Goal: Information Seeking & Learning: Find specific fact

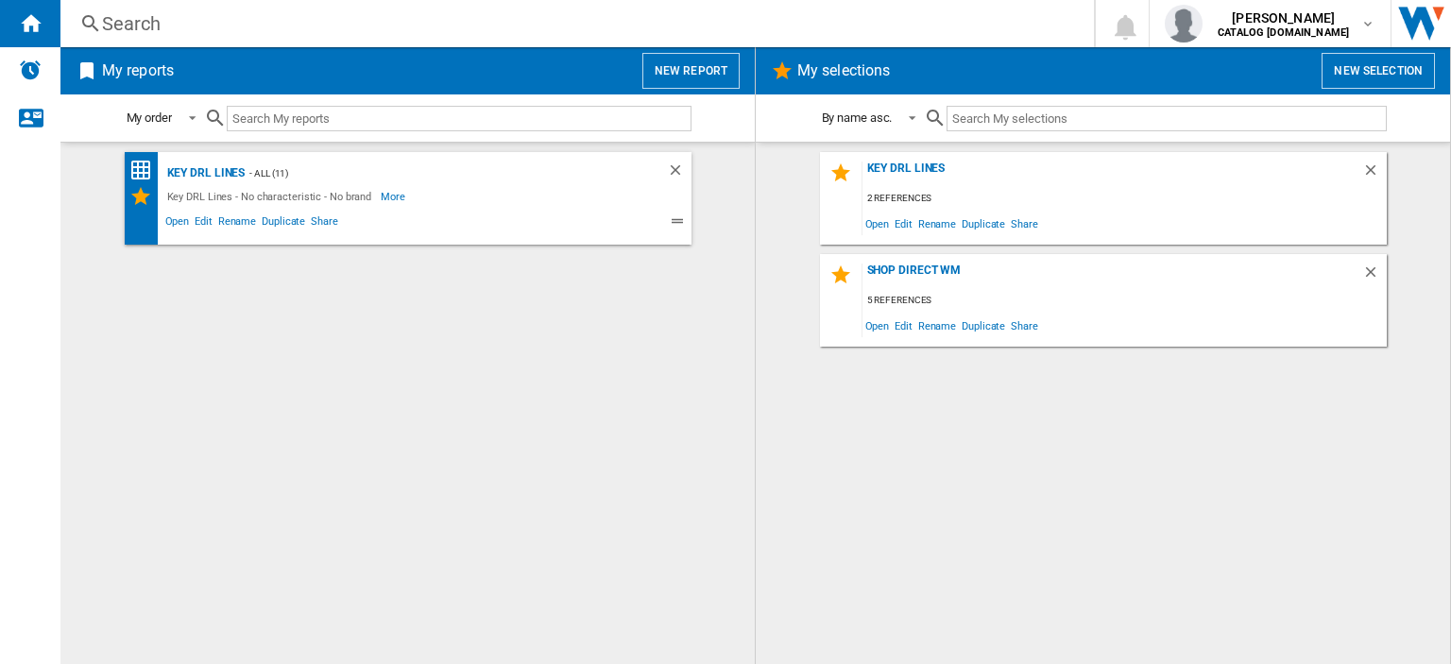
click at [133, 29] on div "Search" at bounding box center [573, 23] width 942 height 26
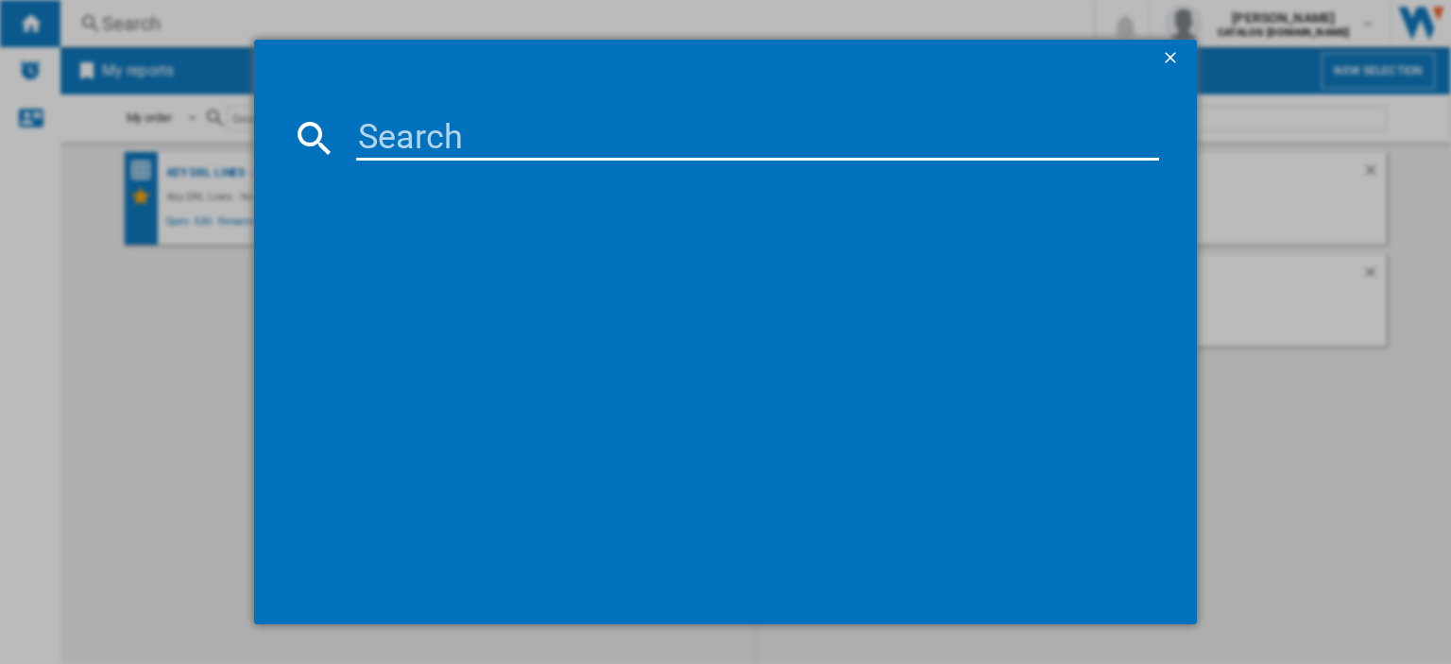
click at [367, 138] on input at bounding box center [757, 137] width 803 height 45
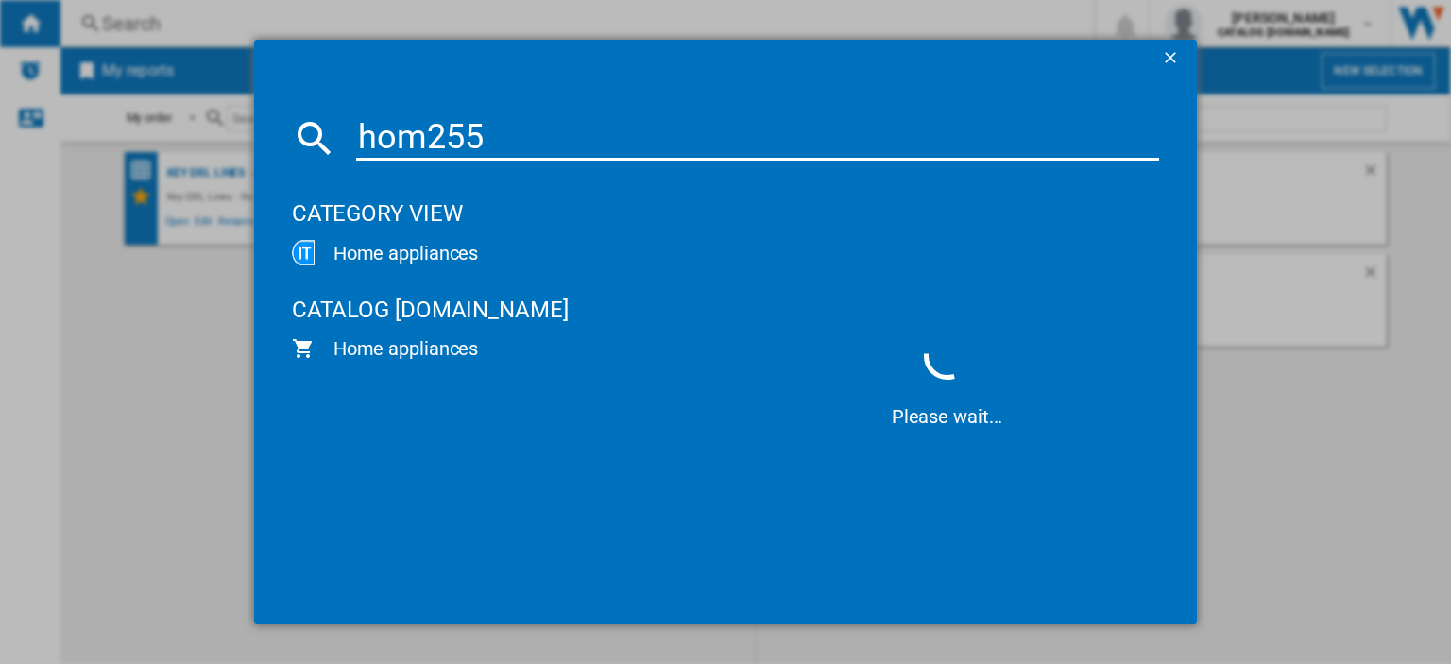
type input "hom255c"
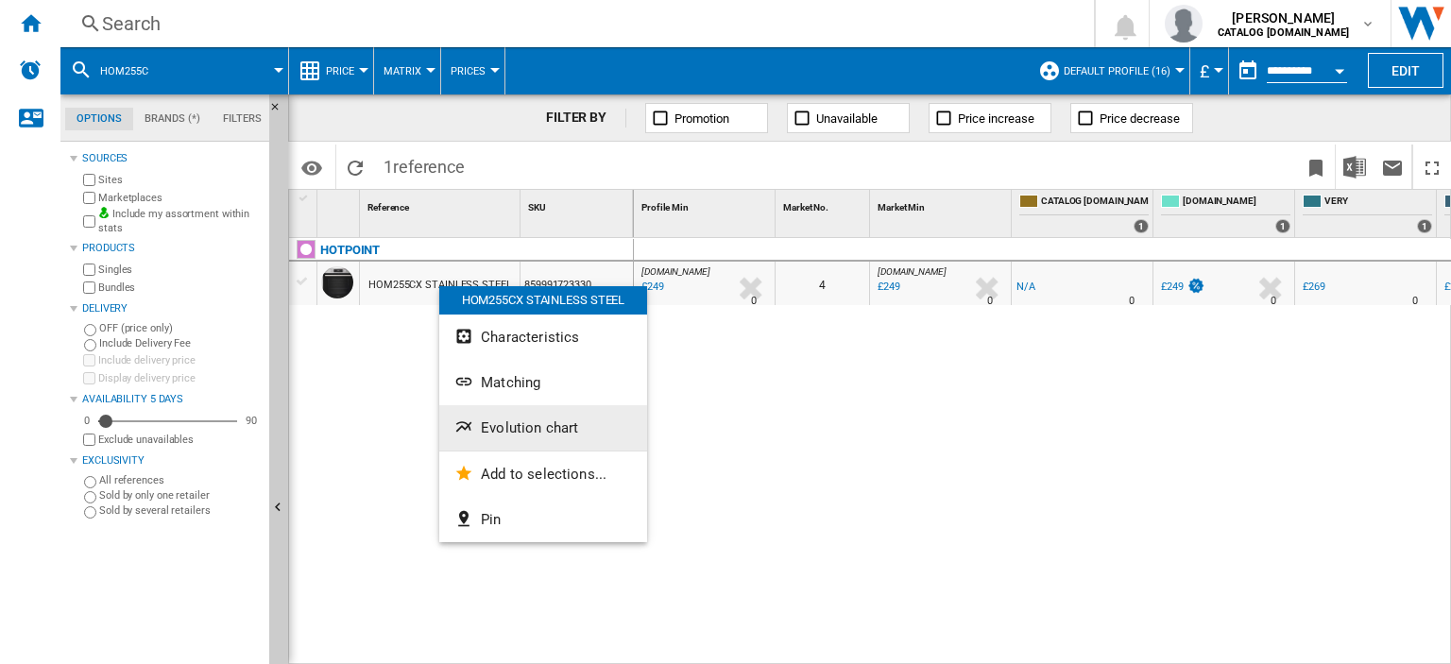
click at [523, 431] on span "Evolution chart" at bounding box center [529, 427] width 97 height 17
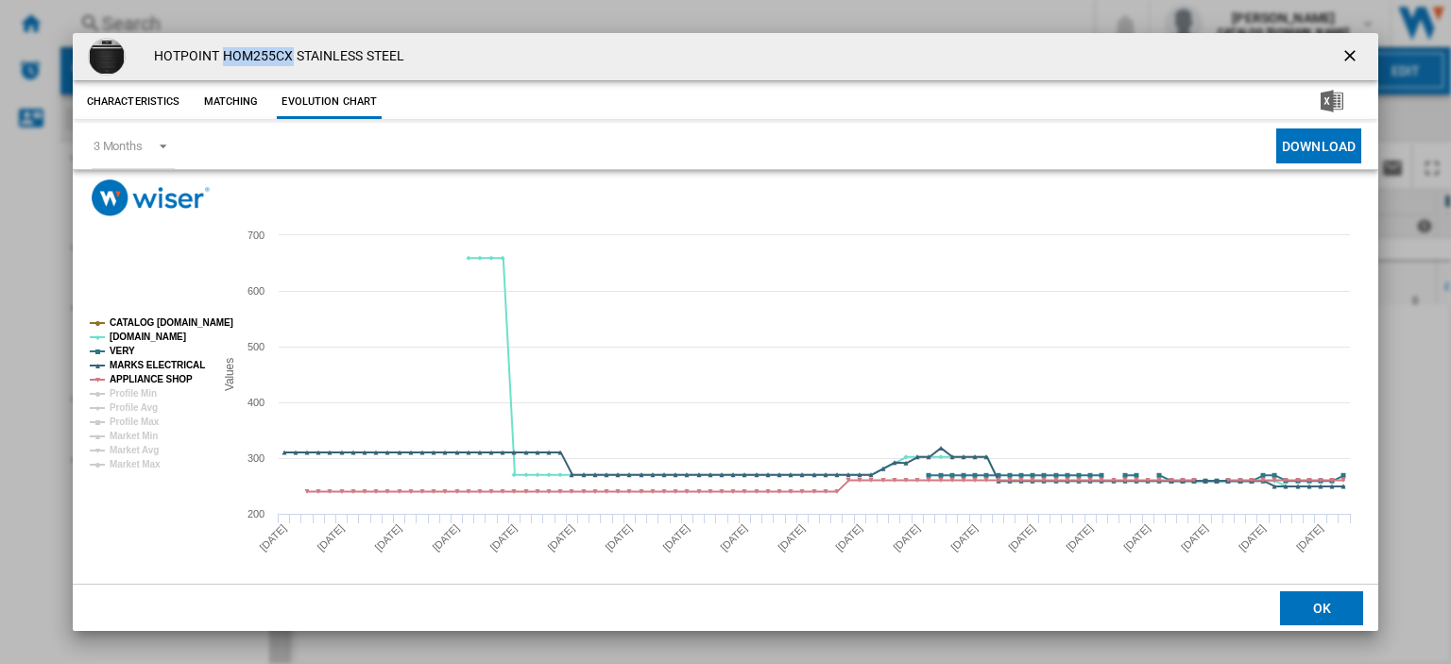
drag, startPoint x: 221, startPoint y: 54, endPoint x: 289, endPoint y: 52, distance: 68.0
click at [289, 52] on h4 "HOTPOINT HOM255CX STAINLESS STEEL" at bounding box center [274, 56] width 260 height 19
copy h4 "HOM255CX"
click at [1344, 52] on ng-md-icon "getI18NText('BUTTONS.CLOSE_DIALOG')" at bounding box center [1351, 57] width 23 height 23
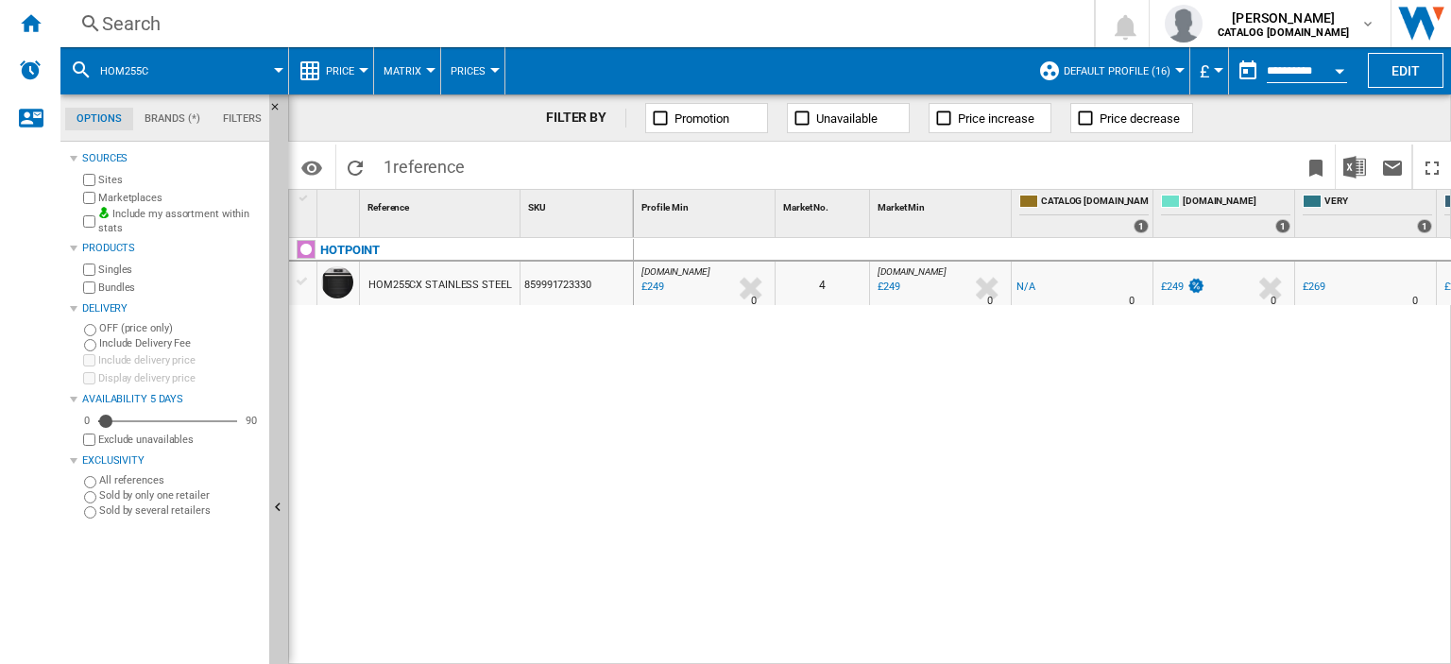
click at [139, 28] on div "Search" at bounding box center [573, 23] width 942 height 26
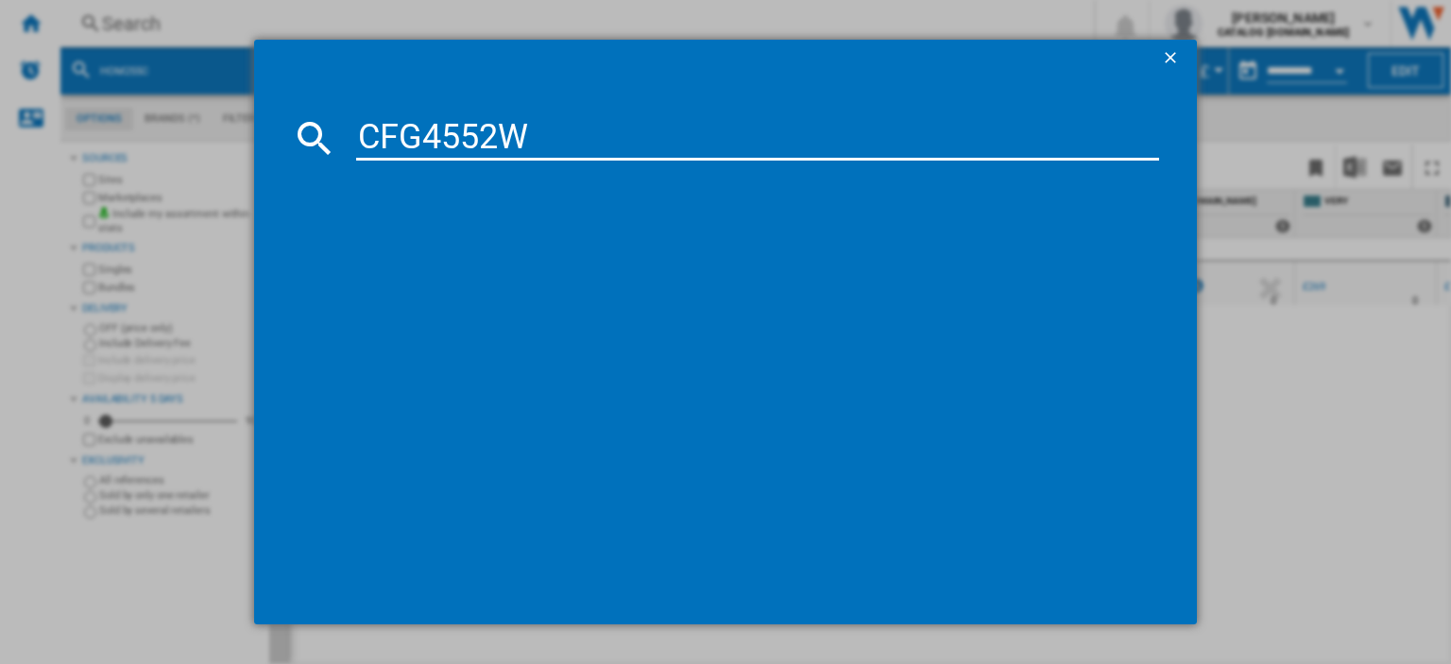
type input "CFG4552W"
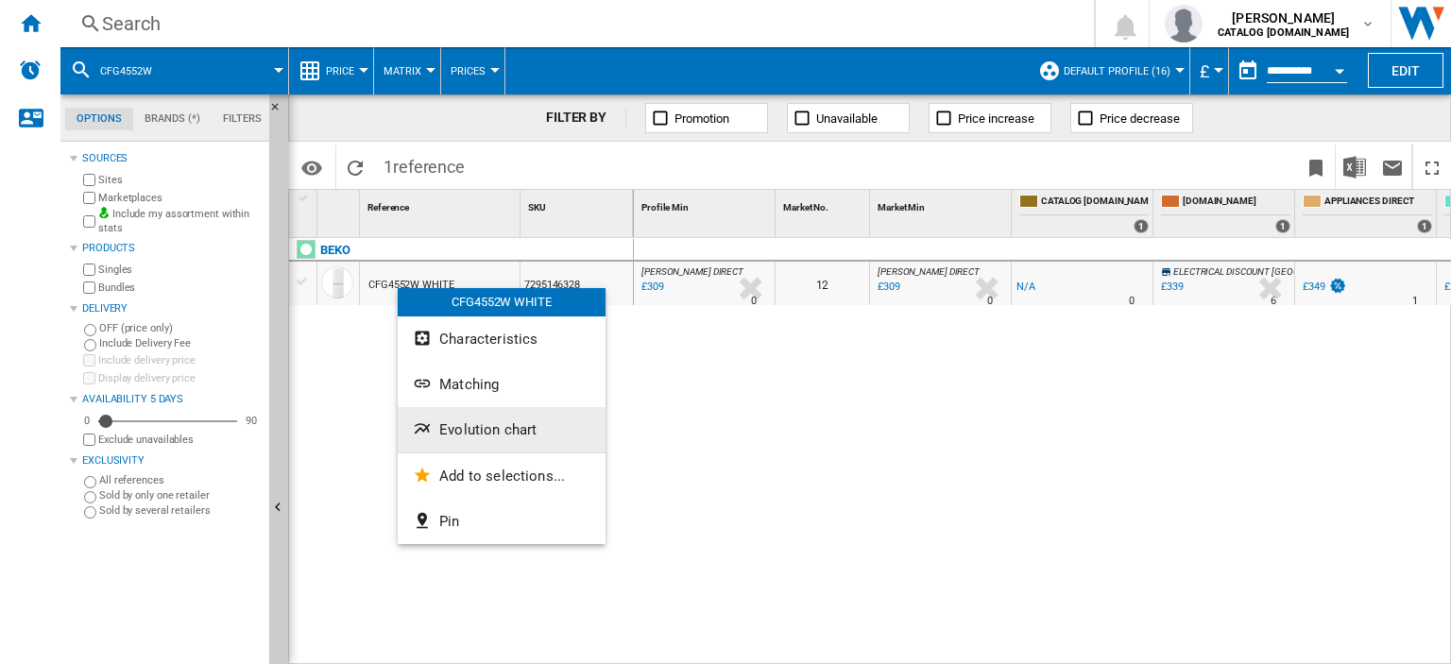
click at [475, 427] on span "Evolution chart" at bounding box center [487, 429] width 97 height 17
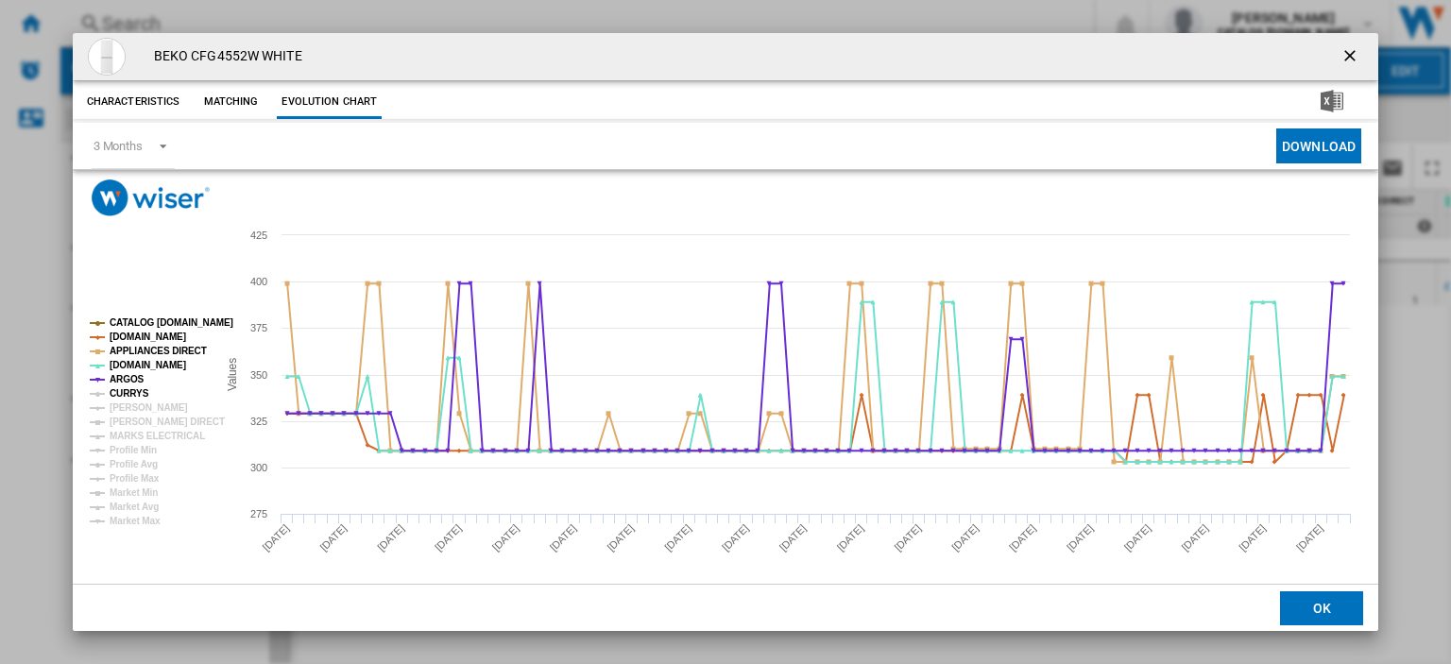
click at [124, 396] on tspan "CURRYS" at bounding box center [130, 393] width 40 height 10
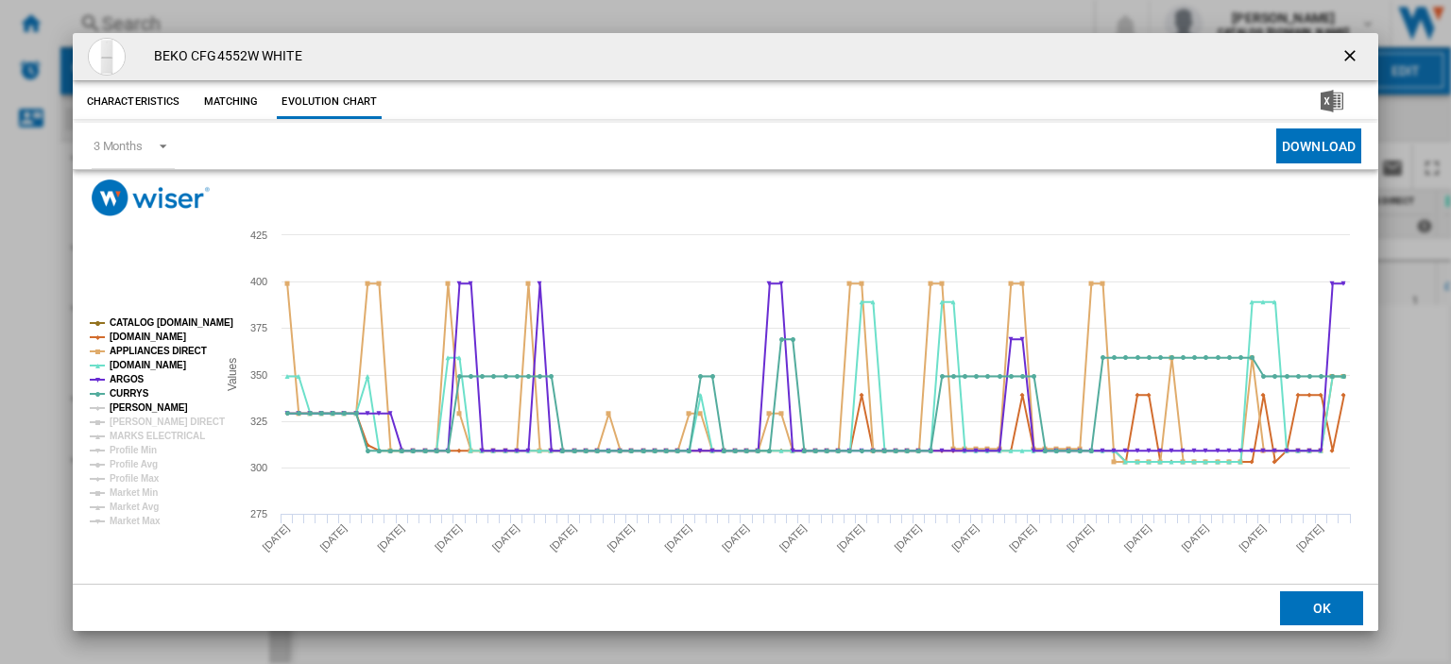
click at [124, 413] on tspan "[PERSON_NAME]" at bounding box center [149, 407] width 78 height 10
click at [135, 419] on tspan "[PERSON_NAME] DIRECT" at bounding box center [167, 421] width 115 height 10
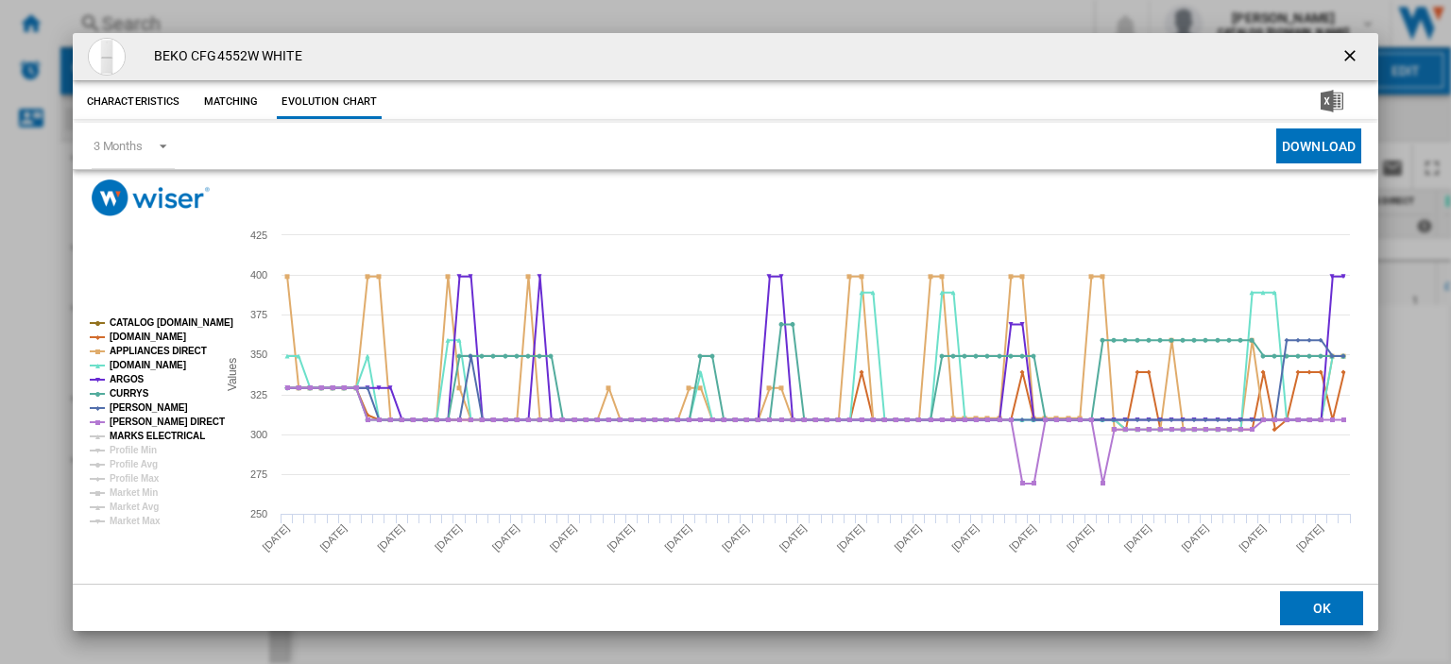
click at [144, 431] on tspan "MARKS ELECTRICAL" at bounding box center [157, 436] width 95 height 10
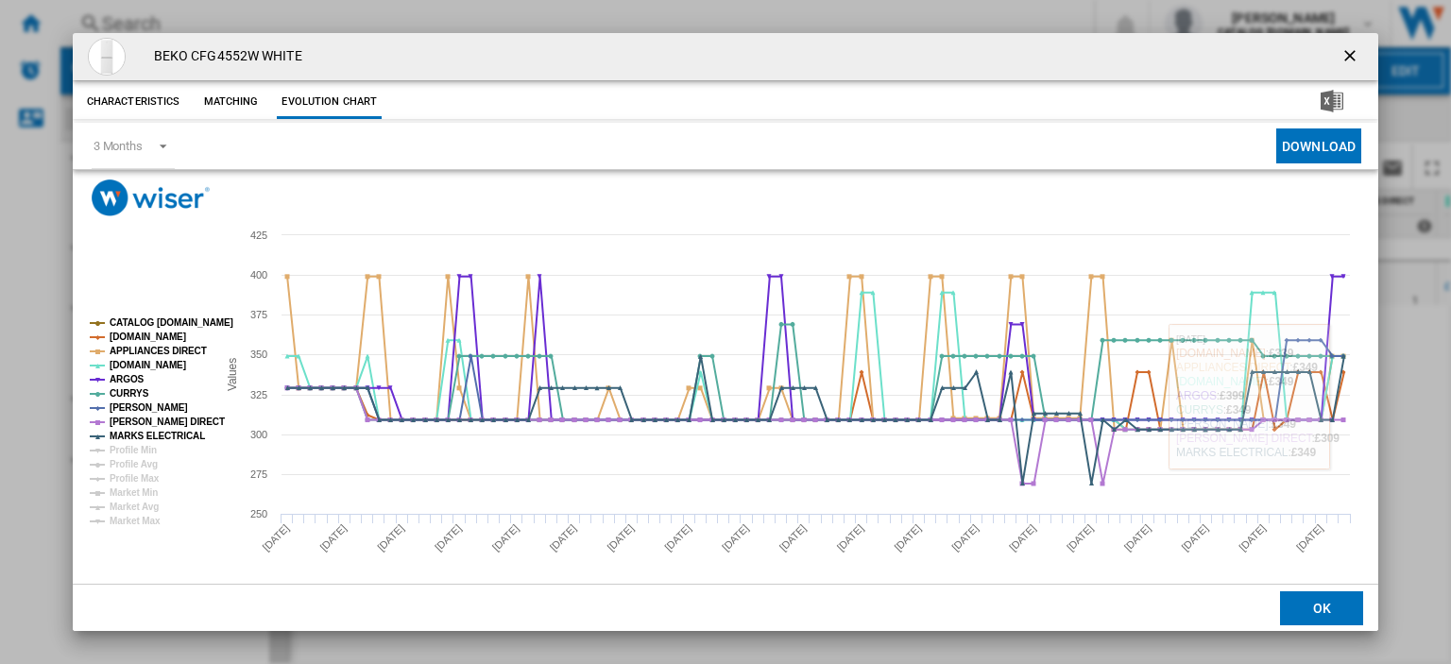
click at [1340, 54] on ng-md-icon "getI18NText('BUTTONS.CLOSE_DIALOG')" at bounding box center [1351, 57] width 23 height 23
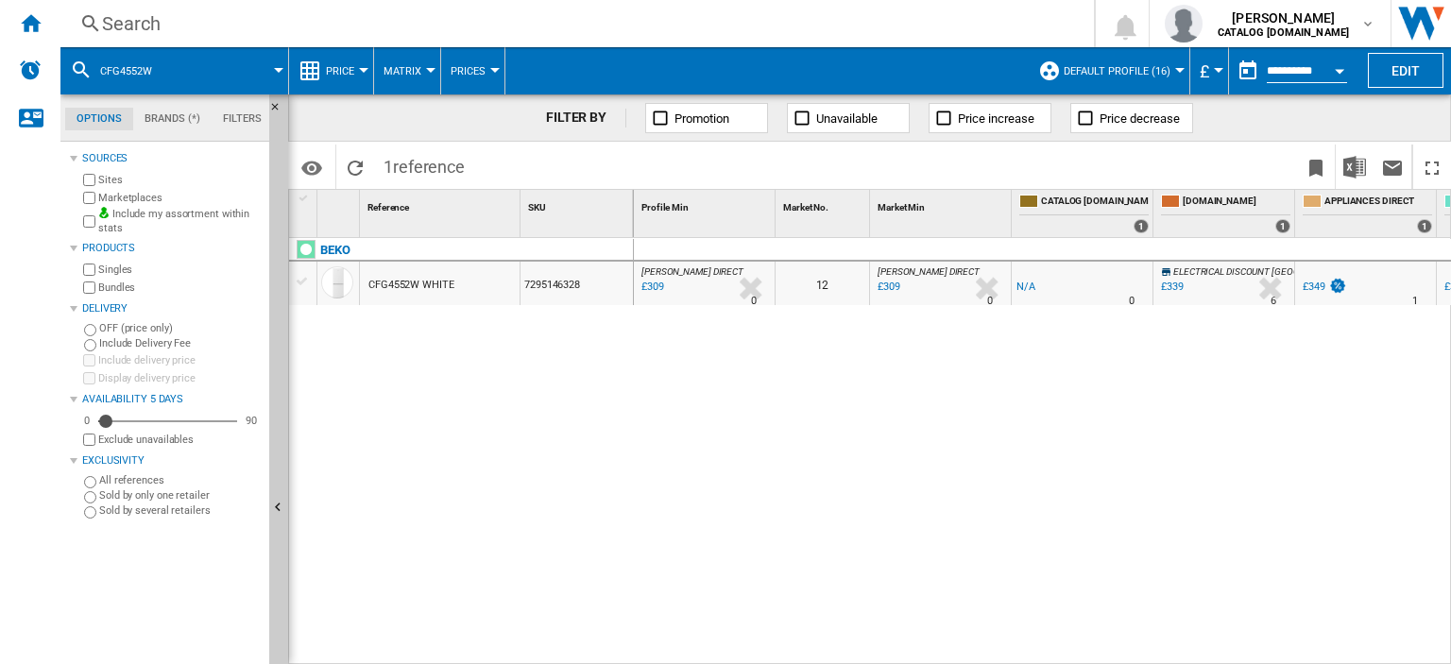
click at [650, 282] on div "£309" at bounding box center [650, 287] width 25 height 19
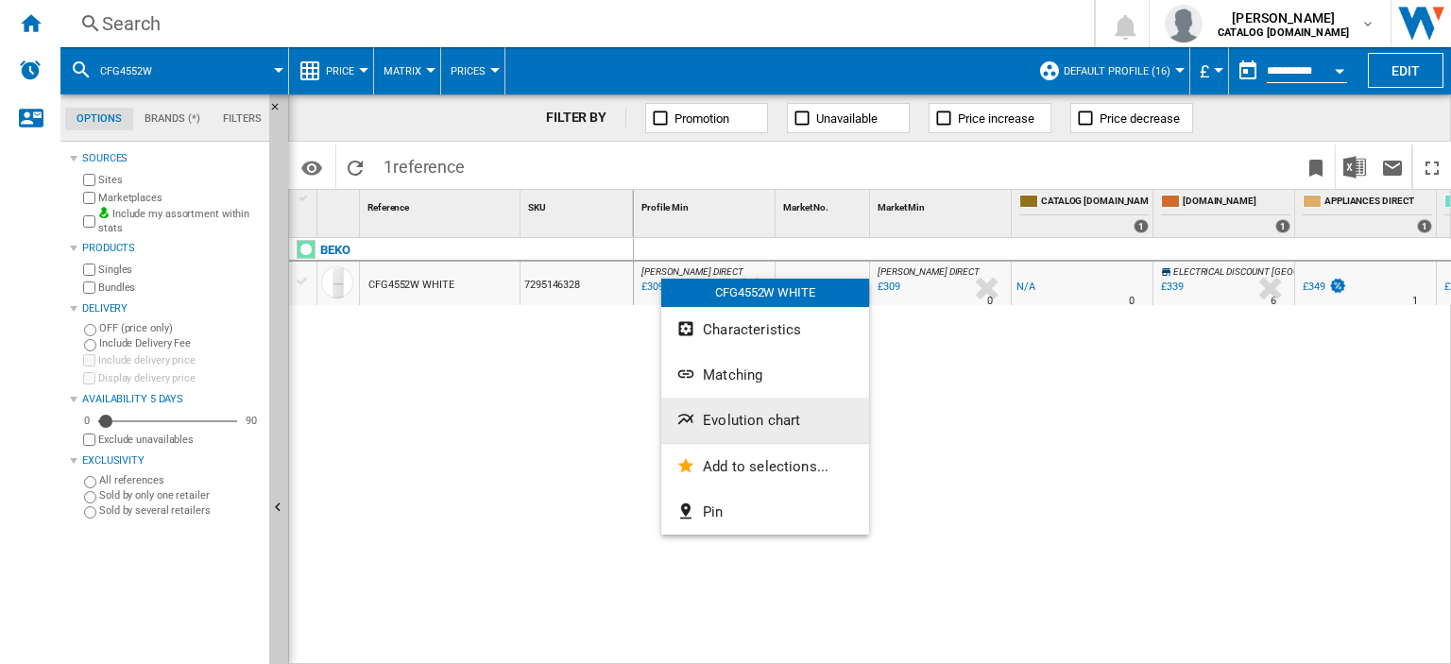
click at [734, 422] on span "Evolution chart" at bounding box center [751, 420] width 97 height 17
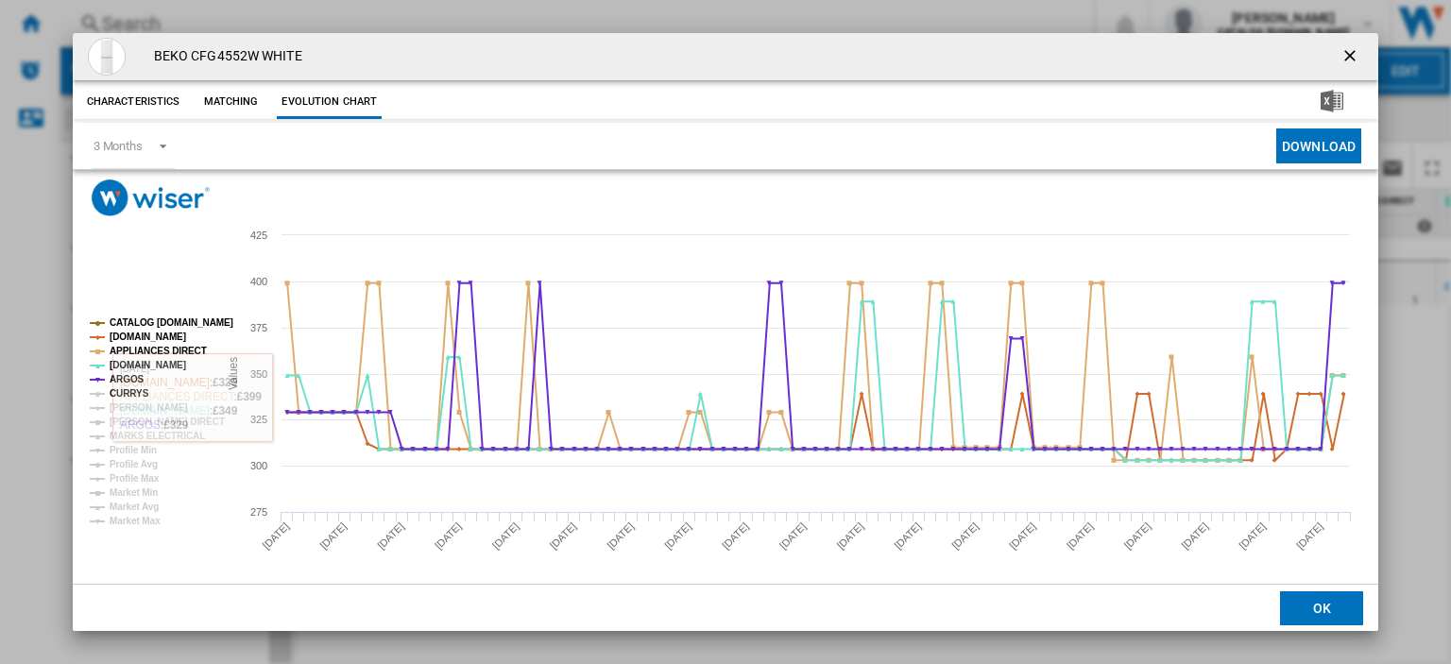
click at [114, 392] on tspan "CURRYS" at bounding box center [130, 393] width 40 height 10
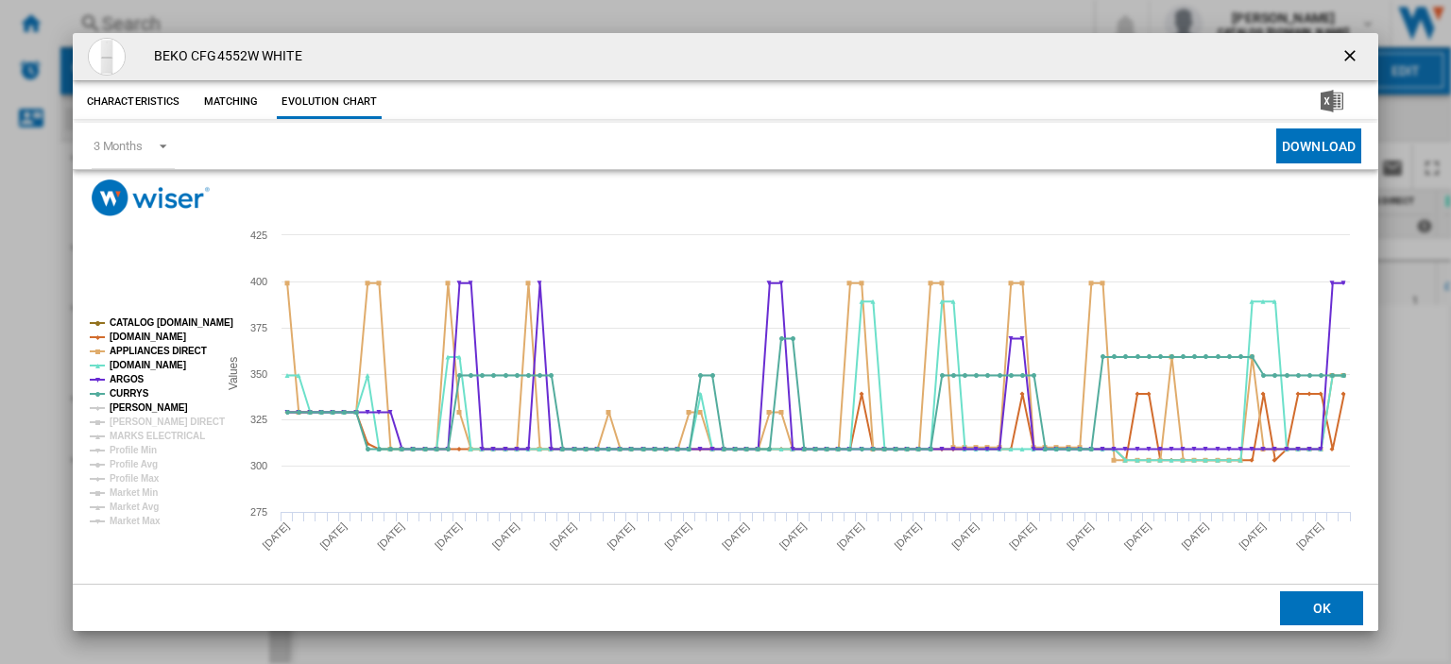
click at [116, 405] on tspan "[PERSON_NAME]" at bounding box center [149, 407] width 78 height 10
click at [116, 418] on tspan "[PERSON_NAME] DIRECT" at bounding box center [167, 421] width 115 height 10
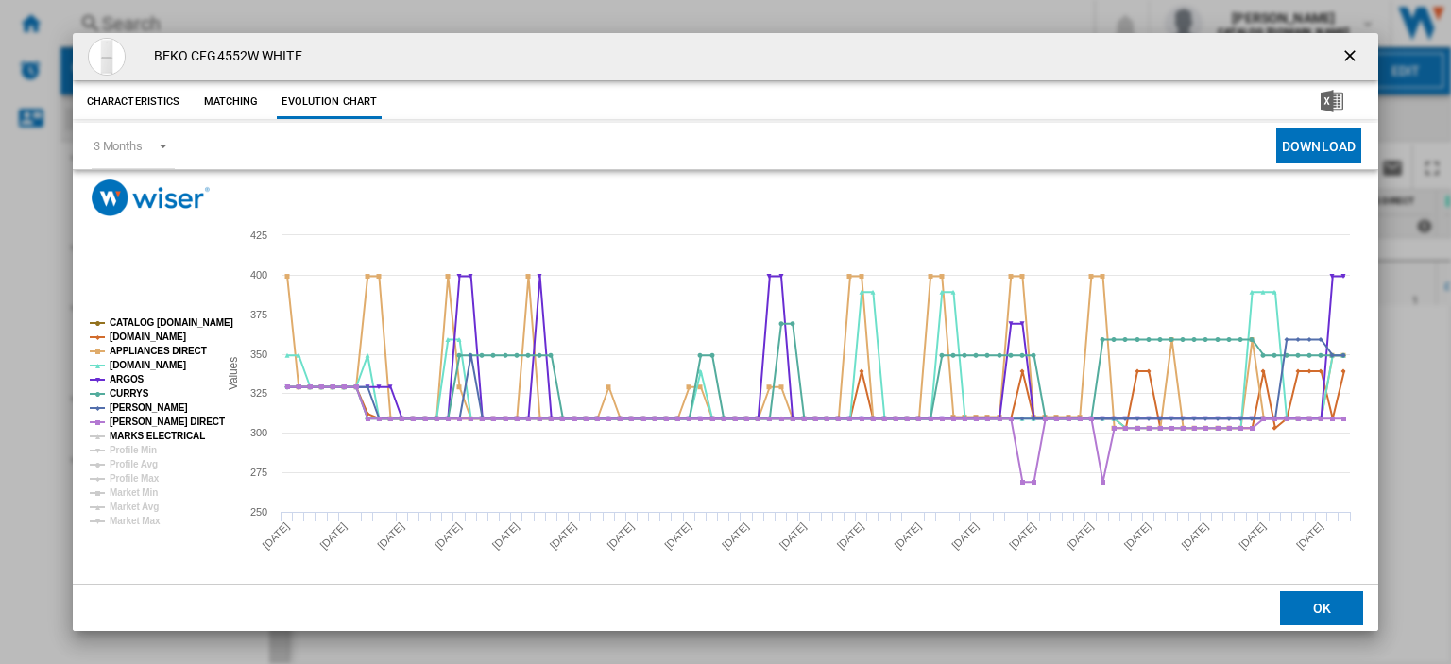
click at [127, 433] on tspan "MARKS ELECTRICAL" at bounding box center [157, 436] width 95 height 10
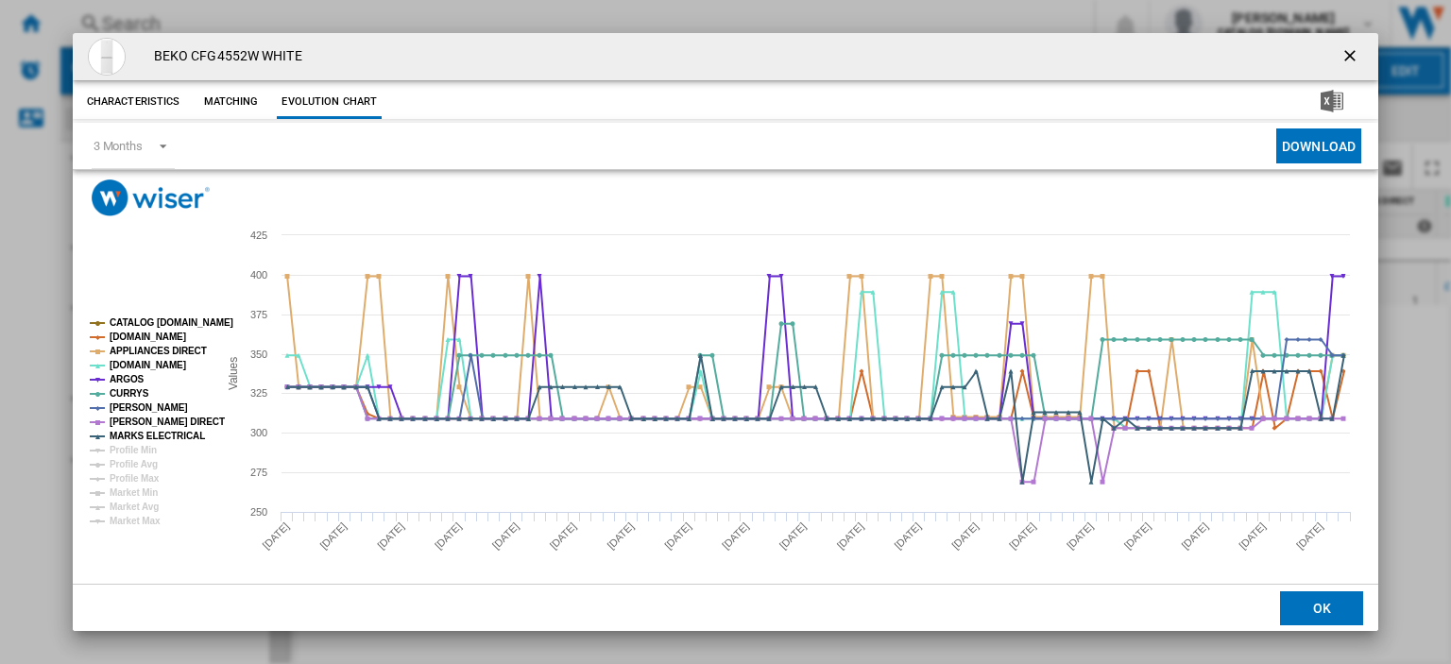
click at [1340, 52] on ng-md-icon "getI18NText('BUTTONS.CLOSE_DIALOG')" at bounding box center [1351, 57] width 23 height 23
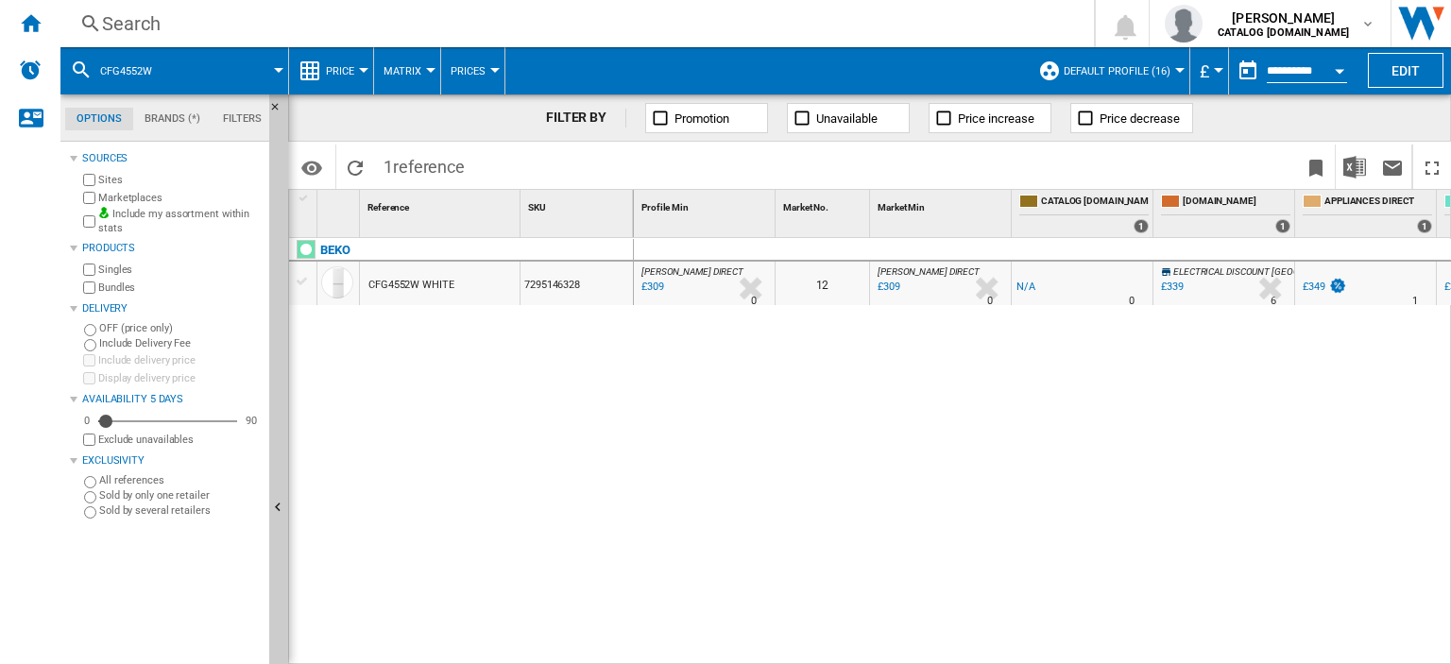
click at [131, 27] on div "Search" at bounding box center [573, 23] width 942 height 26
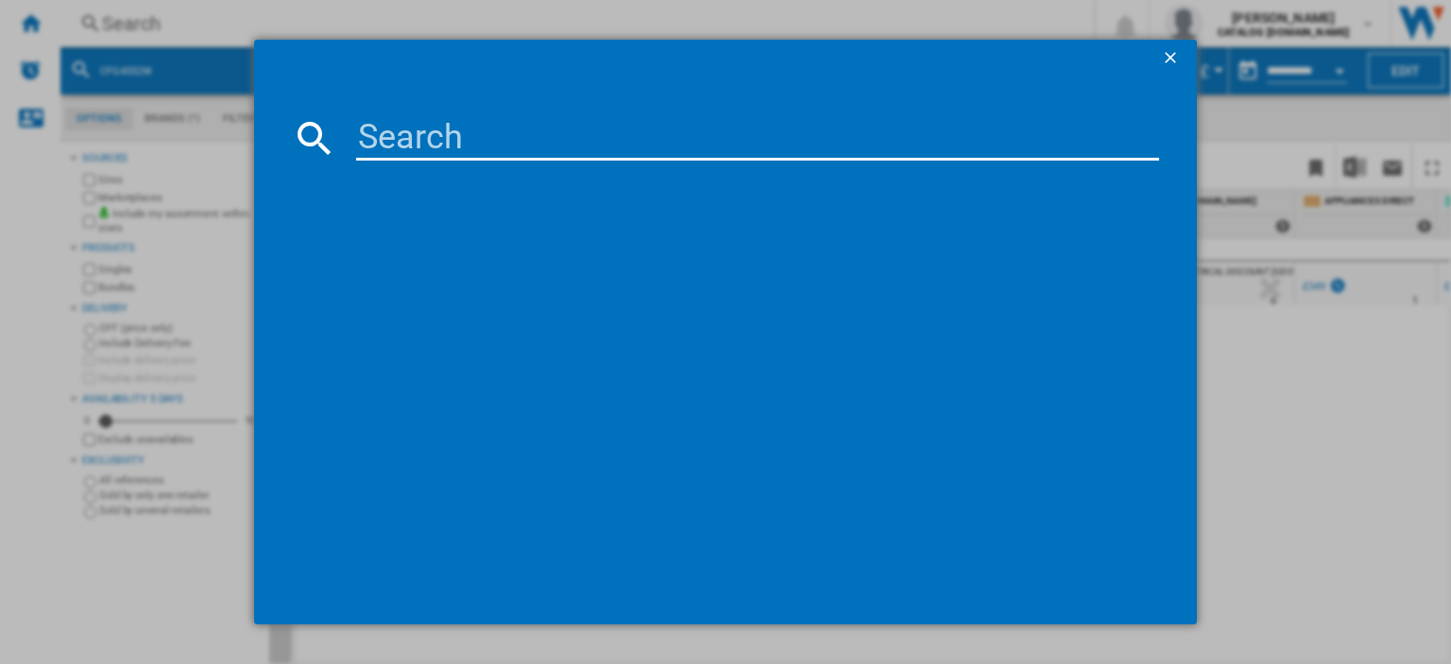
type input "CFG4582DW"
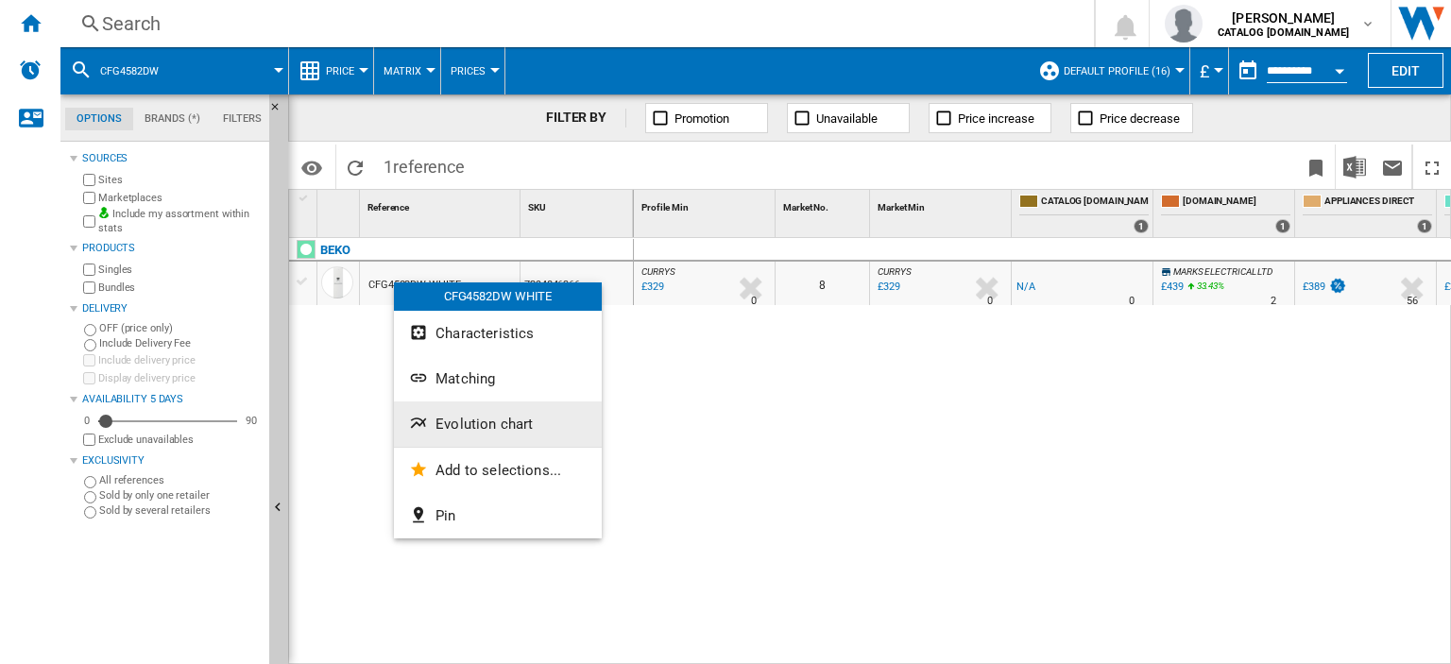
click at [489, 416] on span "Evolution chart" at bounding box center [483, 424] width 97 height 17
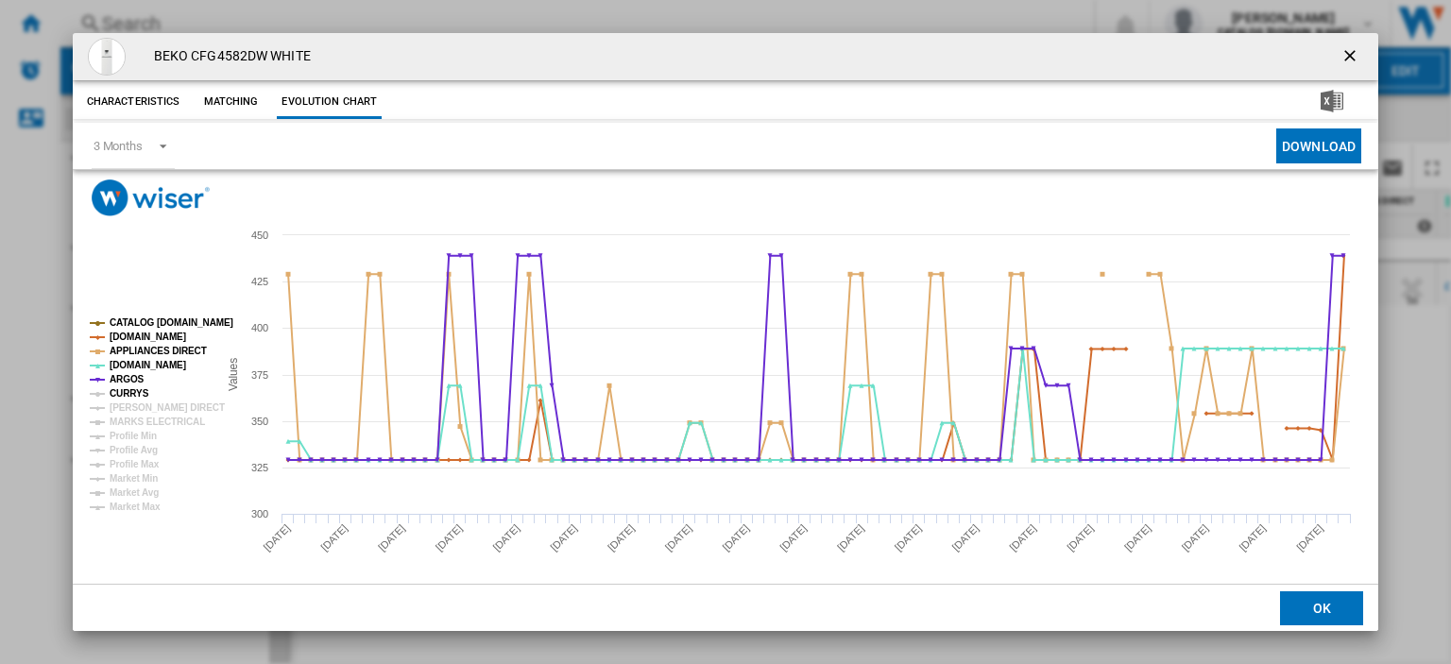
click at [127, 390] on tspan "CURRYS" at bounding box center [130, 393] width 40 height 10
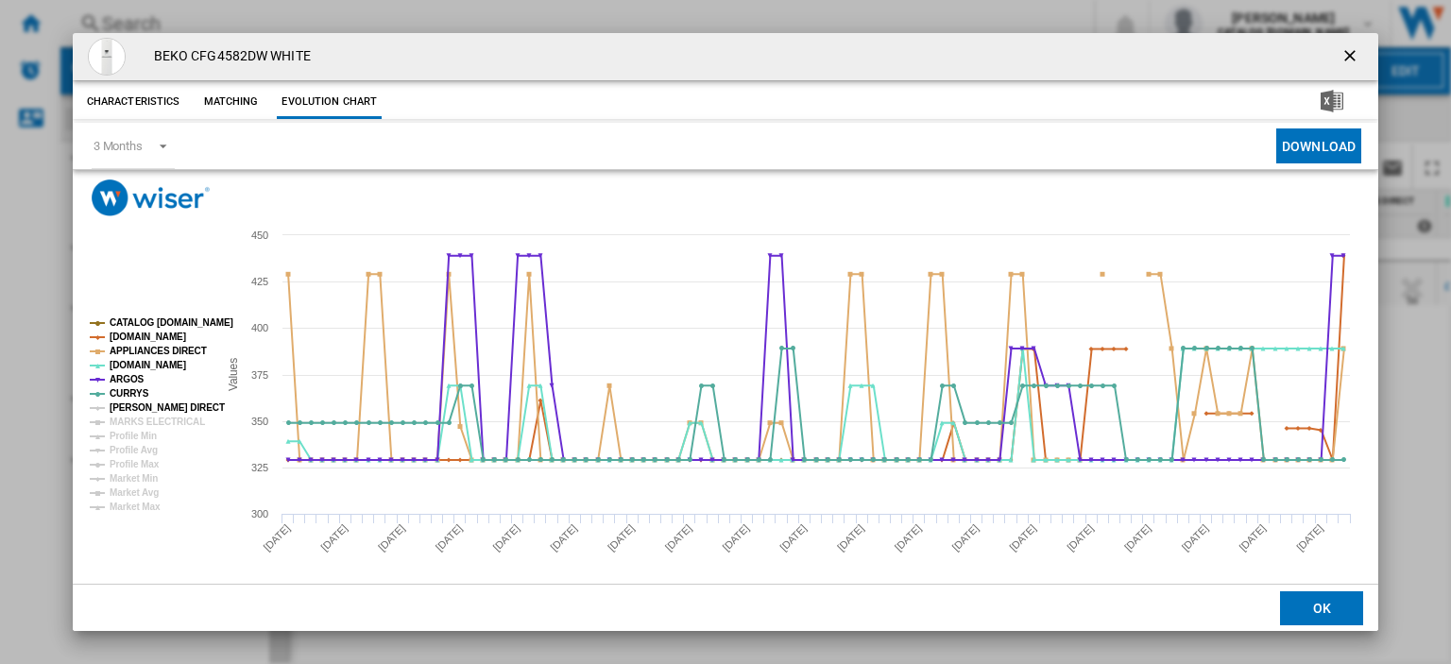
click at [128, 406] on tspan "[PERSON_NAME] DIRECT" at bounding box center [167, 407] width 115 height 10
click at [135, 405] on tspan "[PERSON_NAME] DIRECT" at bounding box center [167, 407] width 115 height 10
click at [133, 406] on tspan "[PERSON_NAME] DIRECT" at bounding box center [167, 407] width 115 height 10
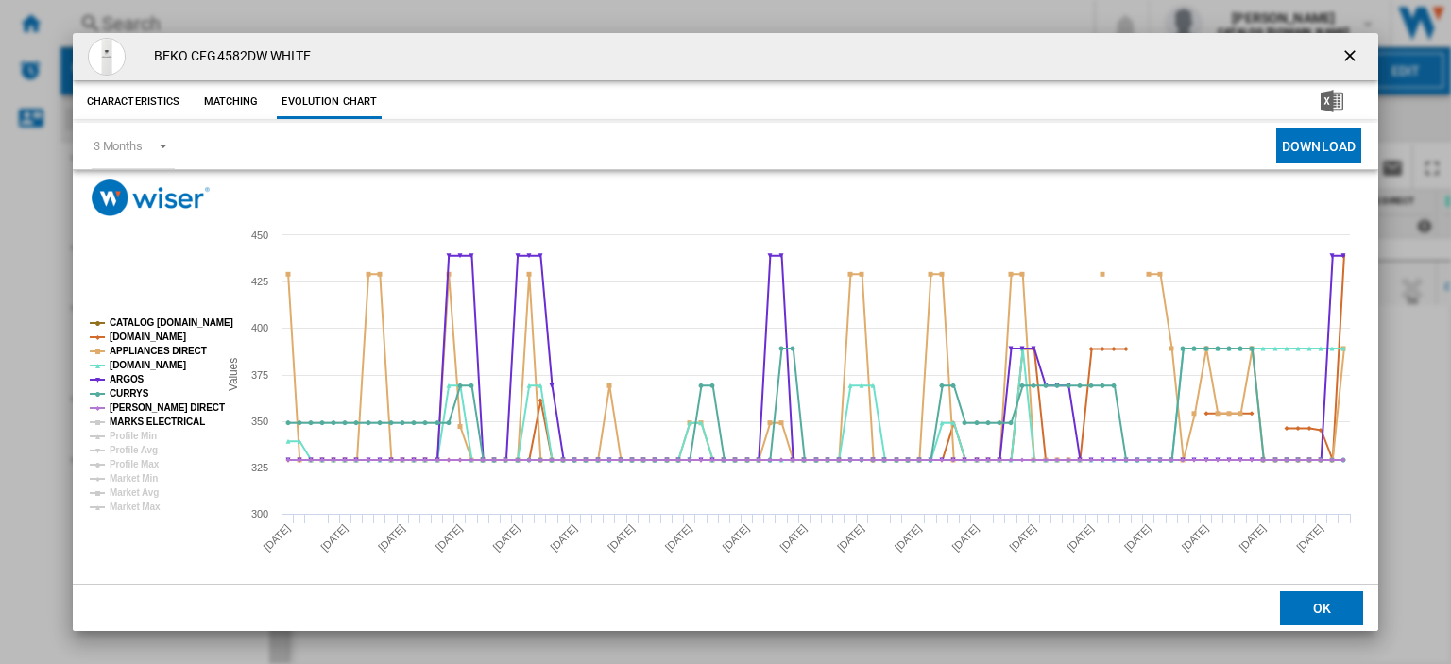
click at [134, 418] on tspan "MARKS ELECTRICAL" at bounding box center [157, 421] width 95 height 10
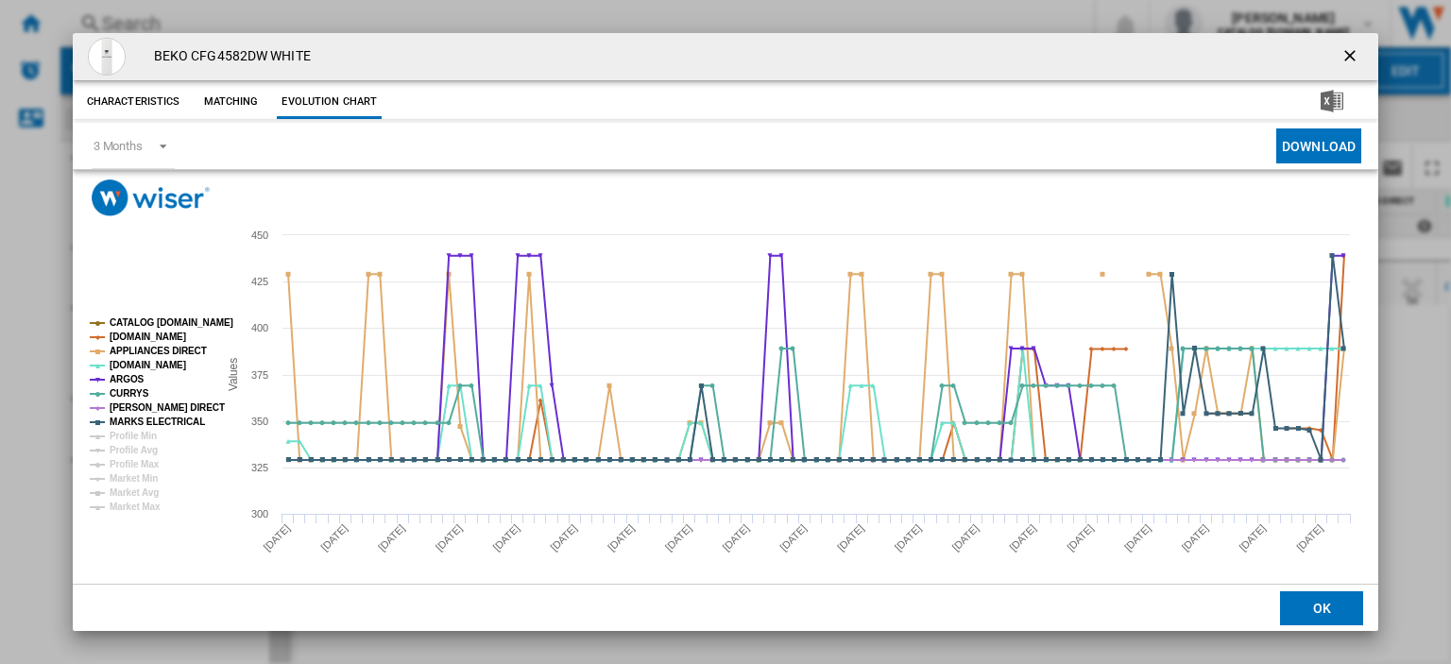
click at [1332, 51] on button "Product popup" at bounding box center [1351, 57] width 38 height 38
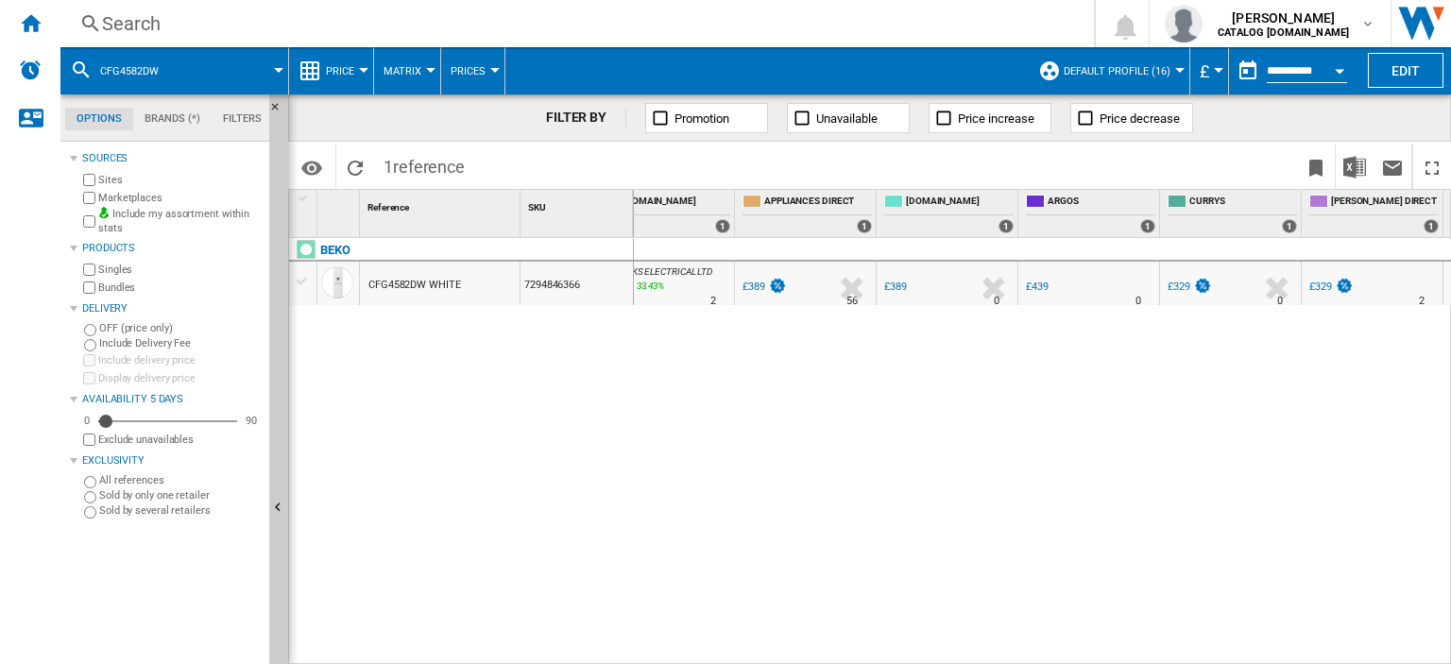
scroll to position [0, 616]
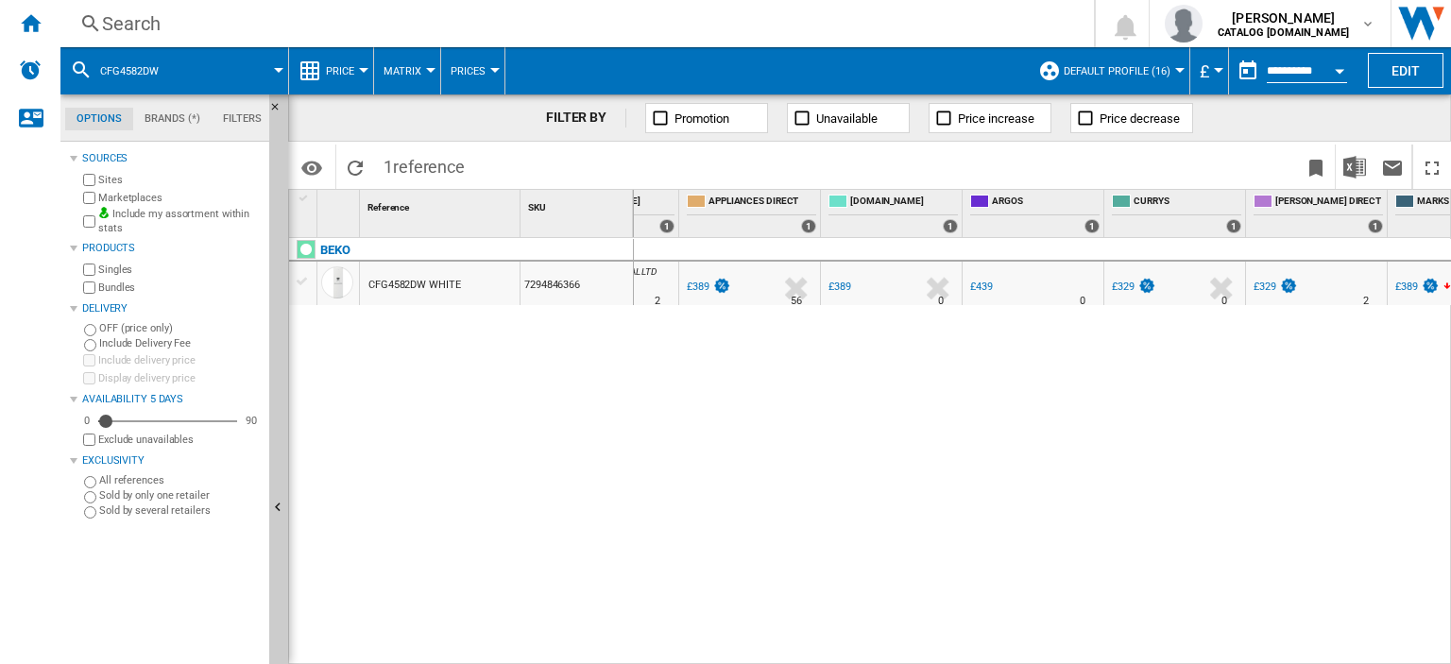
click at [1265, 284] on div "£329" at bounding box center [1264, 286] width 23 height 12
click at [136, 29] on div "Search" at bounding box center [573, 23] width 942 height 26
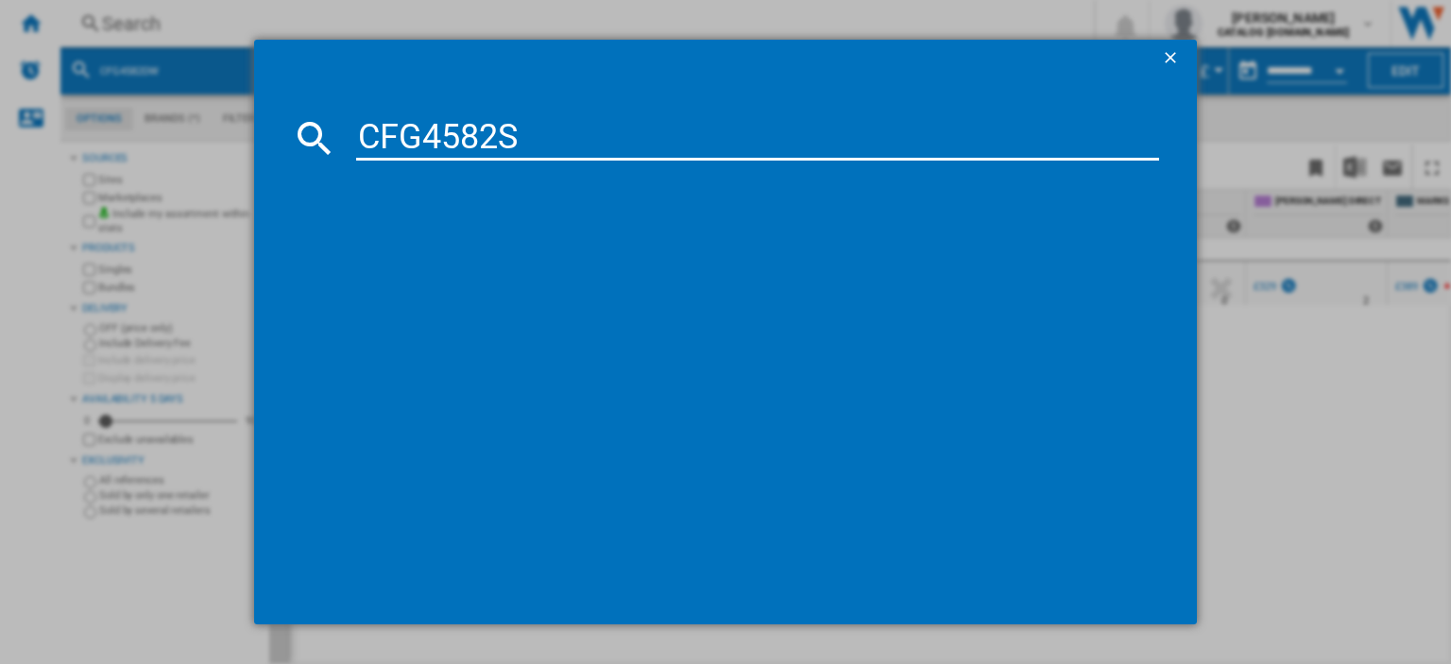
type input "CFG4582S"
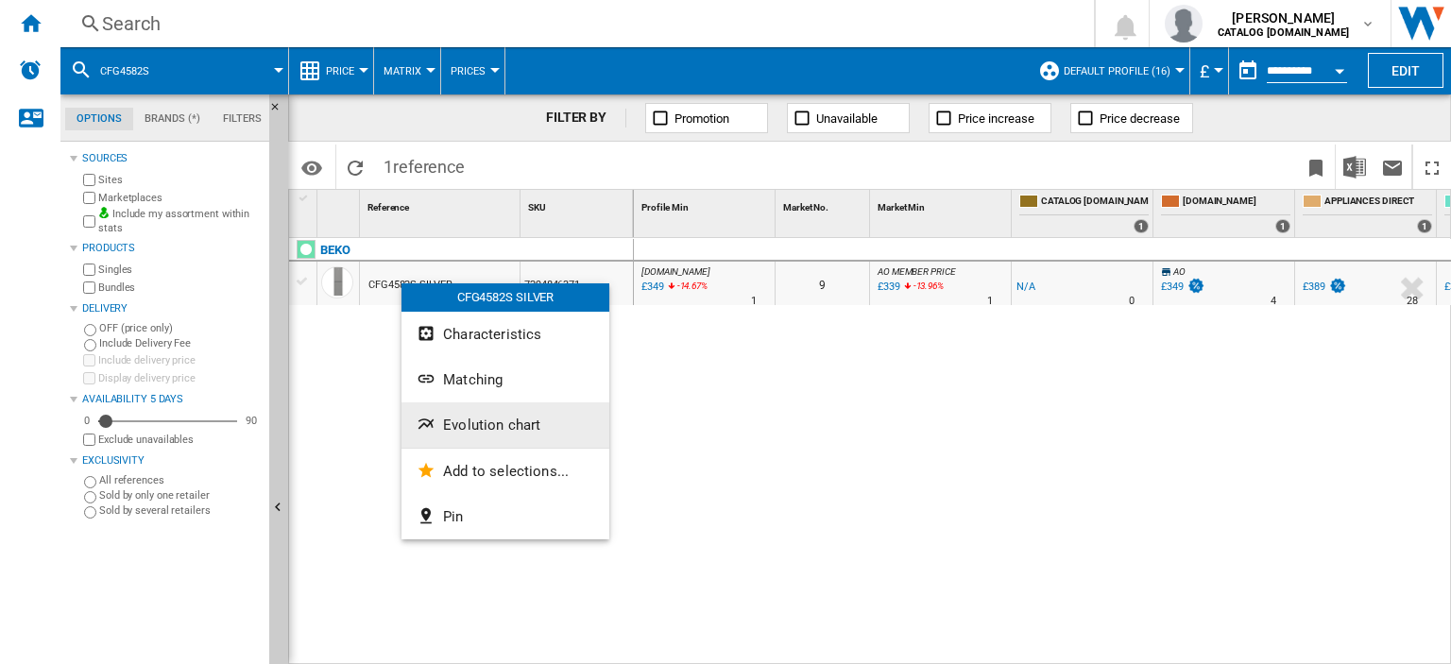
click at [477, 416] on span "Evolution chart" at bounding box center [491, 424] width 97 height 17
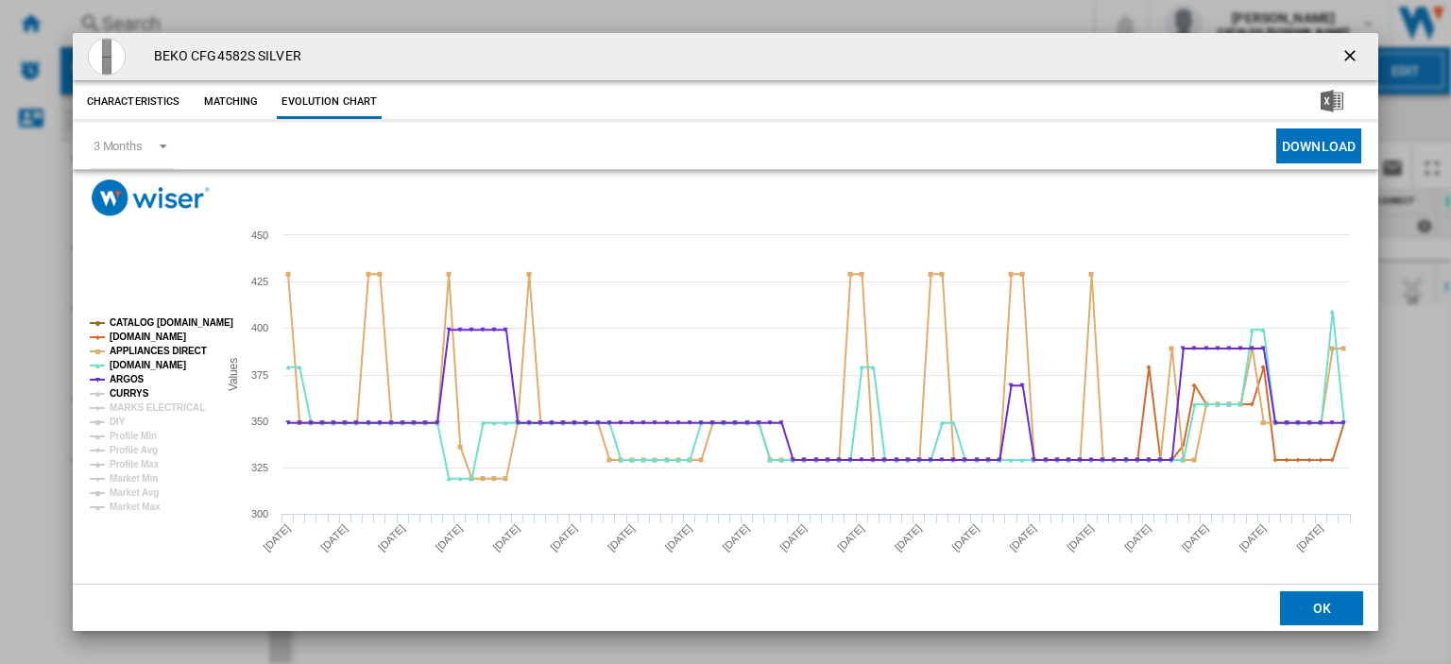
click at [132, 392] on tspan "CURRYS" at bounding box center [130, 393] width 40 height 10
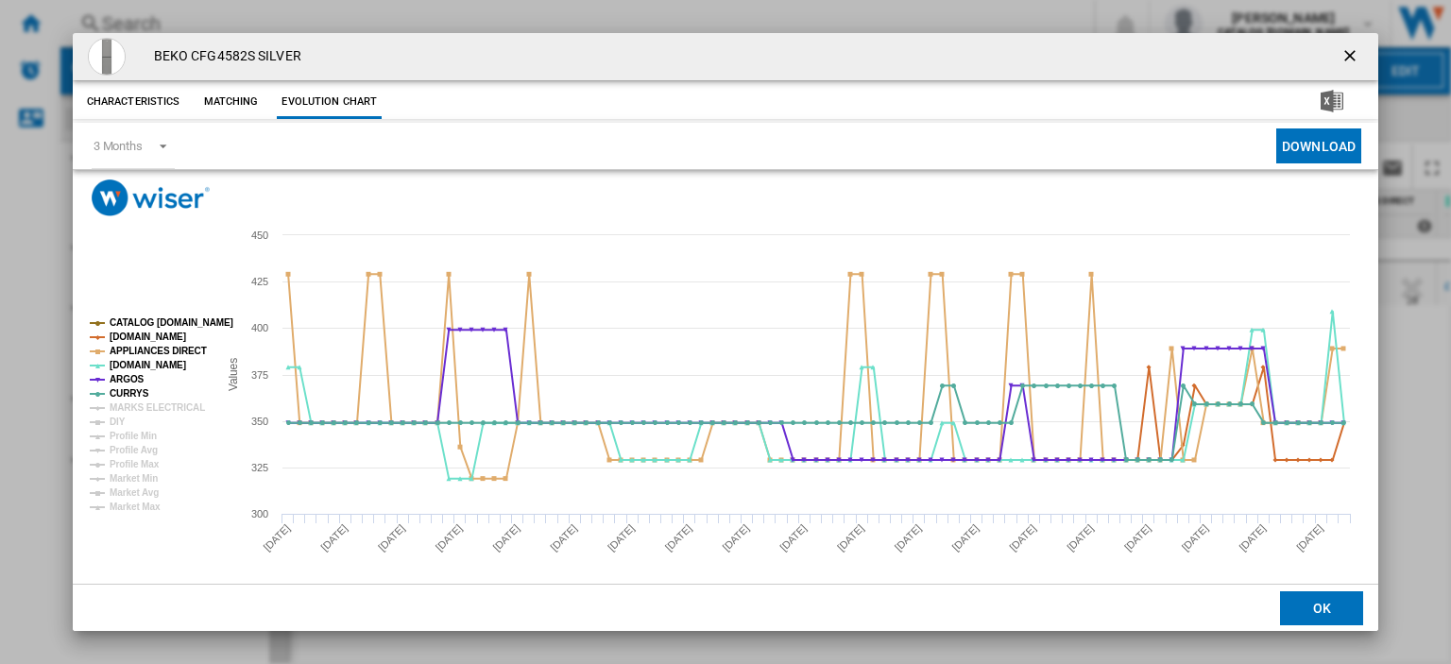
click at [138, 399] on tspan "CURRYS" at bounding box center [130, 393] width 40 height 10
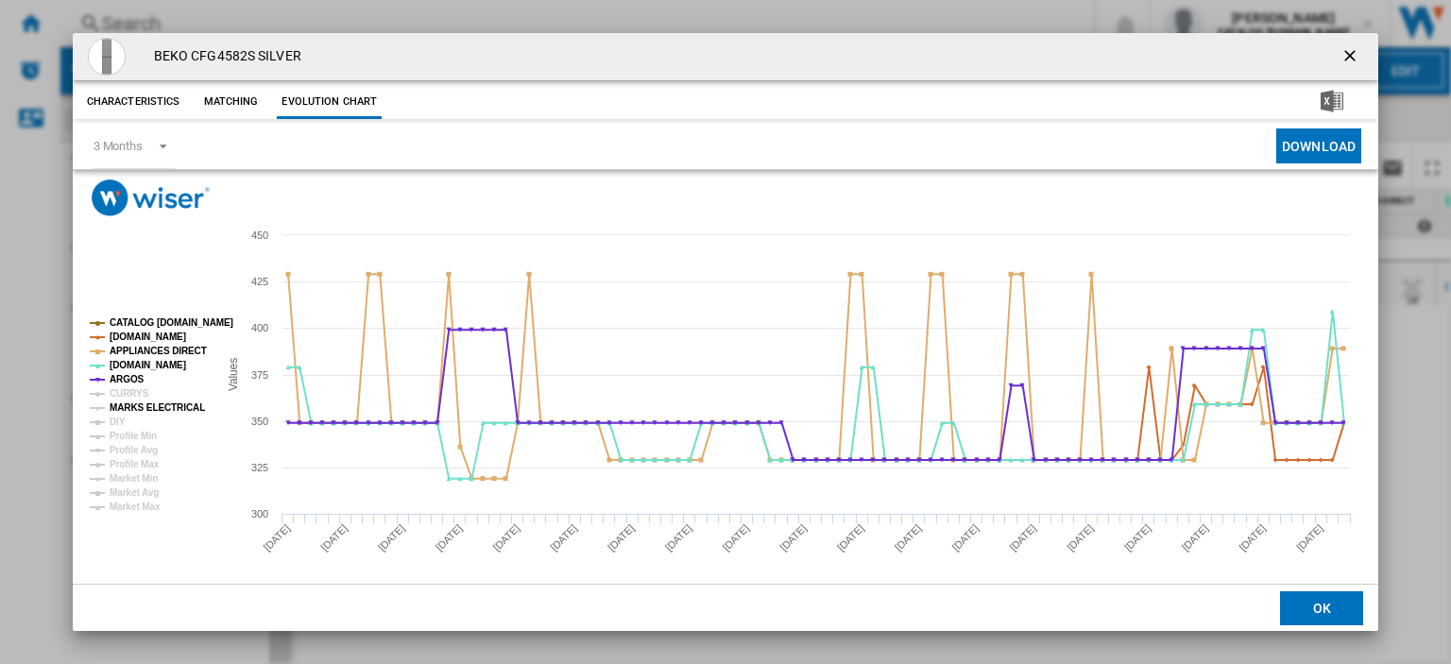
click at [142, 403] on tspan "MARKS ELECTRICAL" at bounding box center [157, 407] width 95 height 10
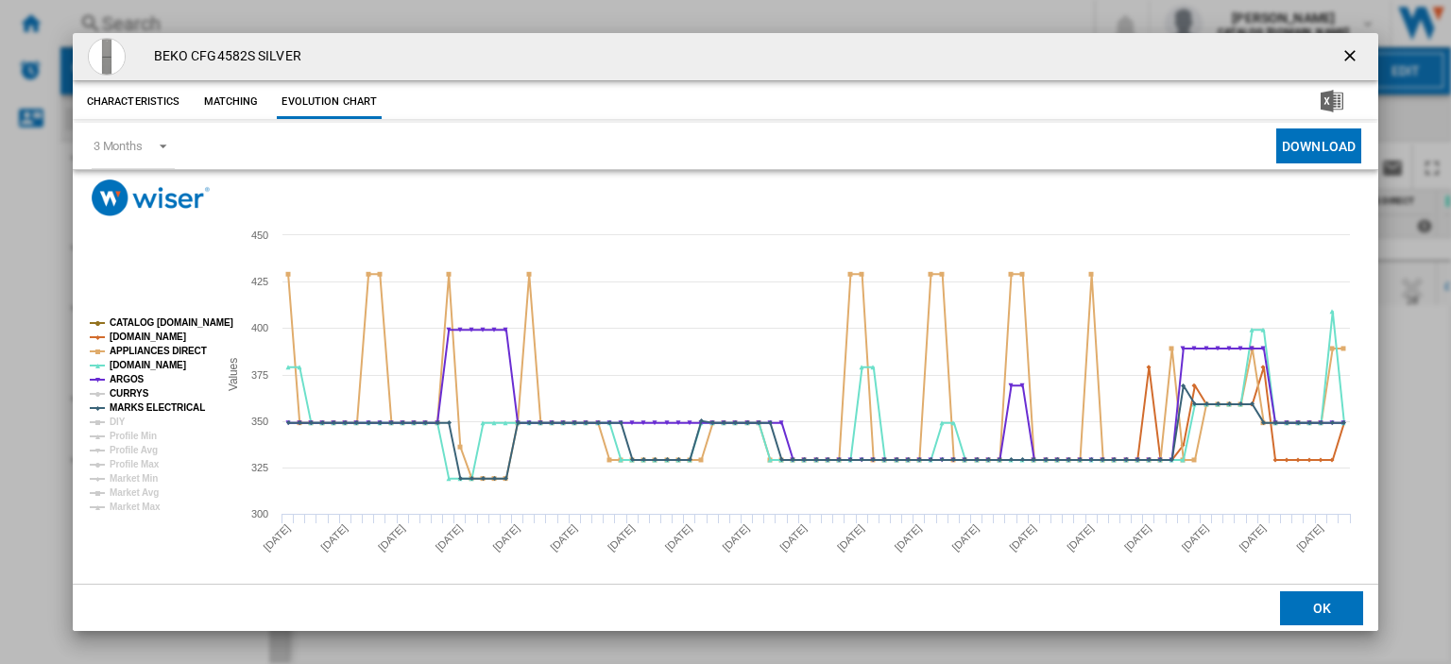
click at [117, 391] on tspan "CURRYS" at bounding box center [130, 393] width 40 height 10
click at [1340, 52] on ng-md-icon "getI18NText('BUTTONS.CLOSE_DIALOG')" at bounding box center [1351, 57] width 23 height 23
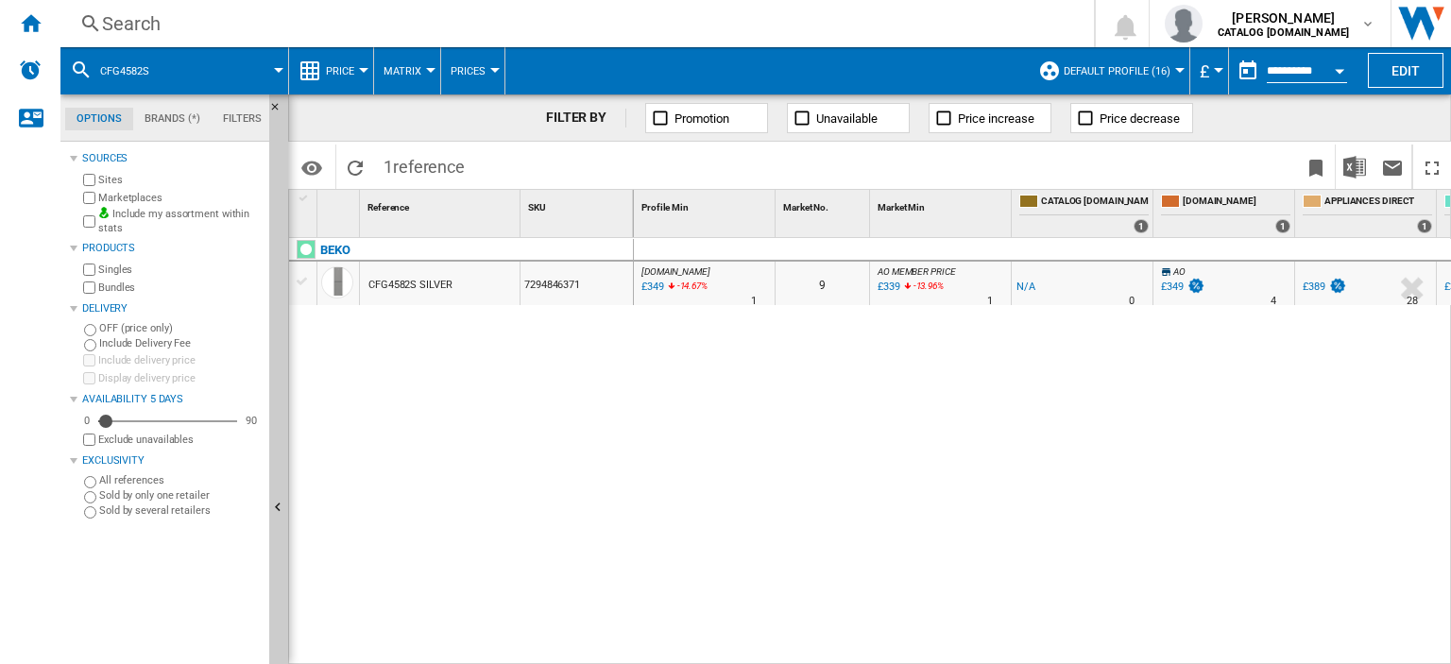
click at [124, 18] on div "Search" at bounding box center [573, 23] width 942 height 26
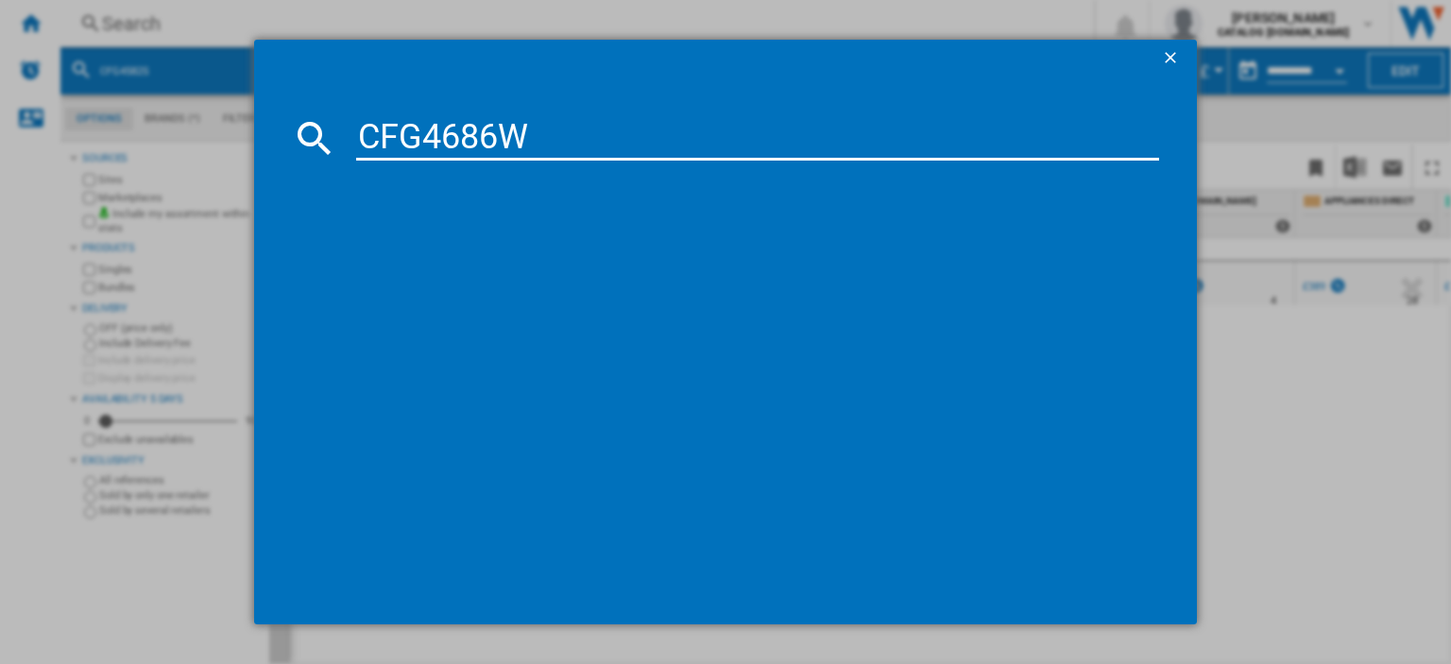
type input "CFG4686W"
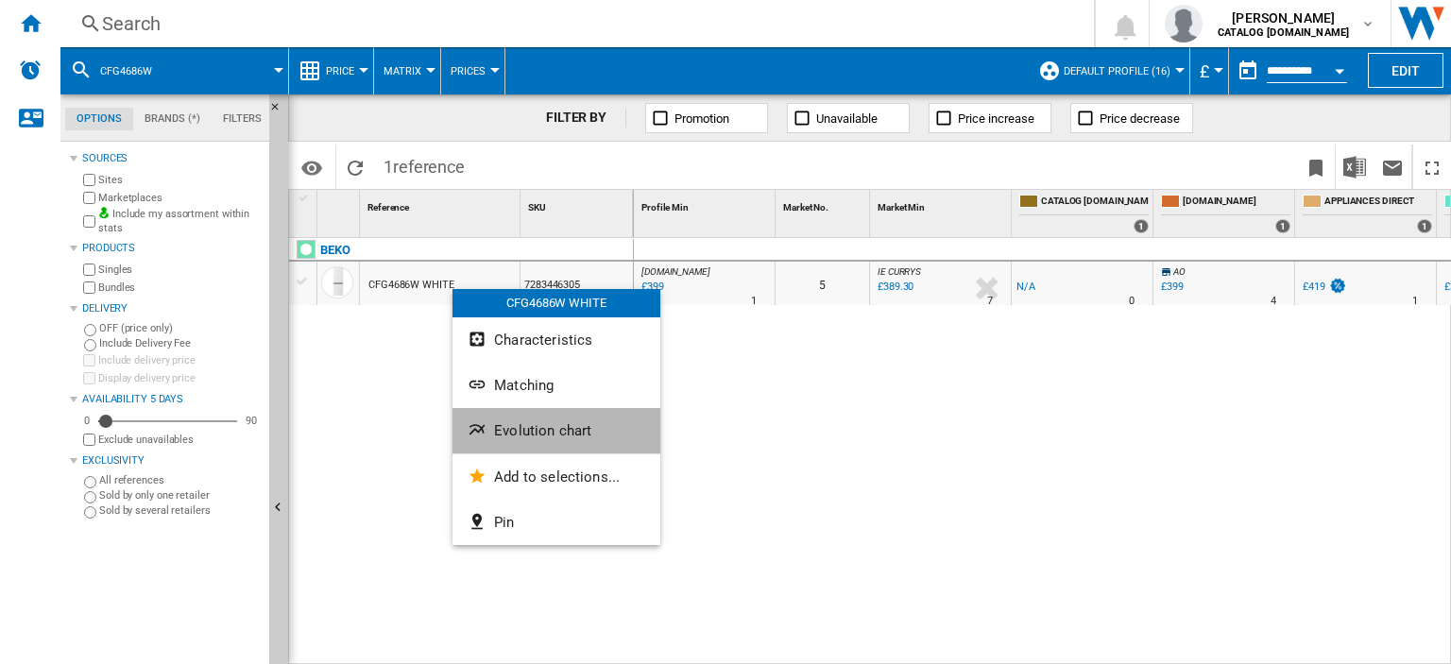
click at [524, 431] on span "Evolution chart" at bounding box center [542, 430] width 97 height 17
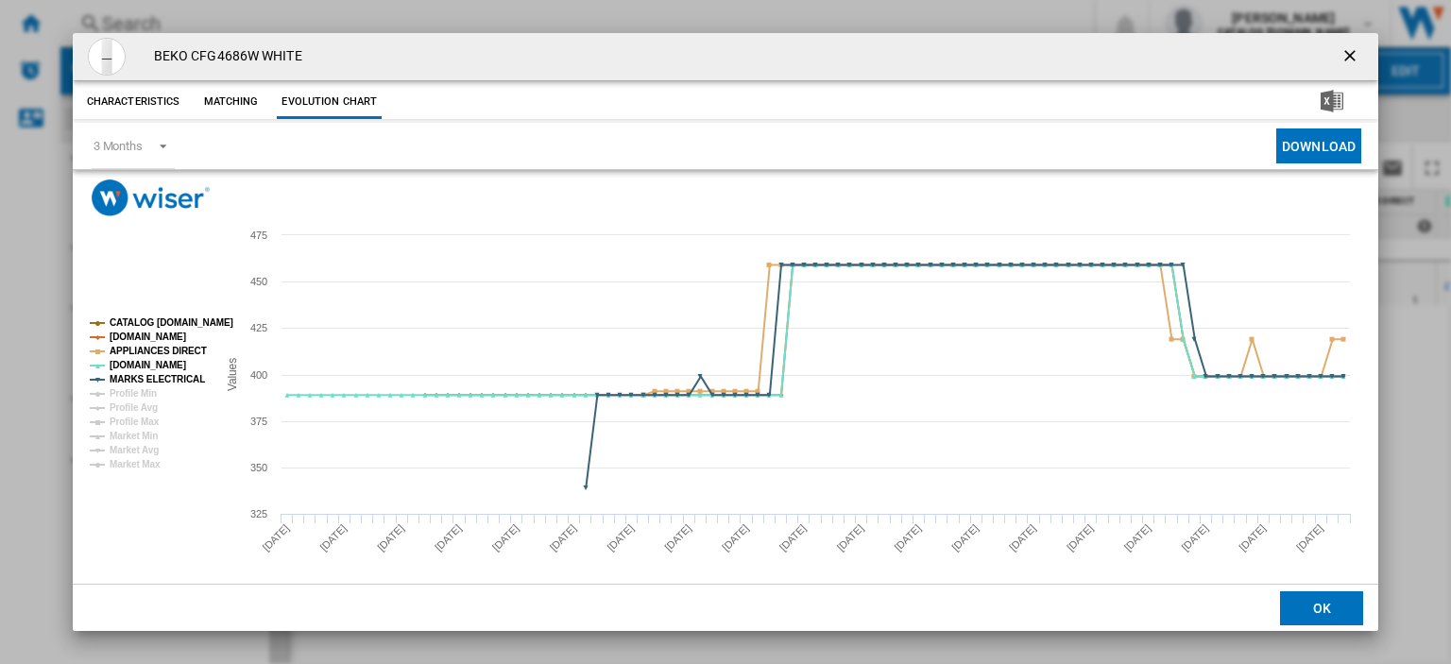
drag, startPoint x: 638, startPoint y: 50, endPoint x: 678, endPoint y: 50, distance: 39.7
click at [638, 50] on div "BEKO CFG4686W WHITE" at bounding box center [725, 56] width 1305 height 47
click at [1340, 56] on ng-md-icon "getI18NText('BUTTONS.CLOSE_DIALOG')" at bounding box center [1351, 57] width 23 height 23
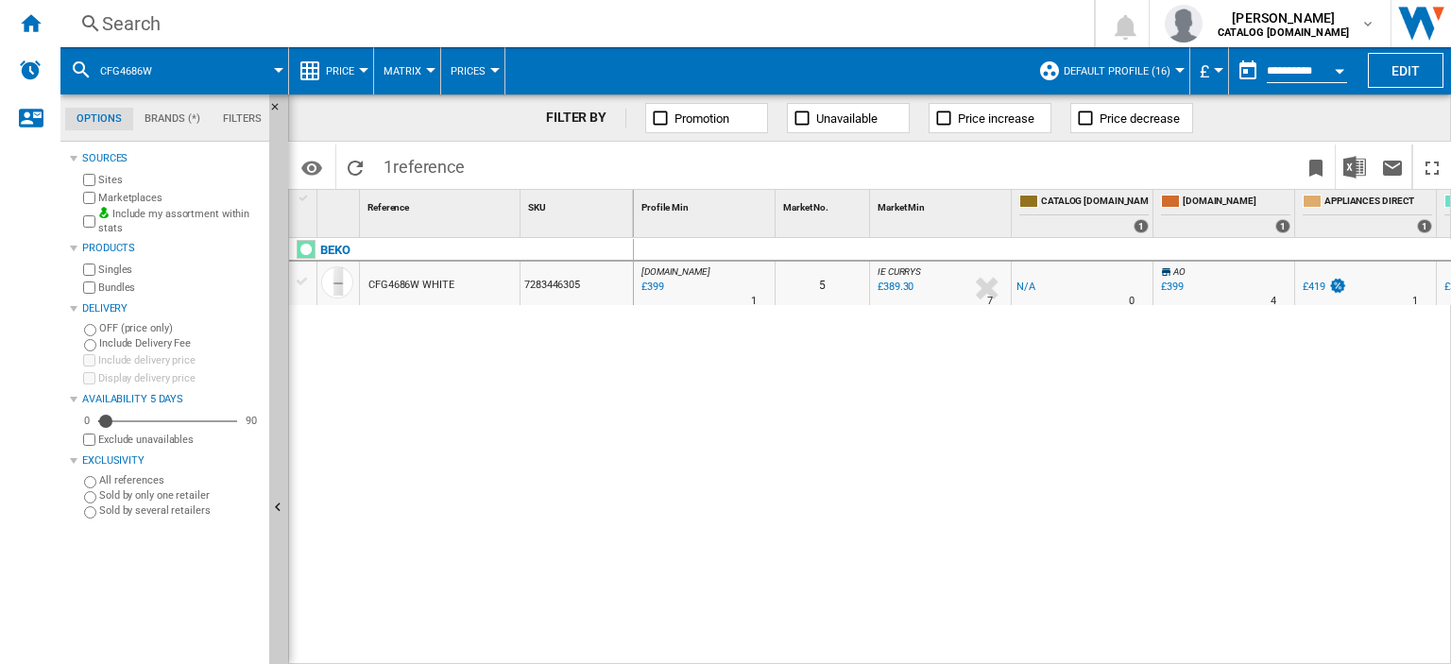
click at [113, 20] on div "Search" at bounding box center [573, 23] width 942 height 26
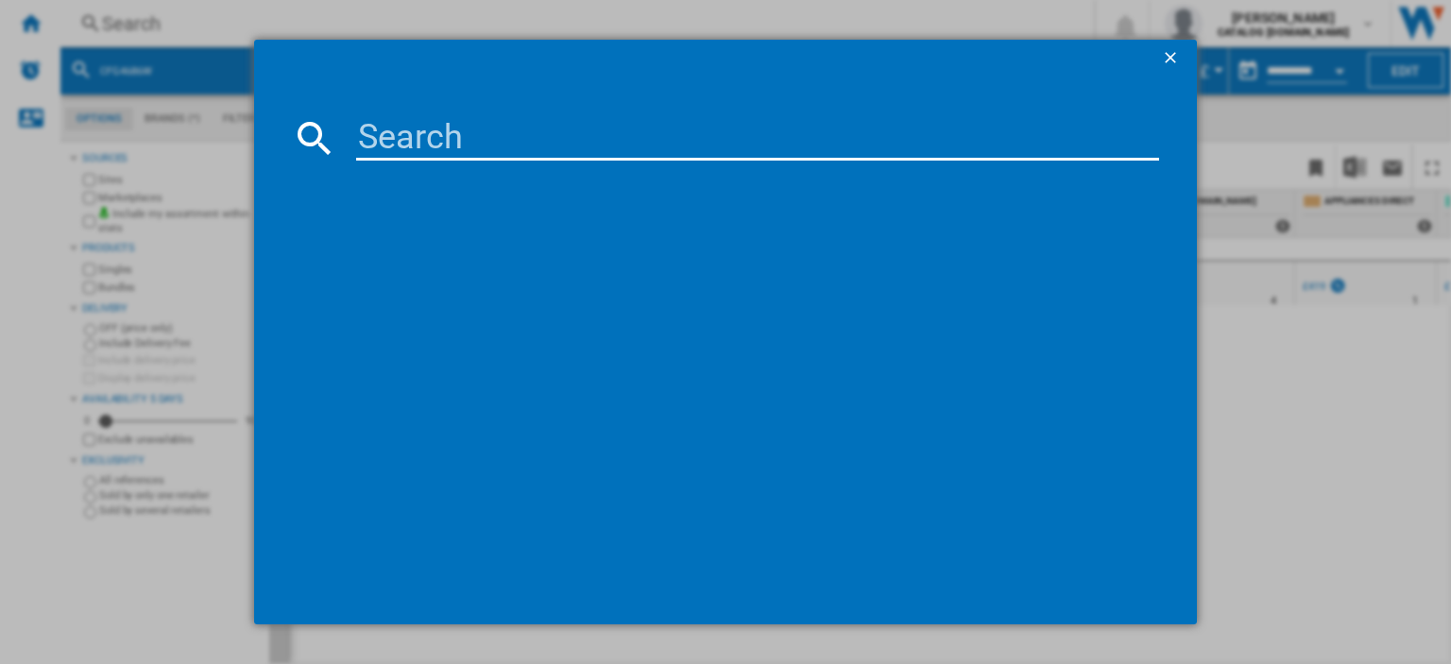
paste input "BM3WT4941IA"
type input "BM3WT4941IA"
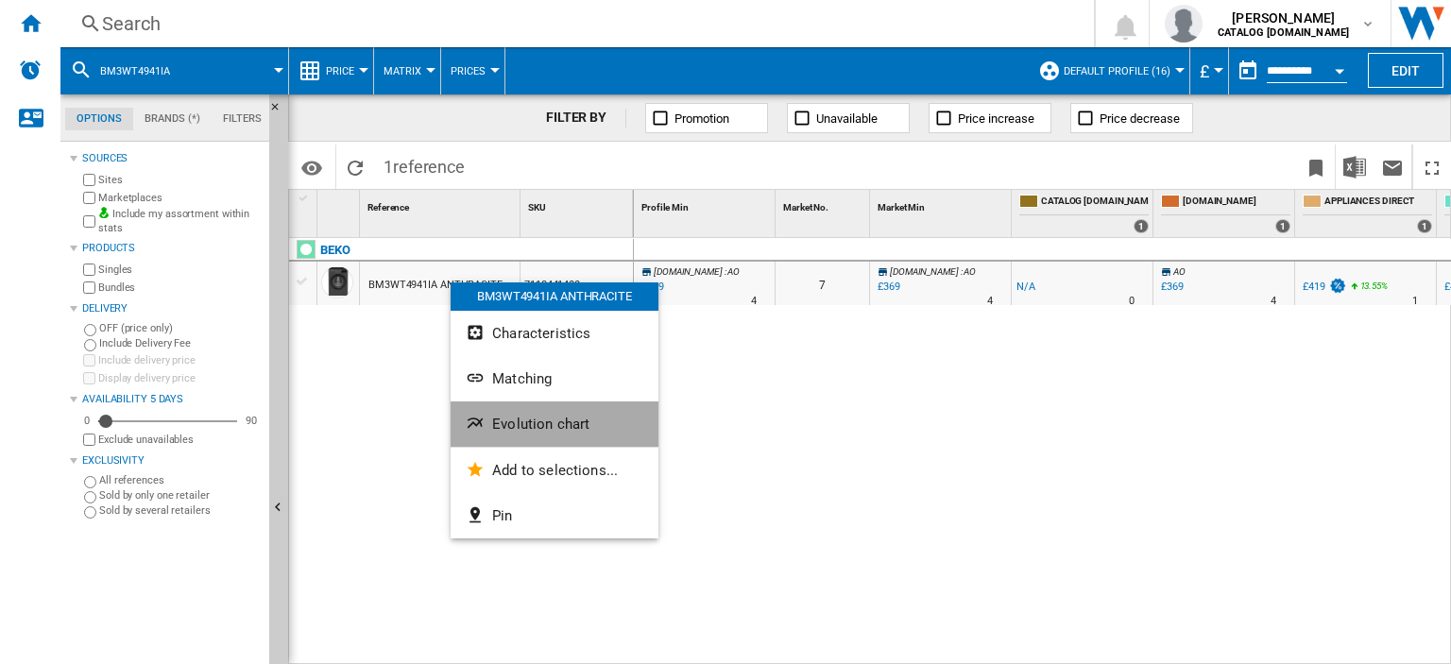
click at [528, 422] on span "Evolution chart" at bounding box center [540, 424] width 97 height 17
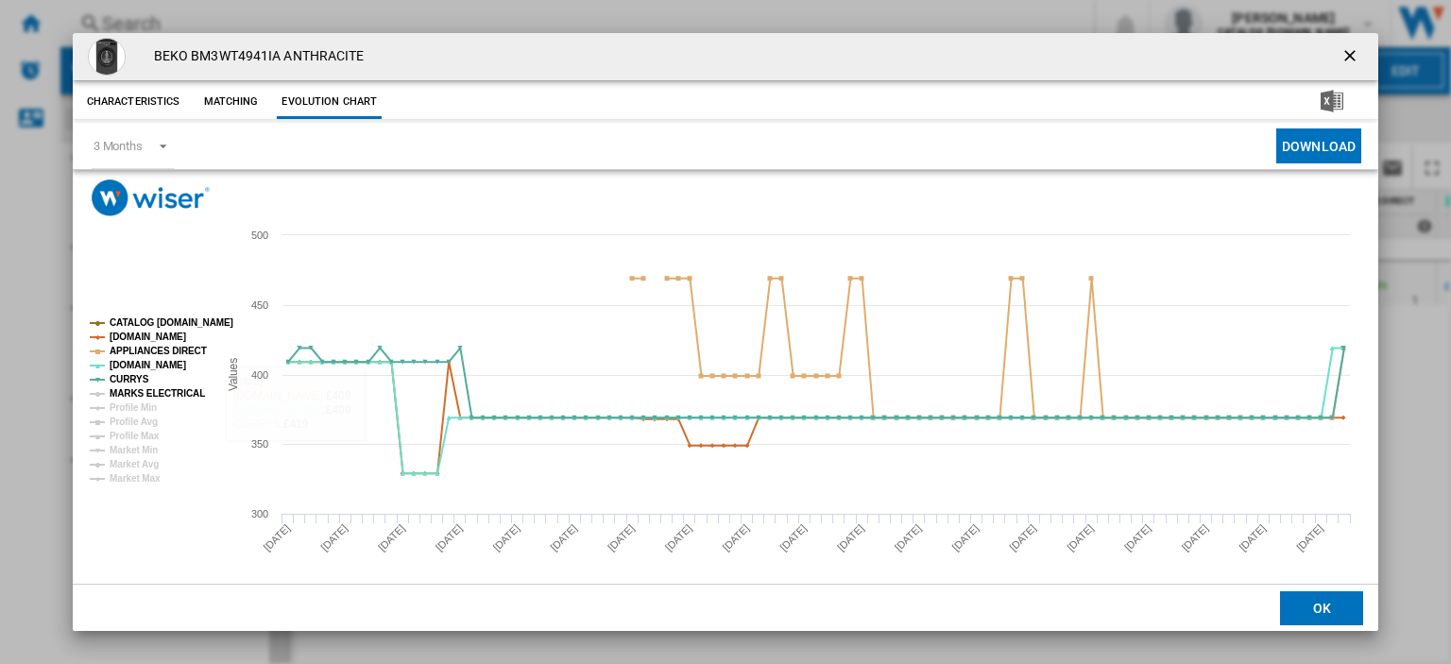
click at [155, 392] on tspan "MARKS ELECTRICAL" at bounding box center [157, 393] width 95 height 10
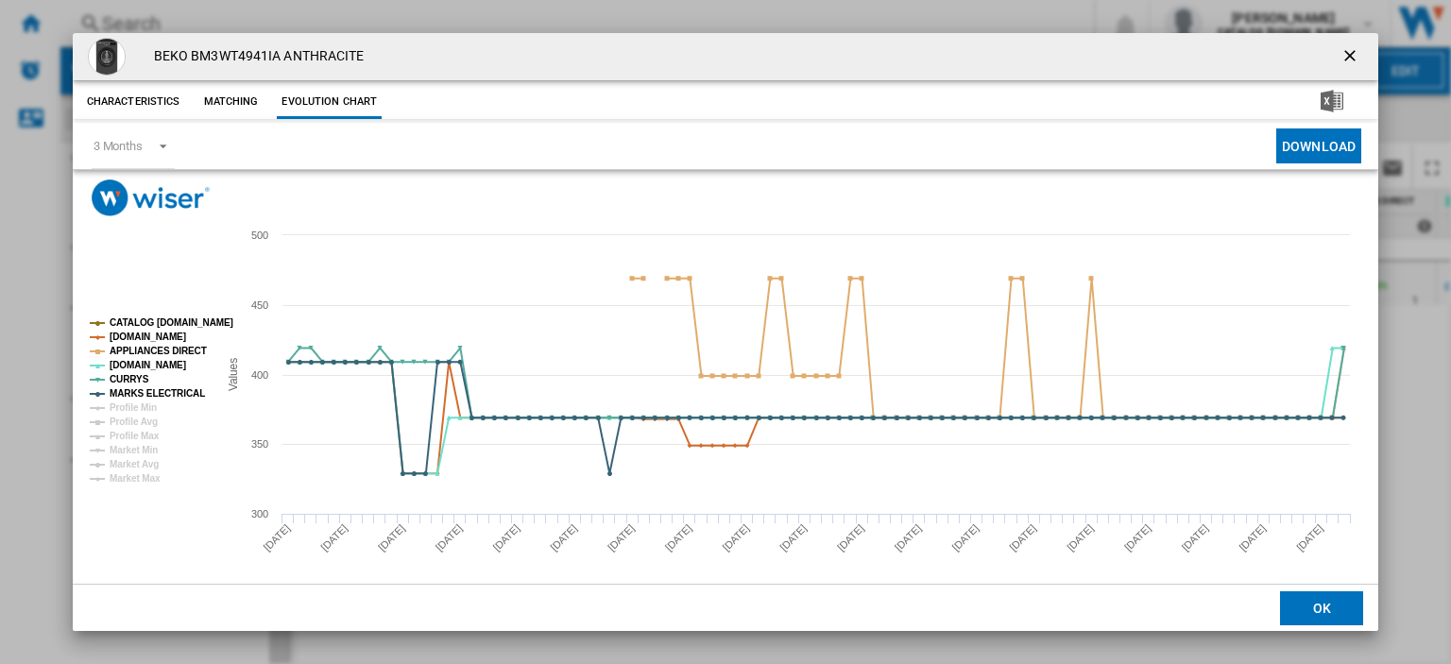
click at [1340, 56] on ng-md-icon "getI18NText('BUTTONS.CLOSE_DIALOG')" at bounding box center [1351, 57] width 23 height 23
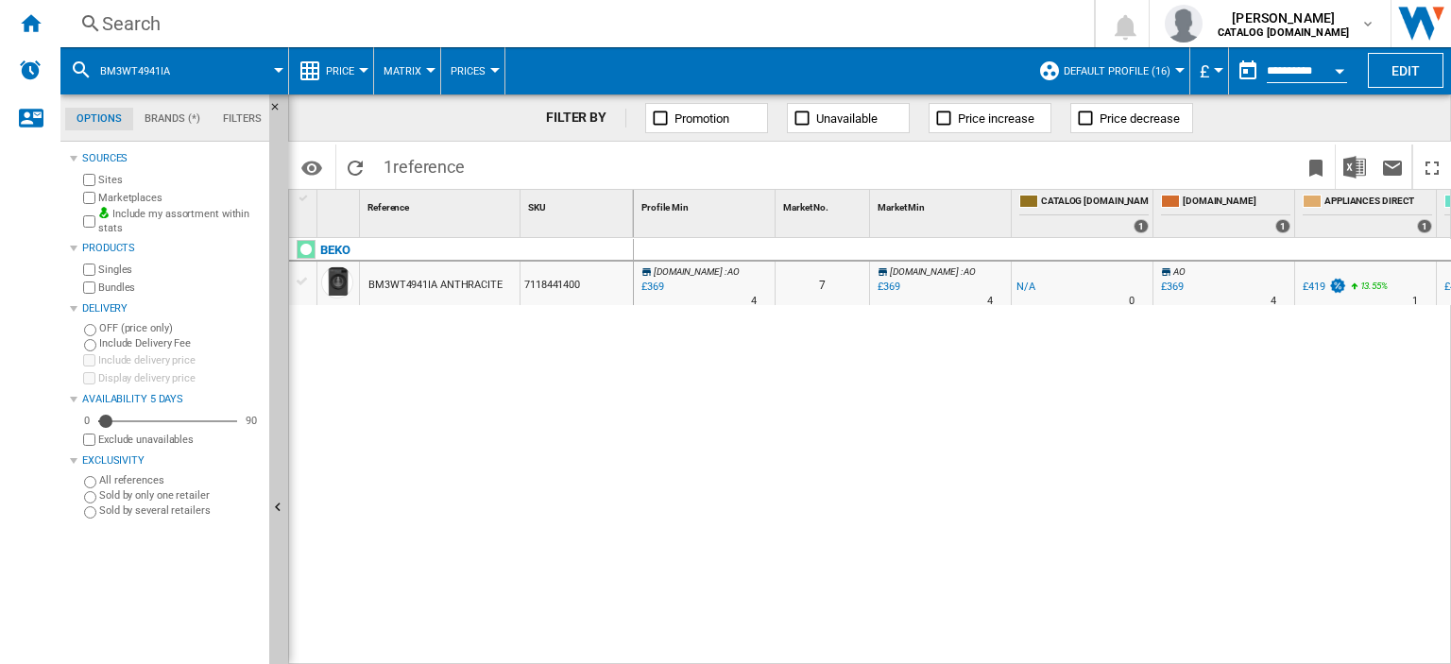
click at [137, 19] on div "Search" at bounding box center [573, 23] width 942 height 26
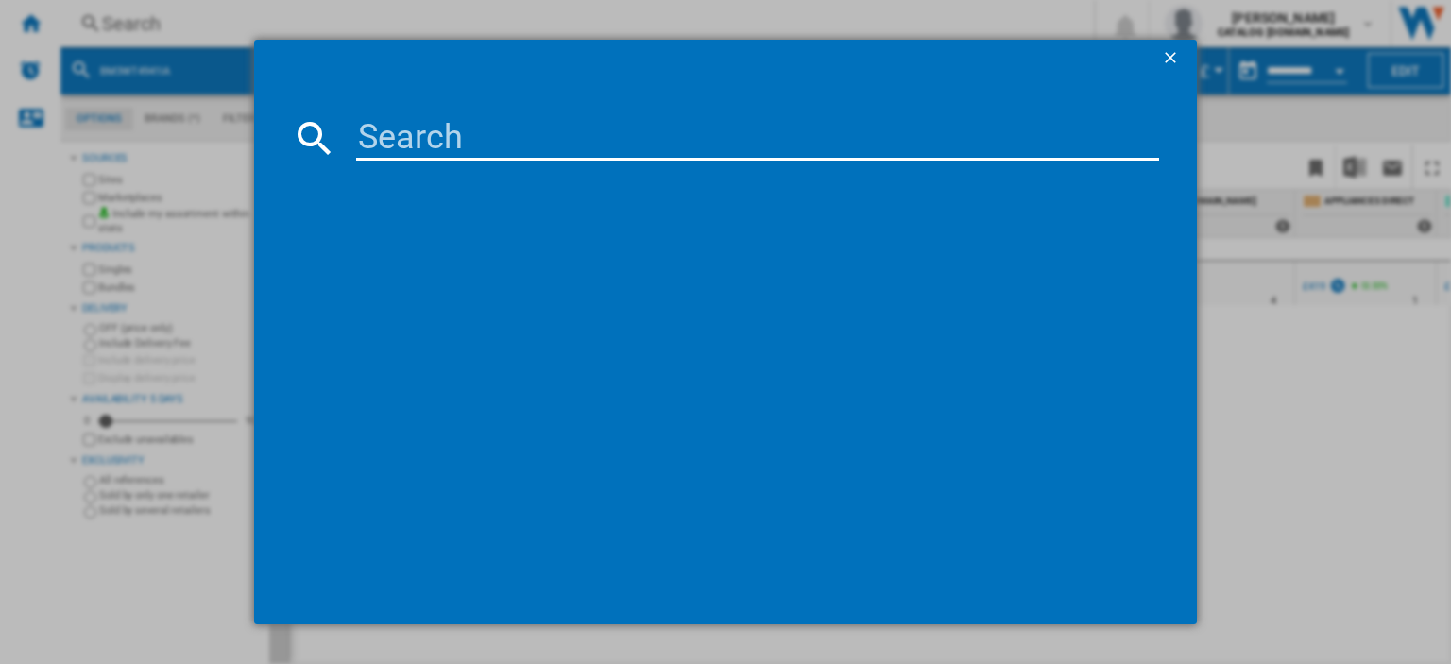
type input "BSF4682"
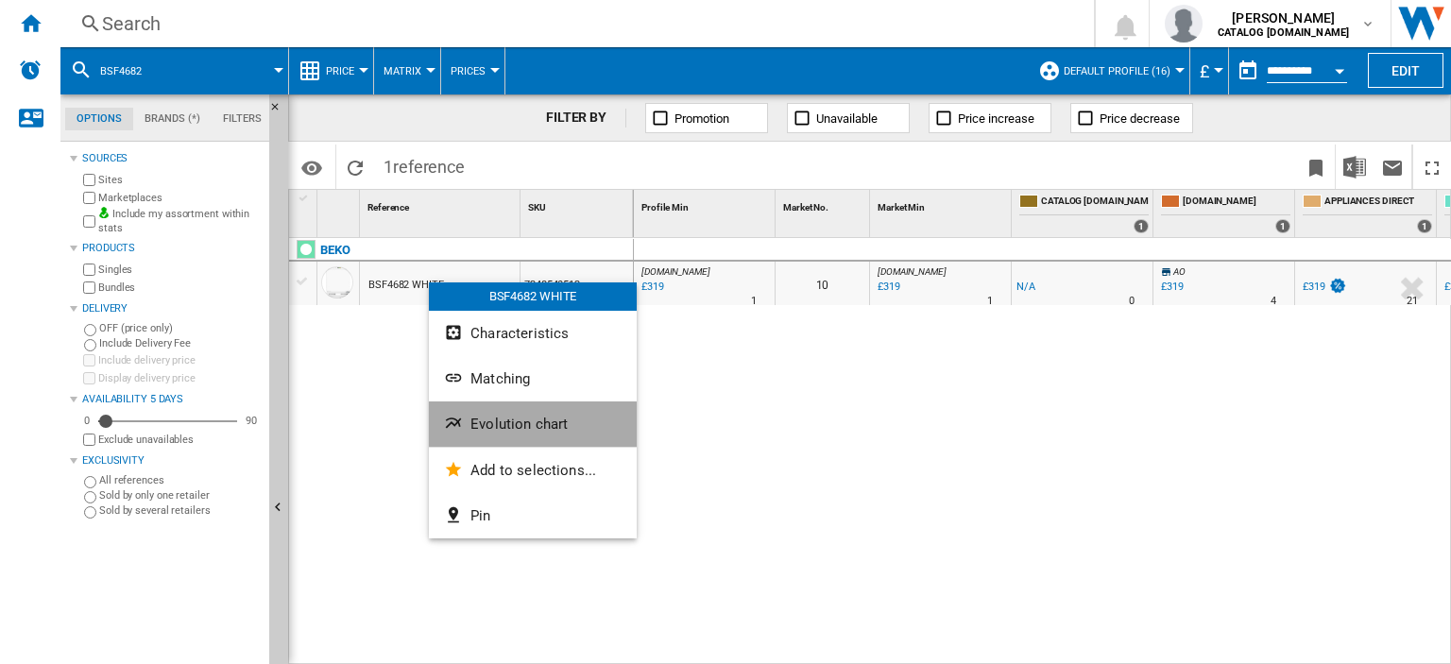
click at [518, 428] on span "Evolution chart" at bounding box center [518, 424] width 97 height 17
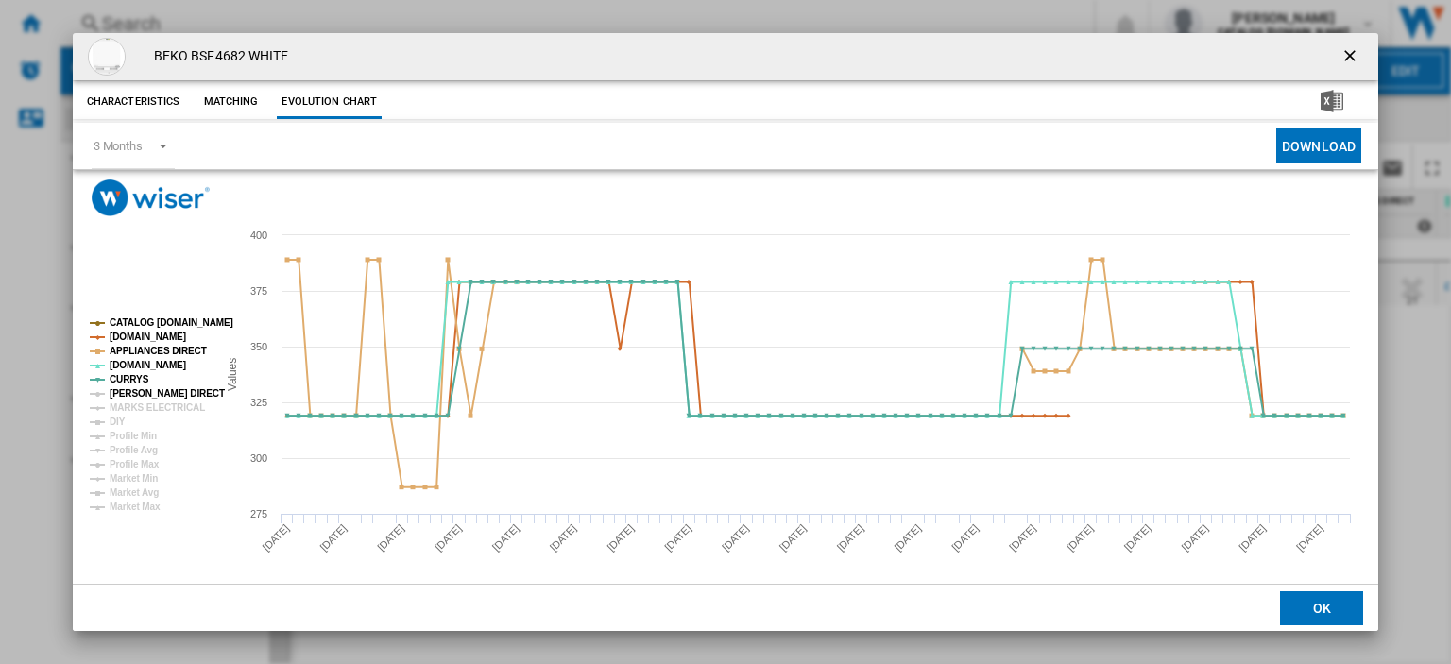
click at [126, 391] on tspan "[PERSON_NAME] DIRECT" at bounding box center [167, 393] width 115 height 10
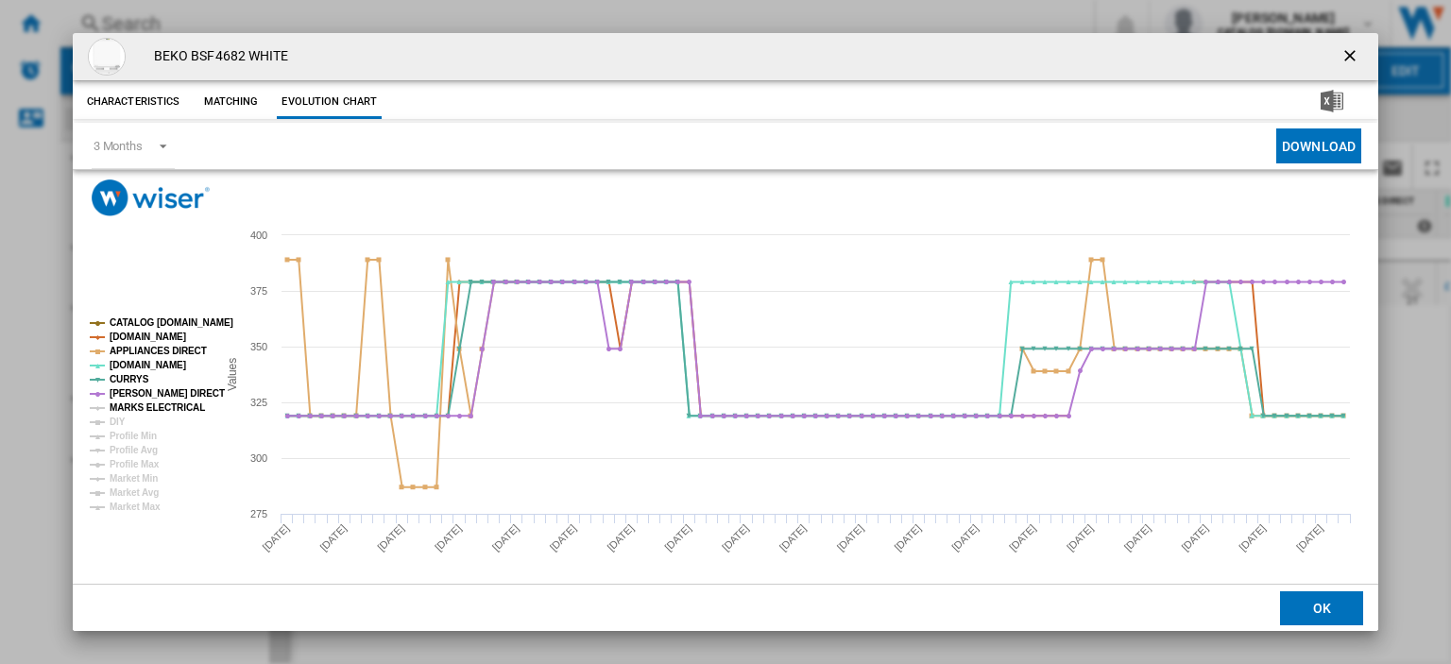
click at [127, 404] on tspan "MARKS ELECTRICAL" at bounding box center [157, 407] width 95 height 10
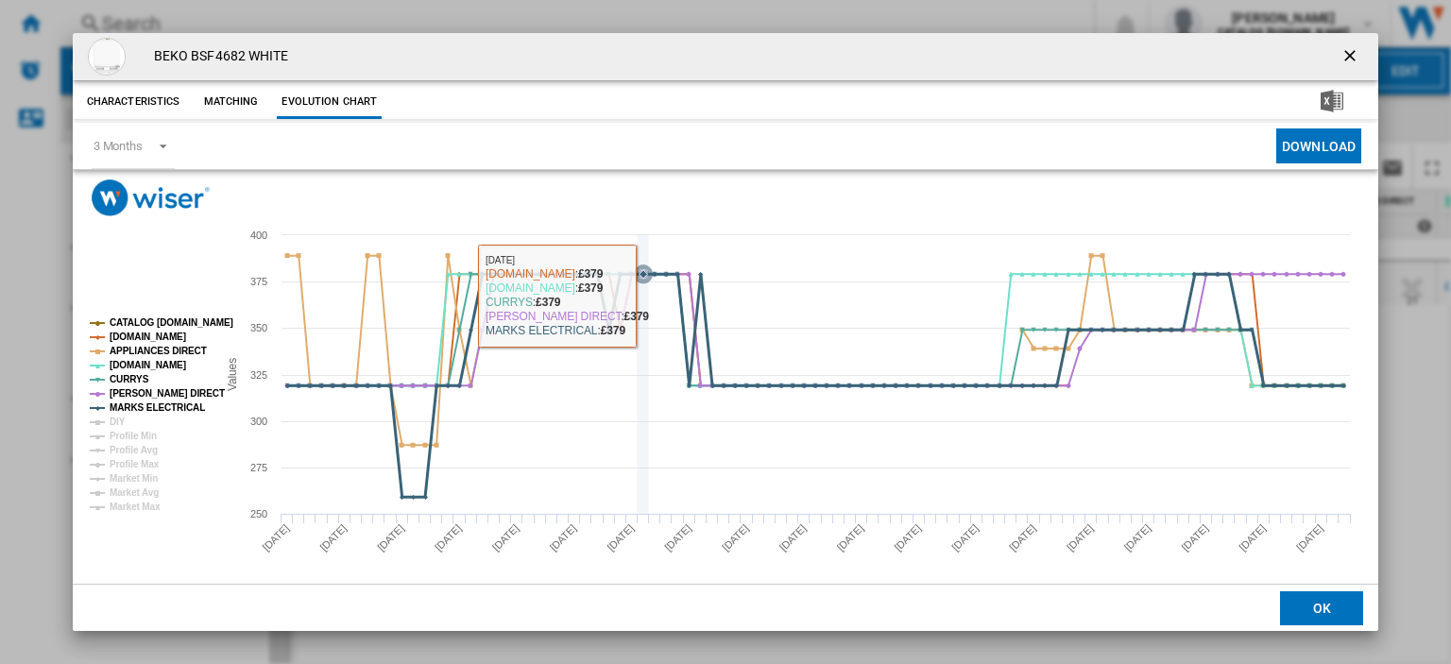
click at [608, 310] on icon "Product popup" at bounding box center [816, 386] width 1076 height 223
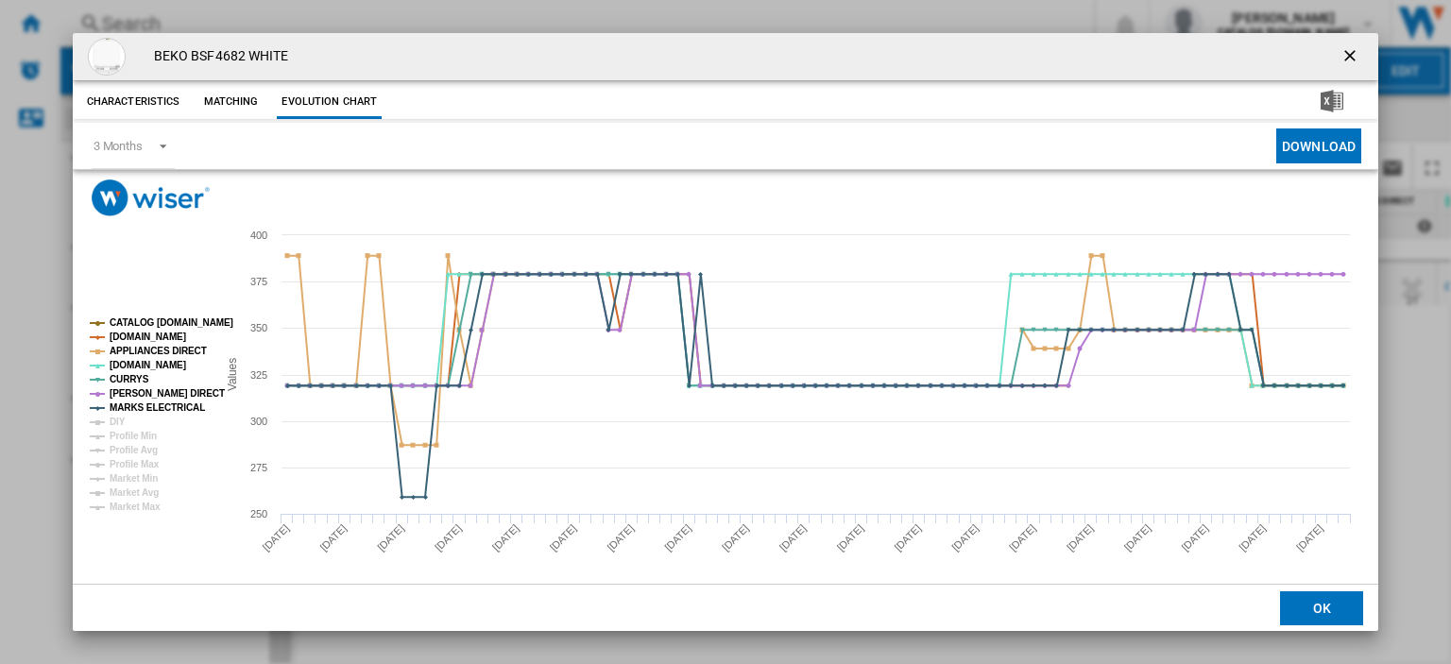
click at [1341, 57] on ng-md-icon "getI18NText('BUTTONS.CLOSE_DIALOG')" at bounding box center [1351, 57] width 23 height 23
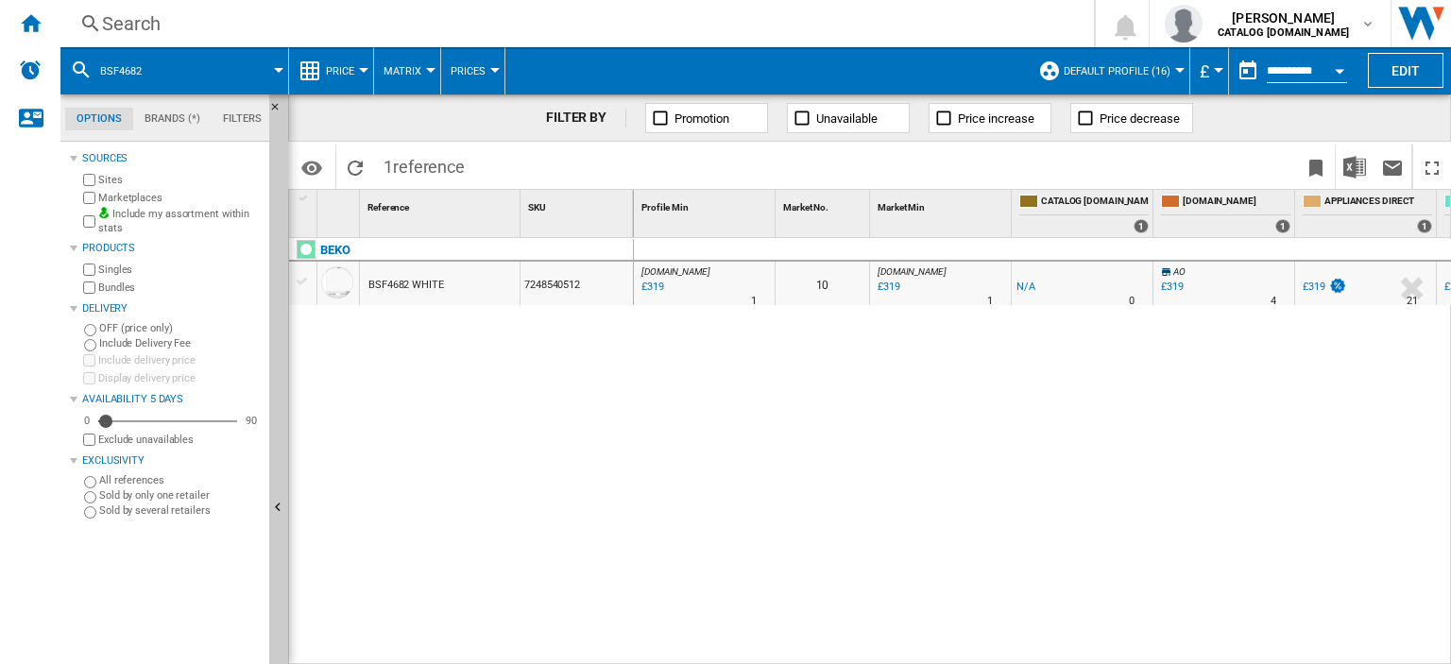
click at [133, 22] on div "Search" at bounding box center [573, 23] width 942 height 26
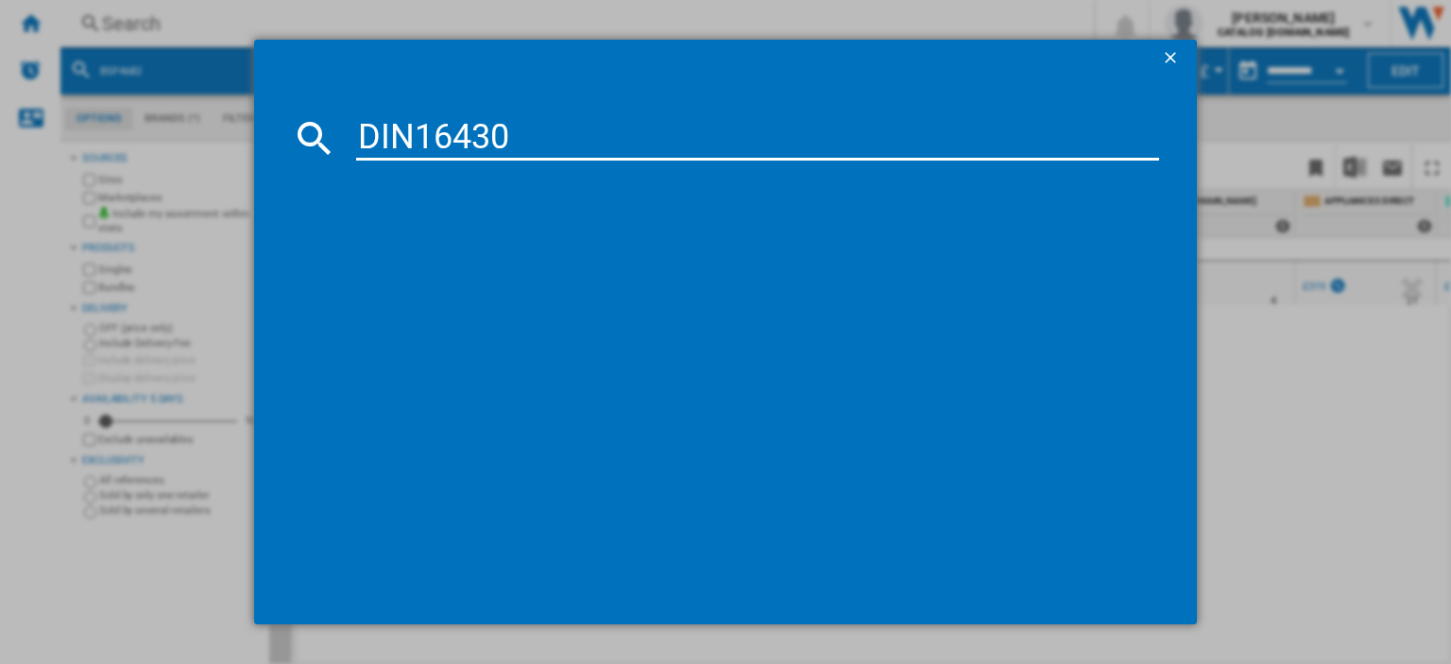
type input "DIN16430"
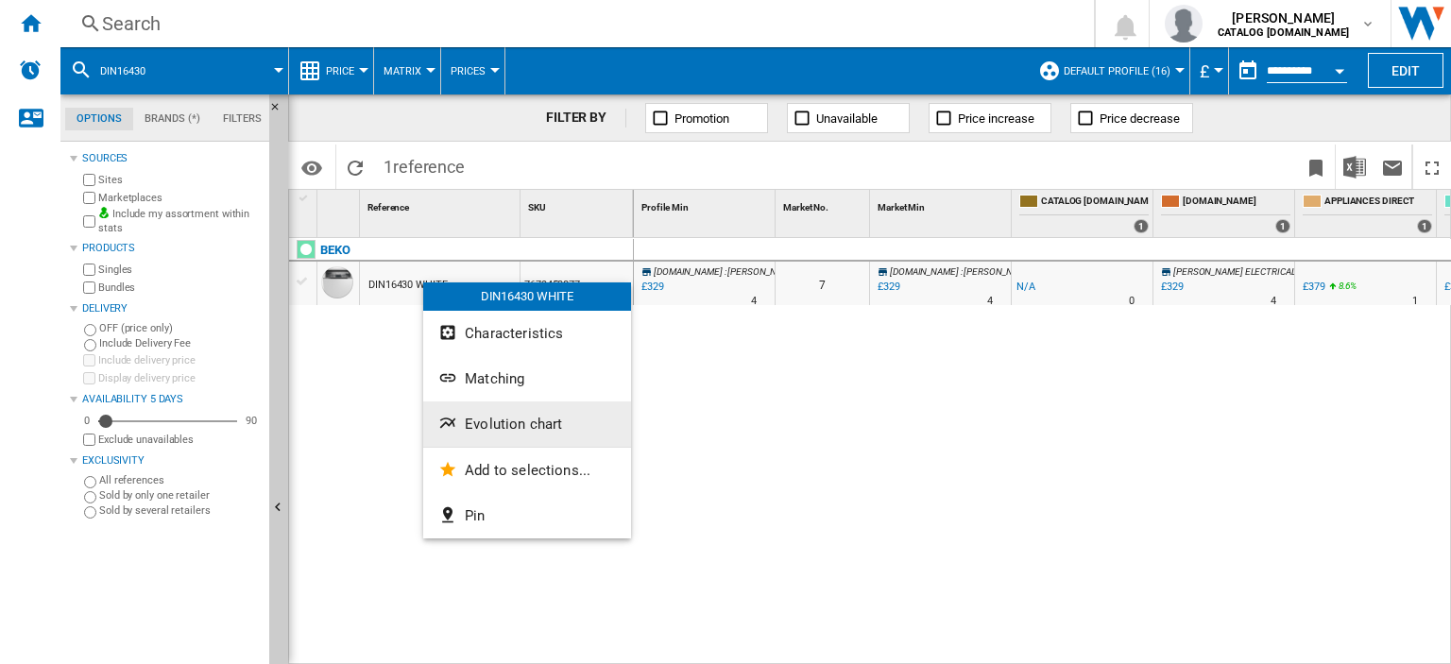
click at [500, 416] on span "Evolution chart" at bounding box center [513, 424] width 97 height 17
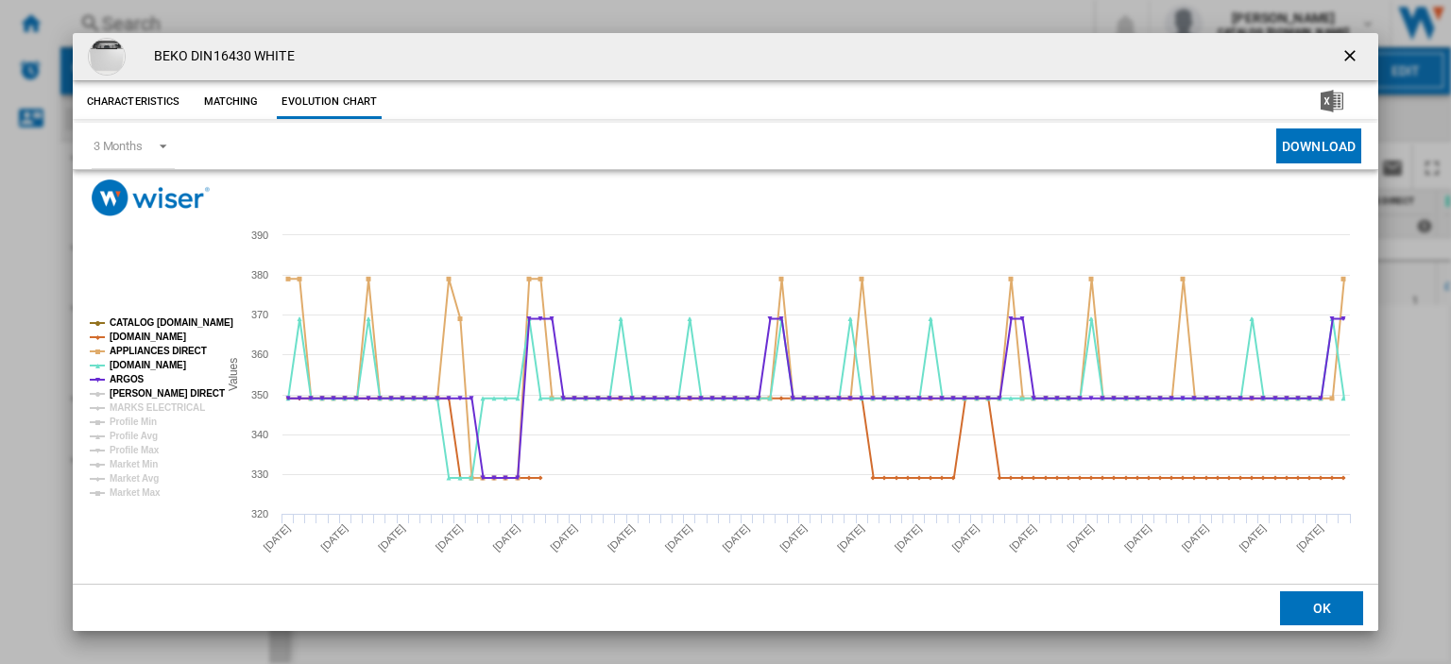
click at [146, 396] on tspan "[PERSON_NAME] DIRECT" at bounding box center [167, 393] width 115 height 10
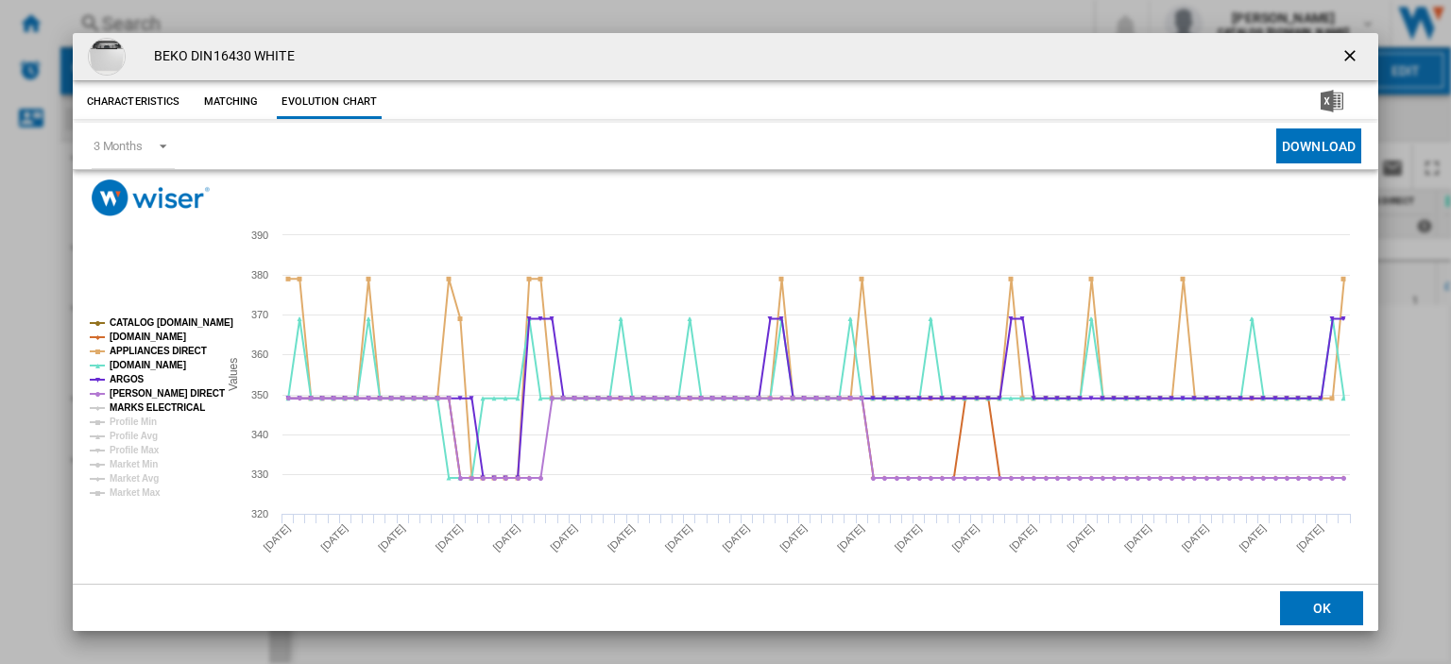
click at [146, 409] on tspan "MARKS ELECTRICAL" at bounding box center [157, 407] width 95 height 10
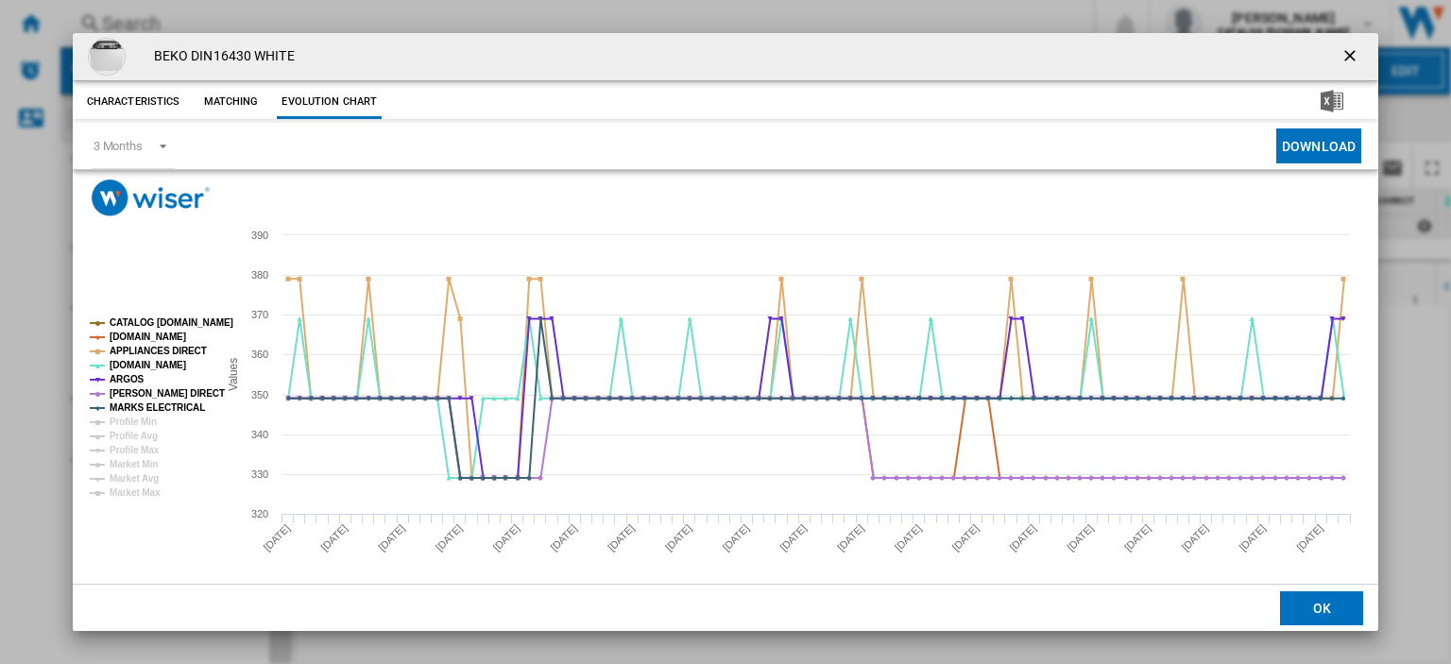
click at [1340, 52] on ng-md-icon "getI18NText('BUTTONS.CLOSE_DIALOG')" at bounding box center [1351, 57] width 23 height 23
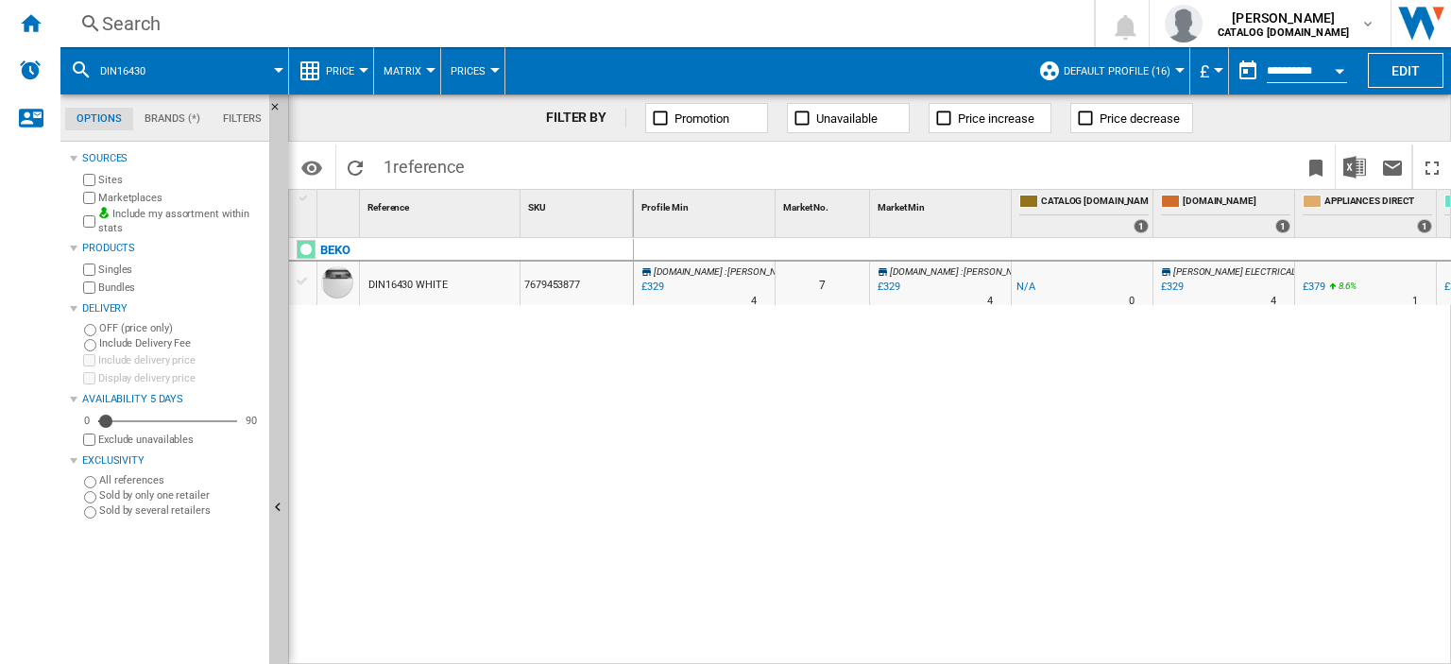
click at [137, 25] on div "Search" at bounding box center [573, 23] width 942 height 26
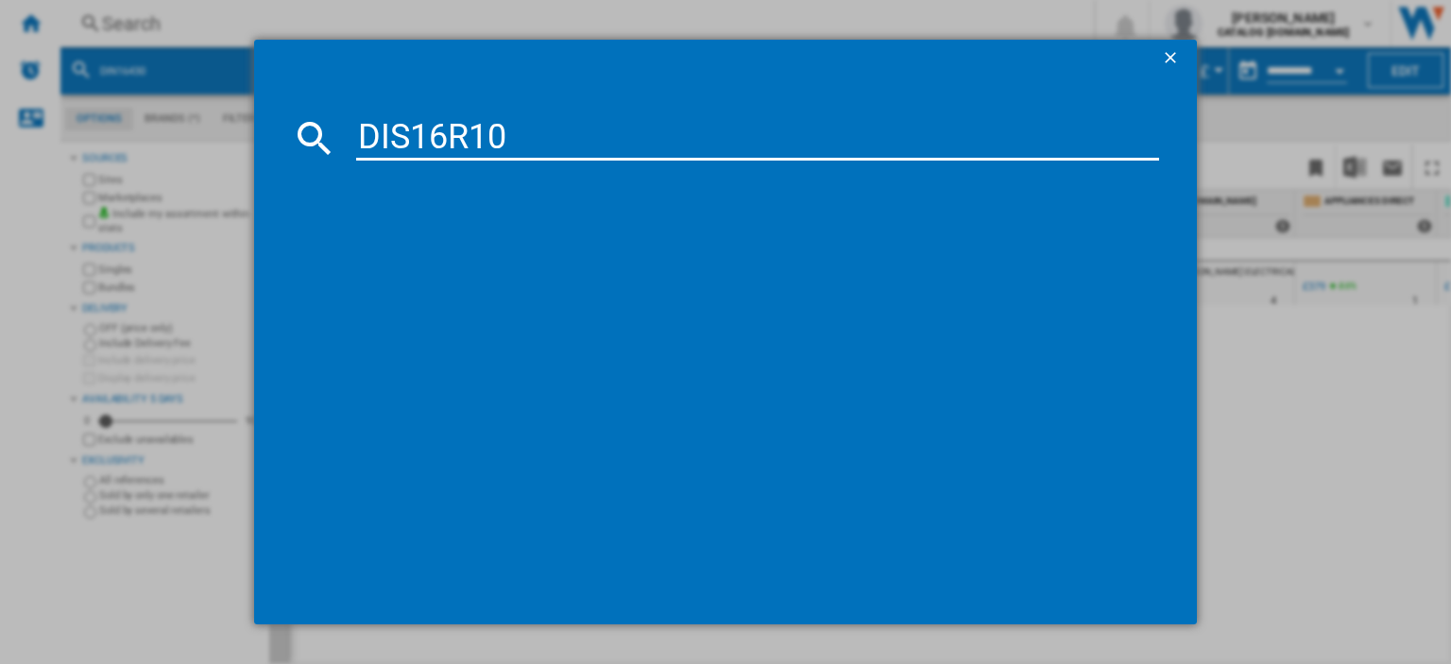
type input "DIS16R10"
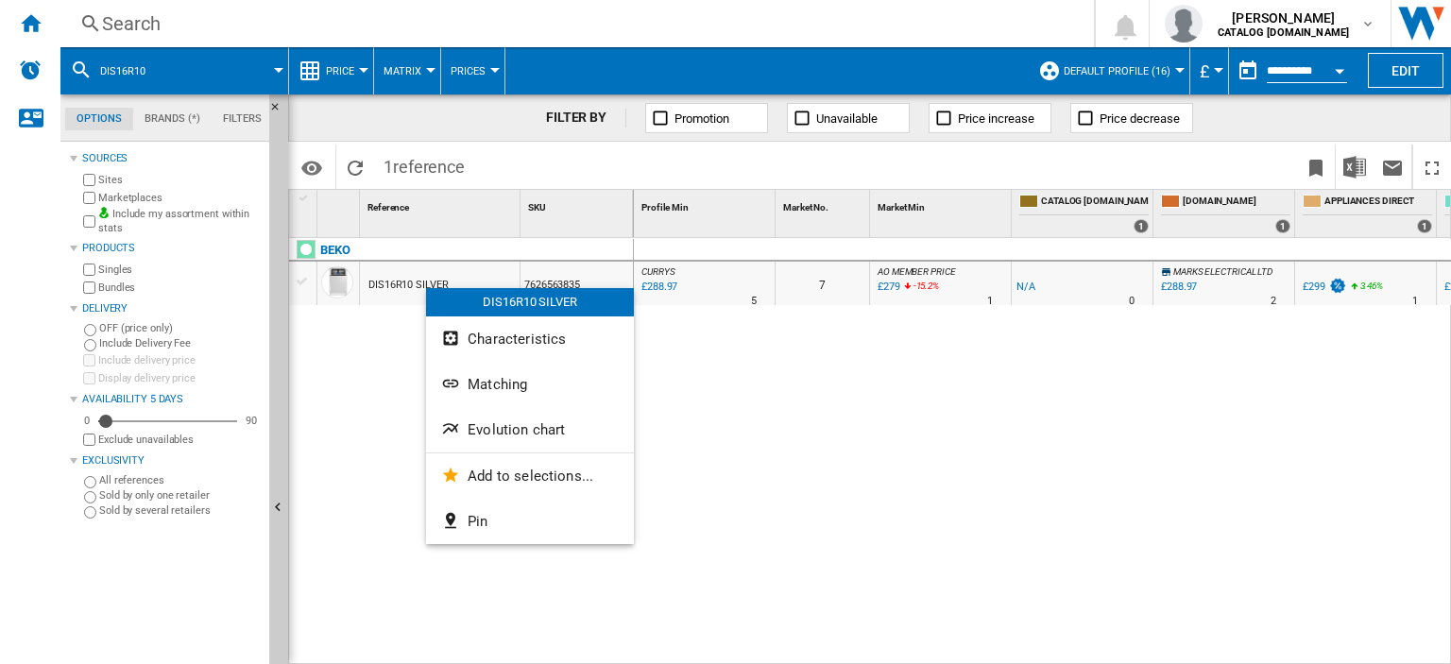
click at [670, 344] on div at bounding box center [725, 332] width 1451 height 664
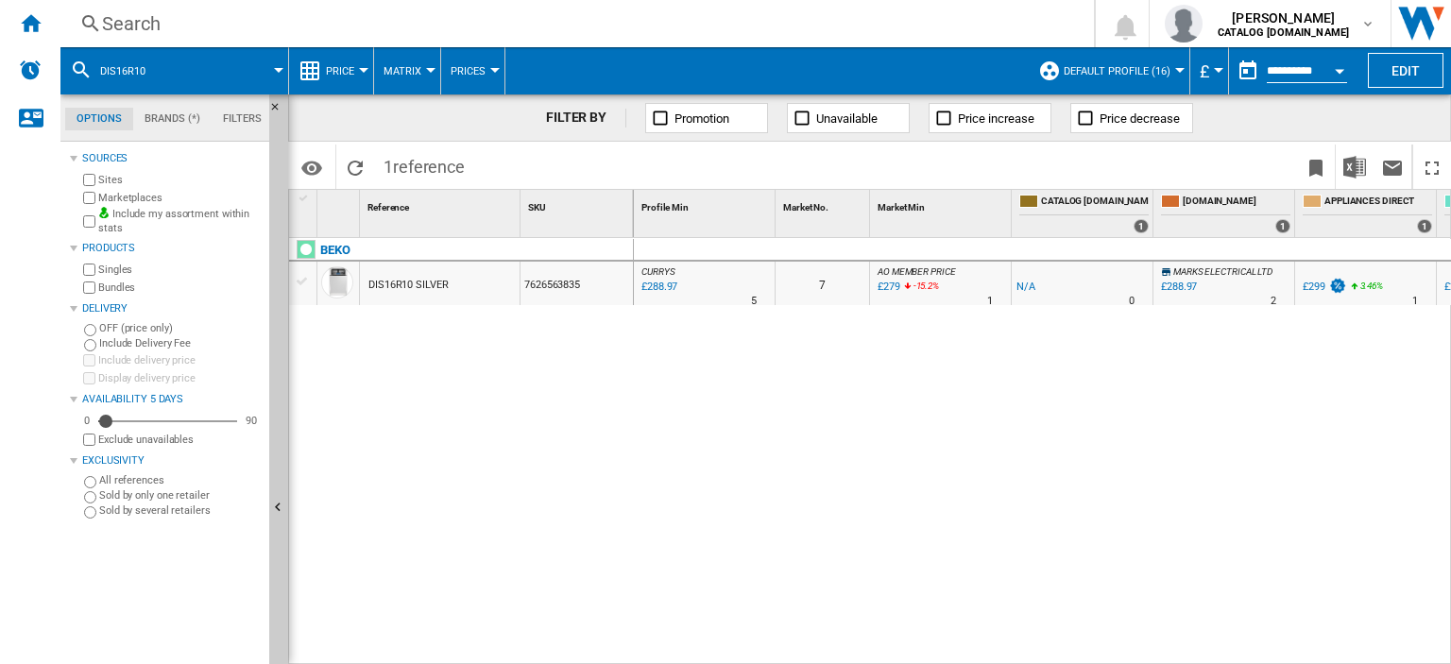
click at [127, 24] on div "Search" at bounding box center [573, 23] width 942 height 26
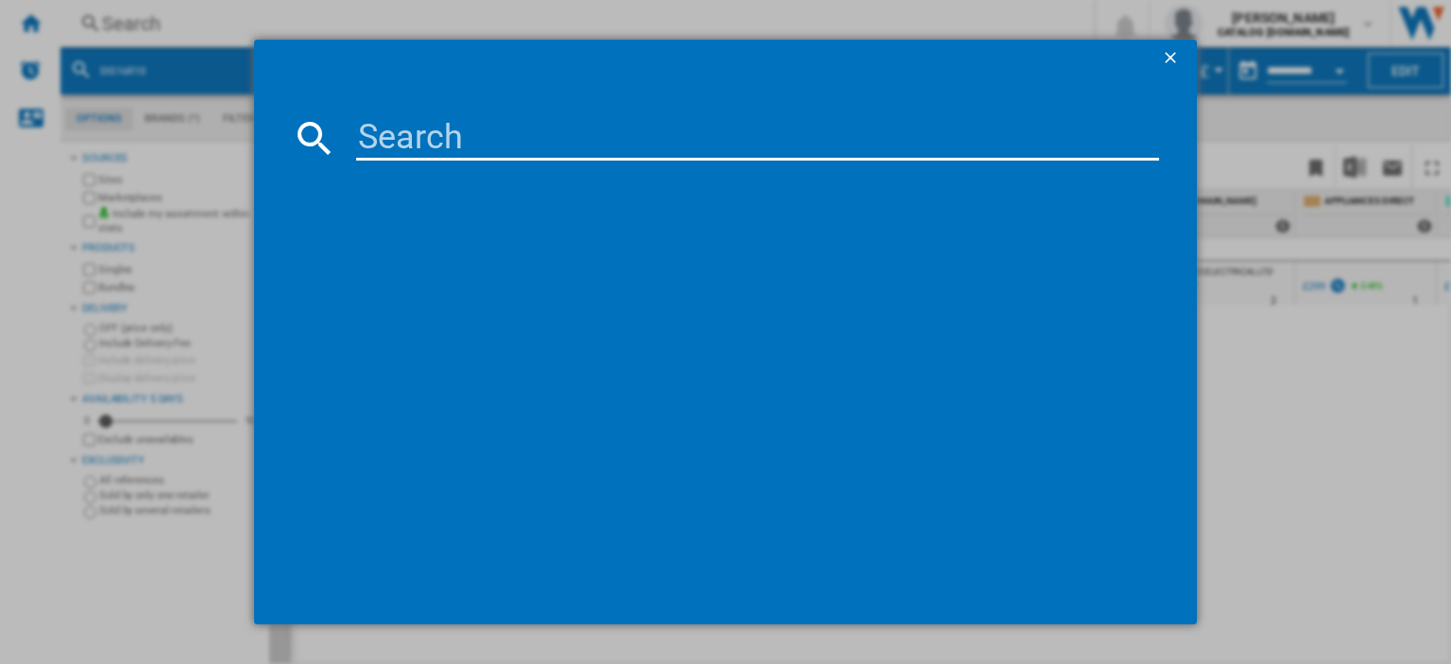
type input "KA52NEK"
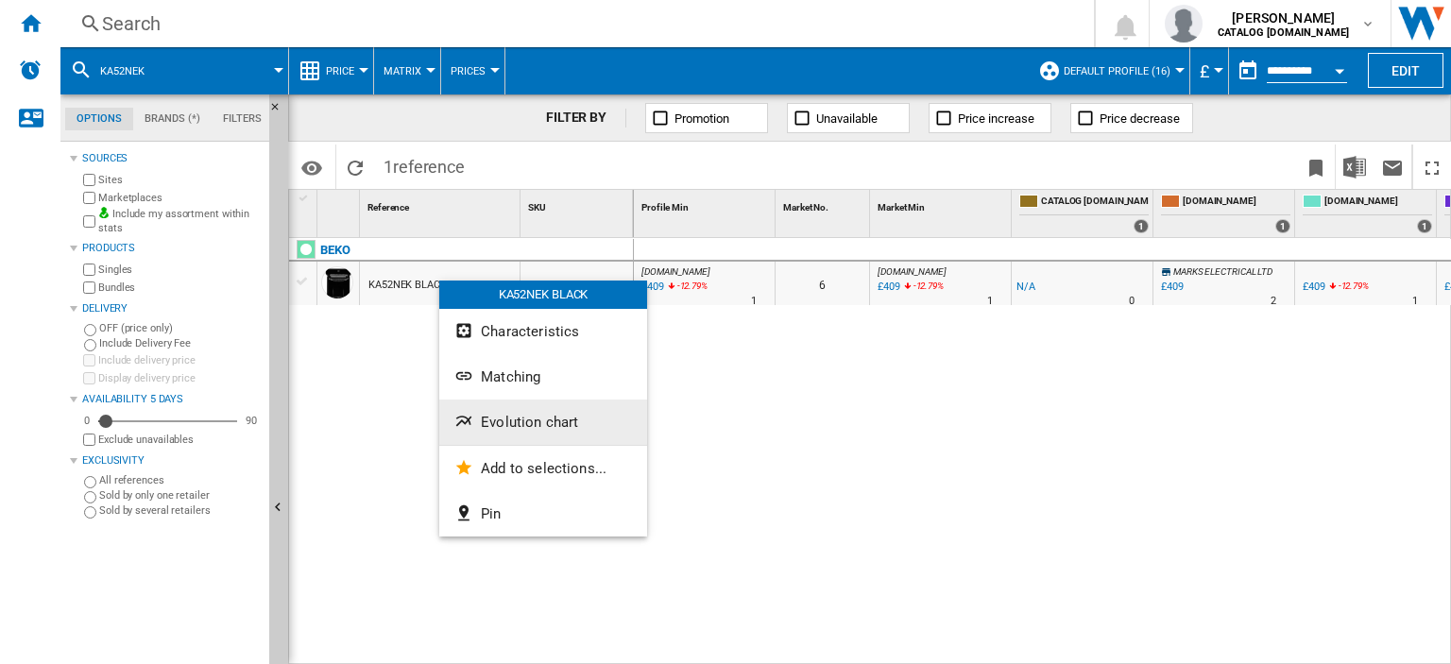
click at [528, 416] on span "Evolution chart" at bounding box center [529, 422] width 97 height 17
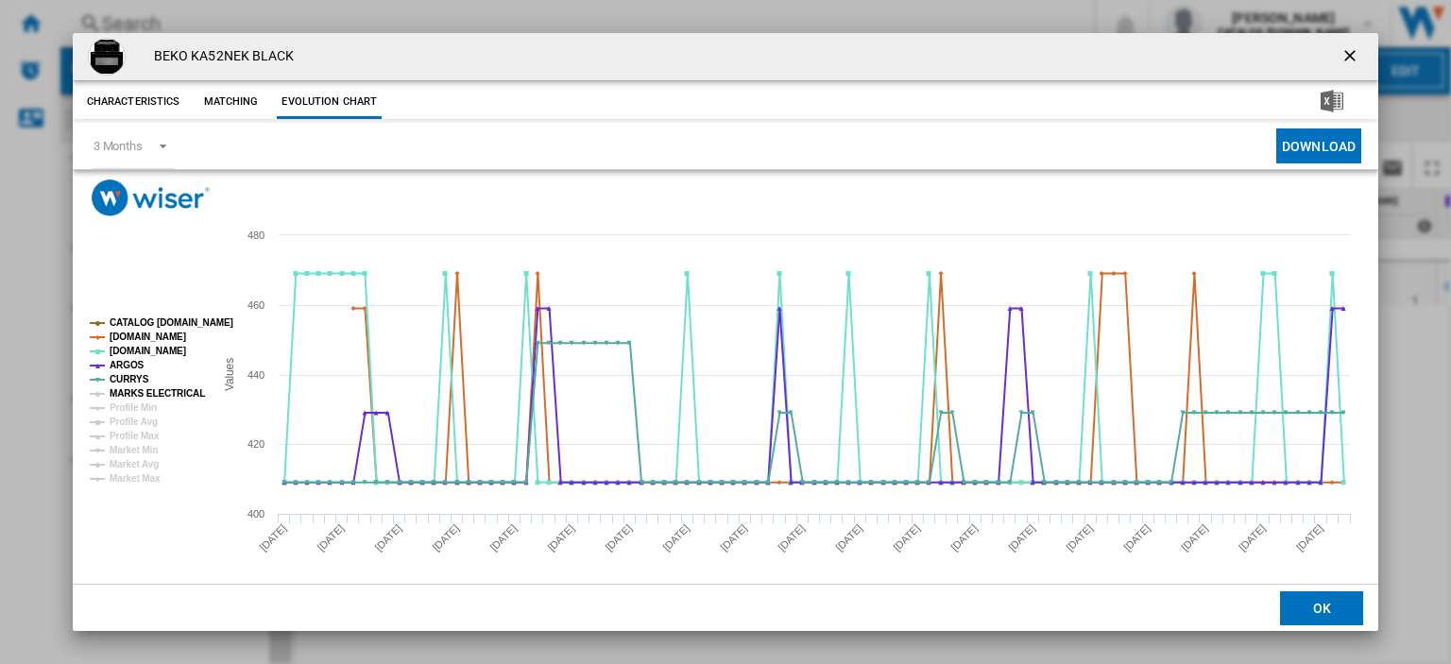
click at [171, 396] on tspan "MARKS ELECTRICAL" at bounding box center [157, 393] width 95 height 10
click at [608, 41] on div "BEKO KA52NEK BLACK" at bounding box center [725, 56] width 1305 height 47
click at [1340, 50] on ng-md-icon "getI18NText('BUTTONS.CLOSE_DIALOG')" at bounding box center [1351, 57] width 23 height 23
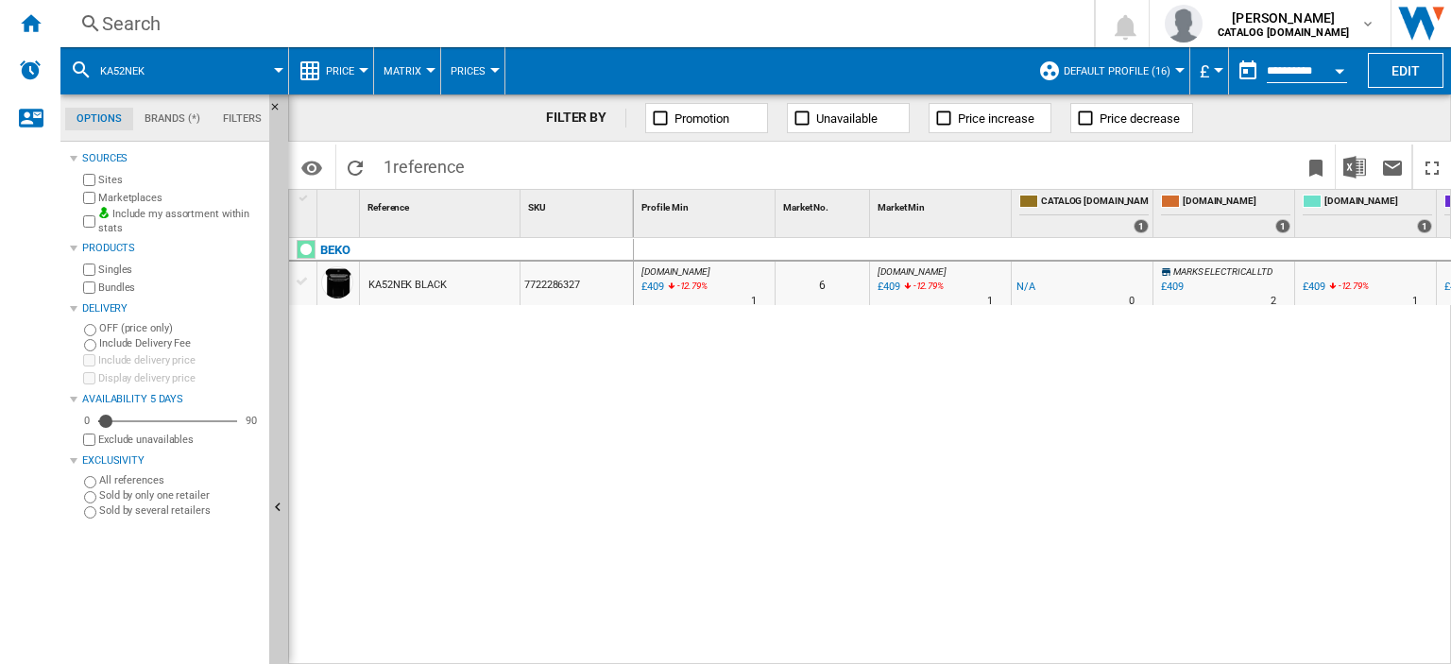
click at [145, 23] on div "Search" at bounding box center [573, 23] width 942 height 26
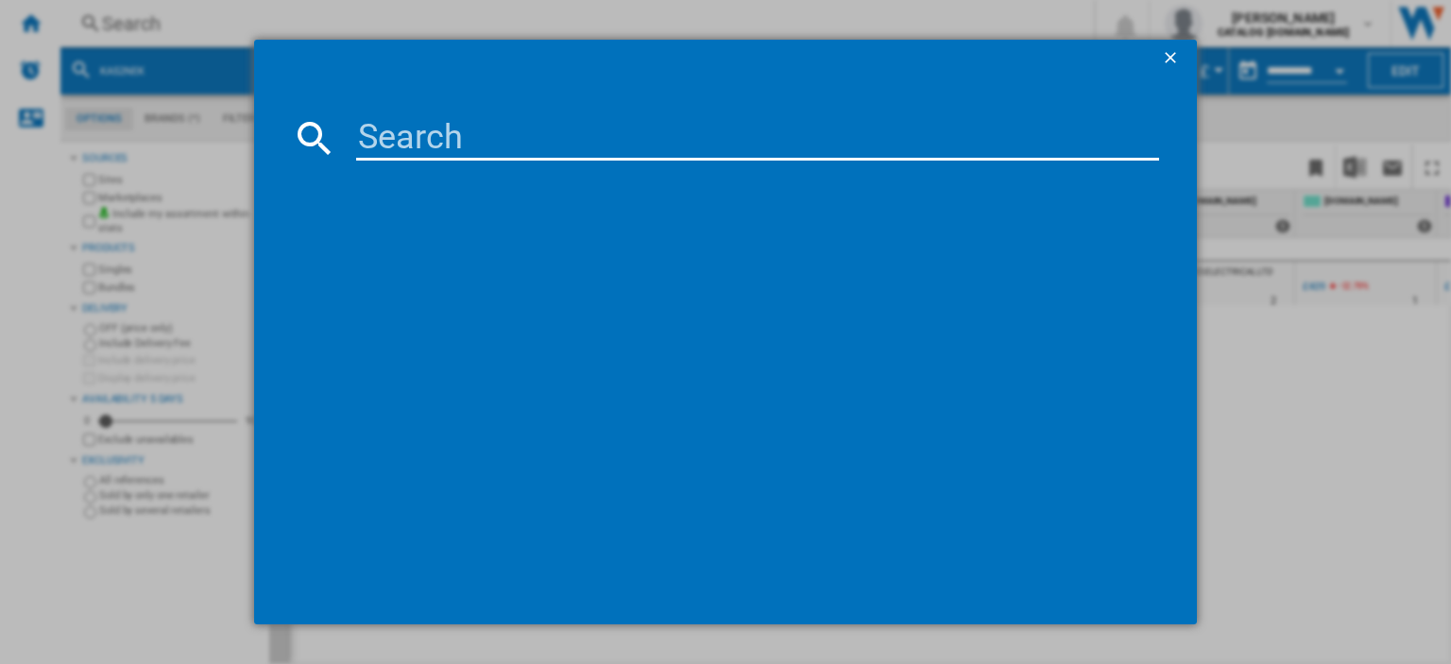
paste input "CK110F232K"
type input "CK110F232K"
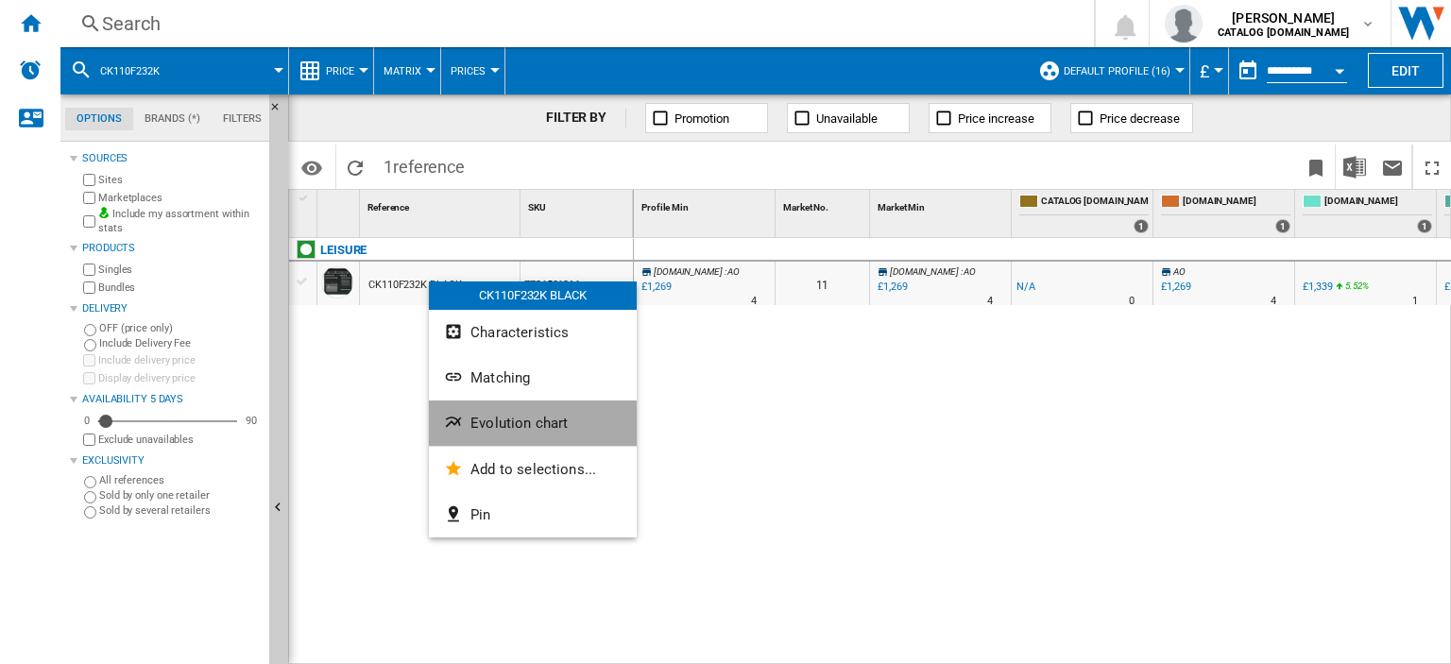
click at [524, 431] on span "Evolution chart" at bounding box center [518, 423] width 97 height 17
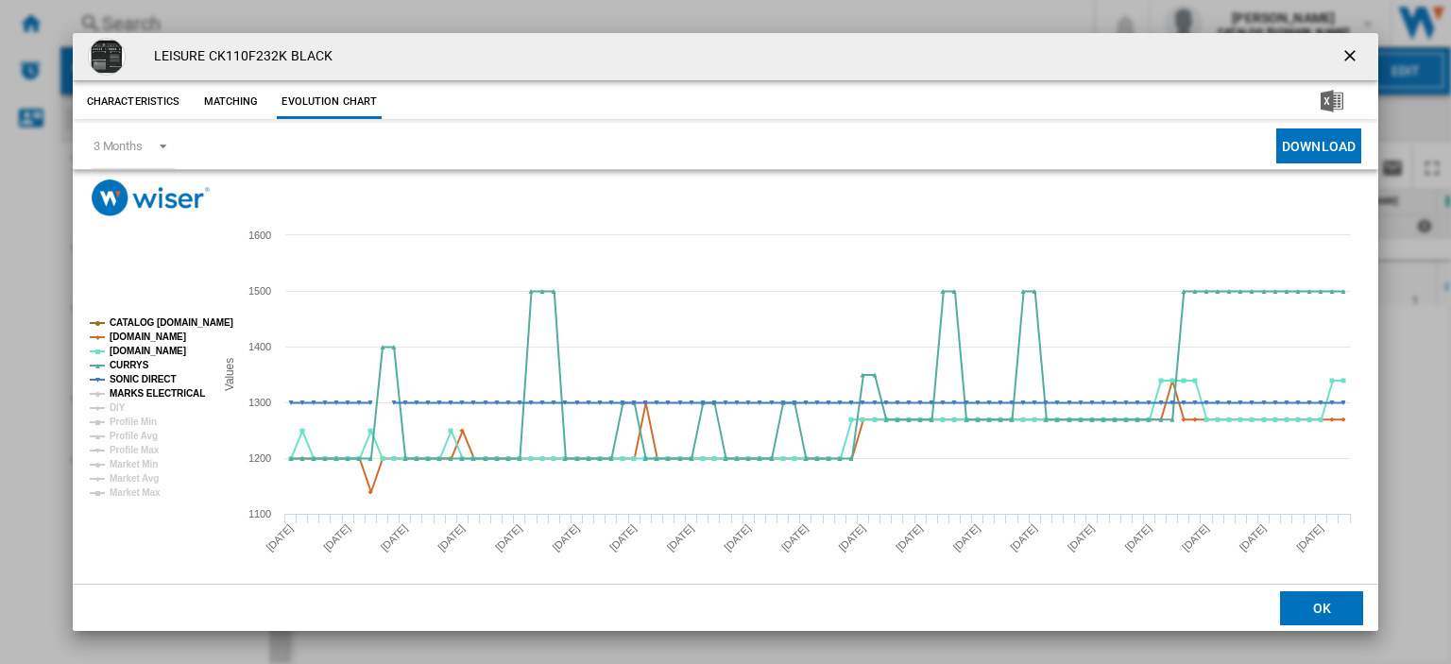
click at [151, 389] on tspan "MARKS ELECTRICAL" at bounding box center [157, 393] width 95 height 10
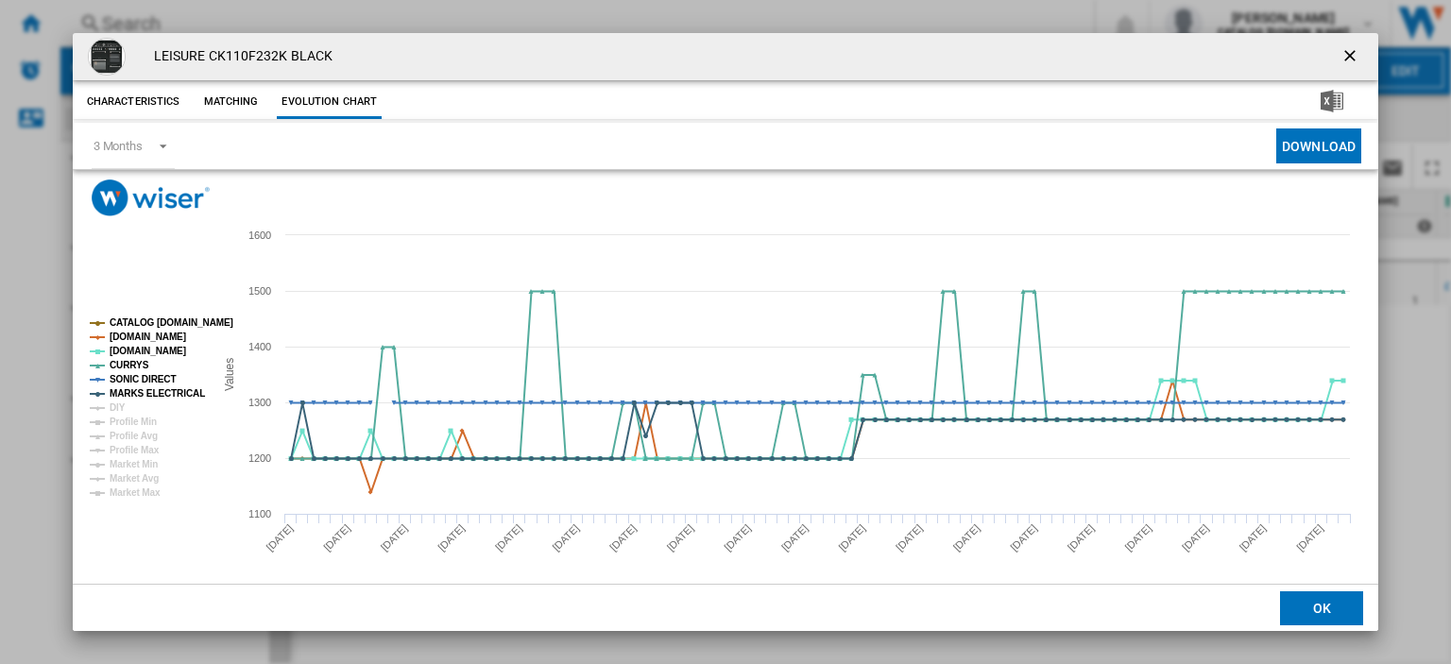
click at [1340, 56] on ng-md-icon "getI18NText('BUTTONS.CLOSE_DIALOG')" at bounding box center [1351, 57] width 23 height 23
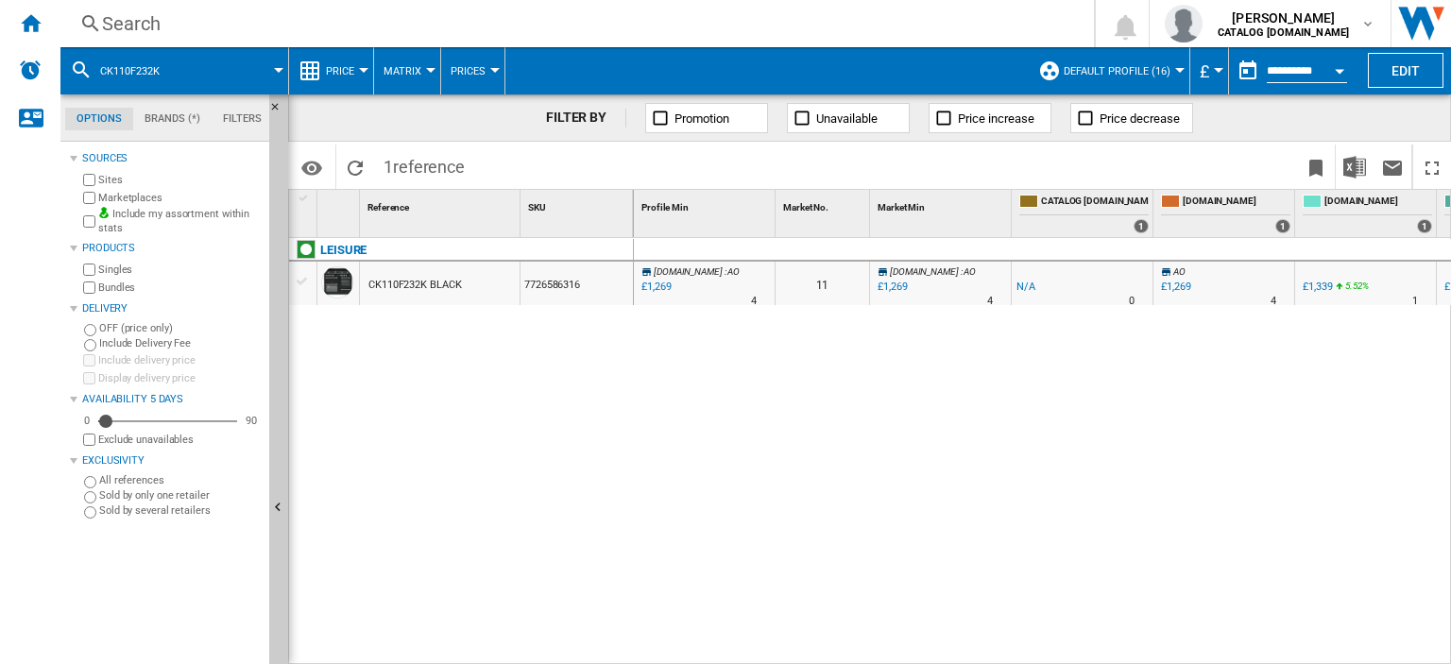
click at [110, 23] on div "Search" at bounding box center [573, 23] width 942 height 26
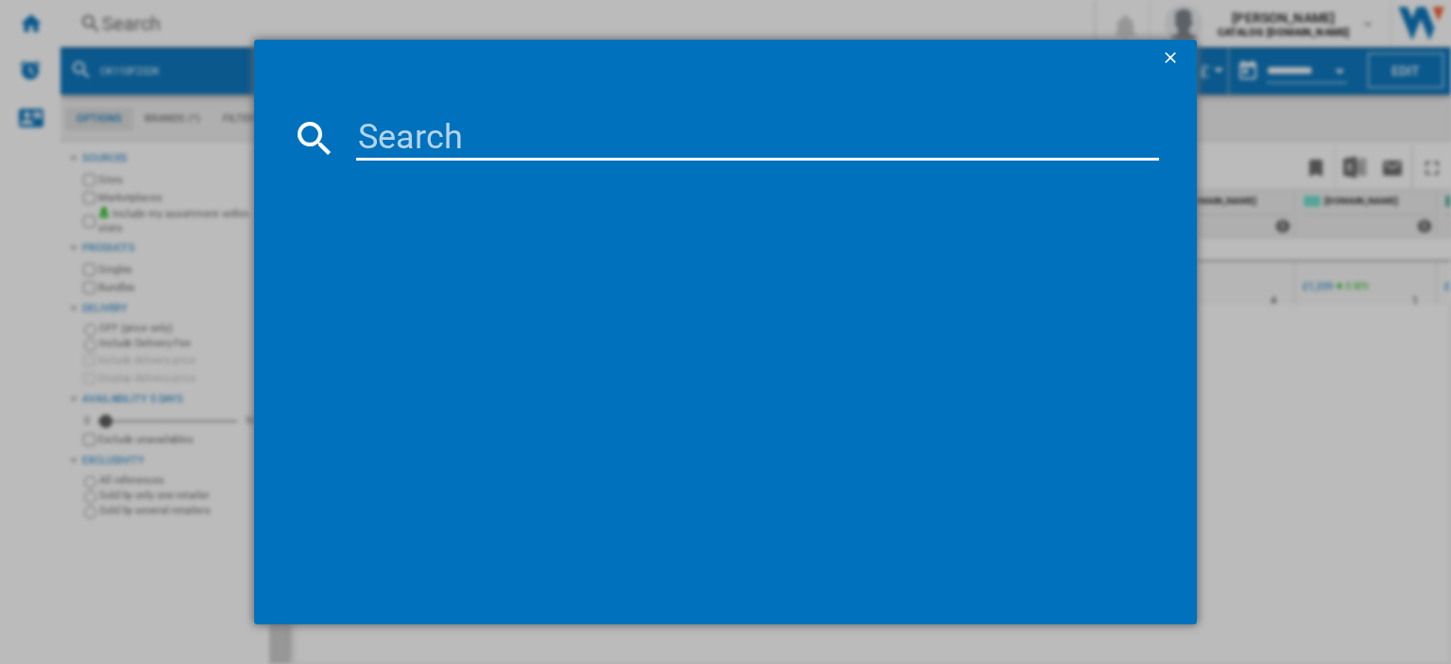
paste input "CK100C210K"
type input "CK100C210K"
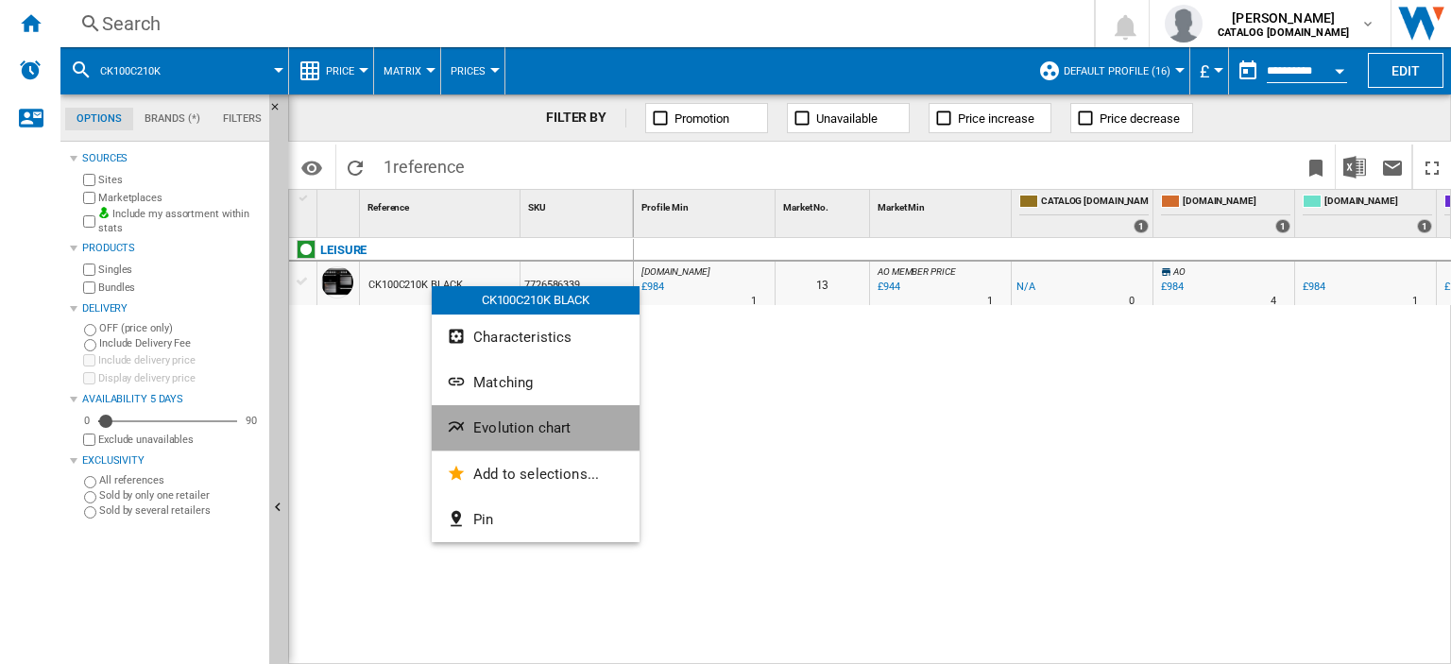
click at [510, 425] on span "Evolution chart" at bounding box center [521, 427] width 97 height 17
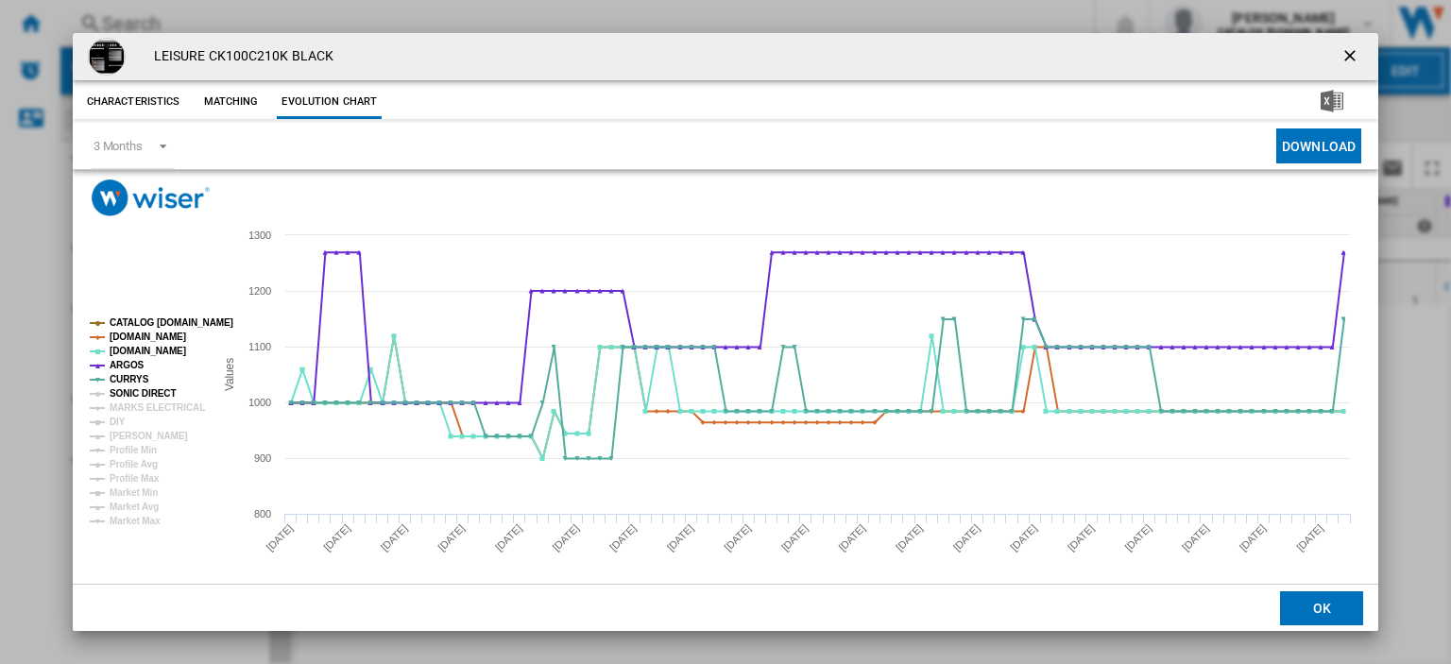
click at [126, 391] on tspan "SONIC DIRECT" at bounding box center [143, 393] width 66 height 10
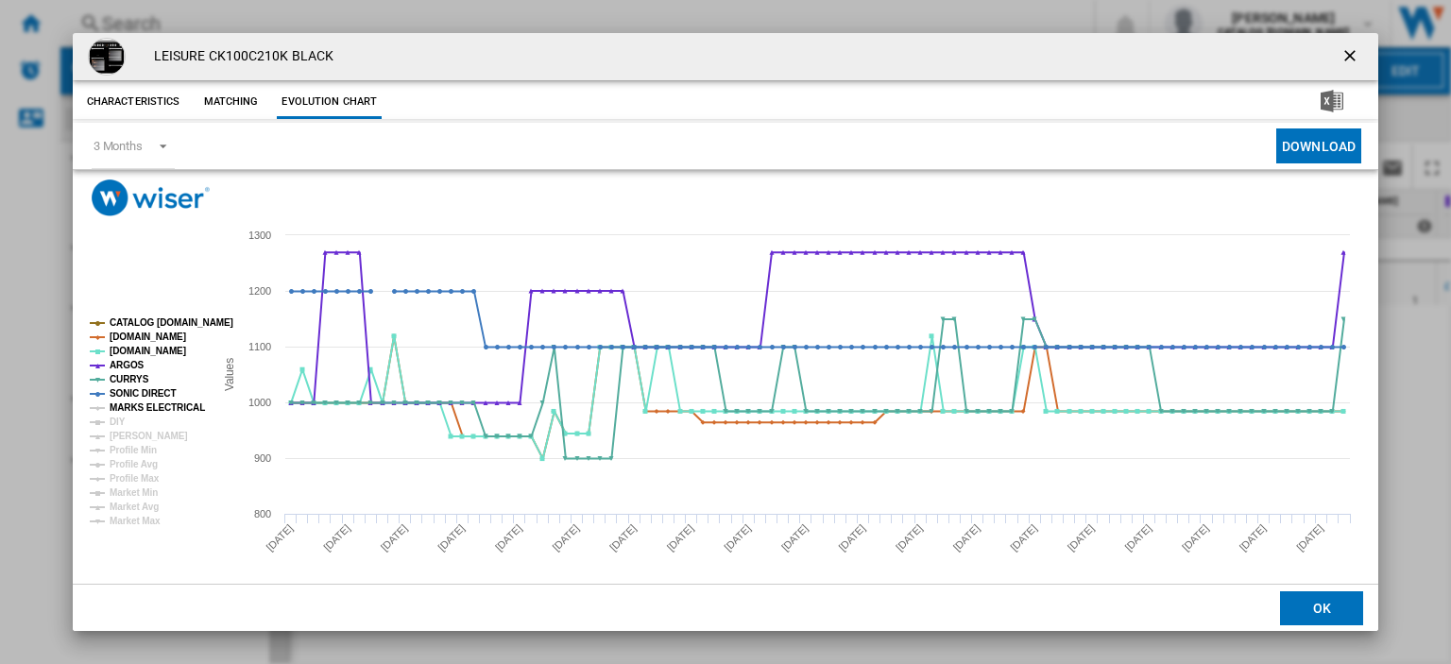
click at [132, 407] on tspan "MARKS ELECTRICAL" at bounding box center [157, 407] width 95 height 10
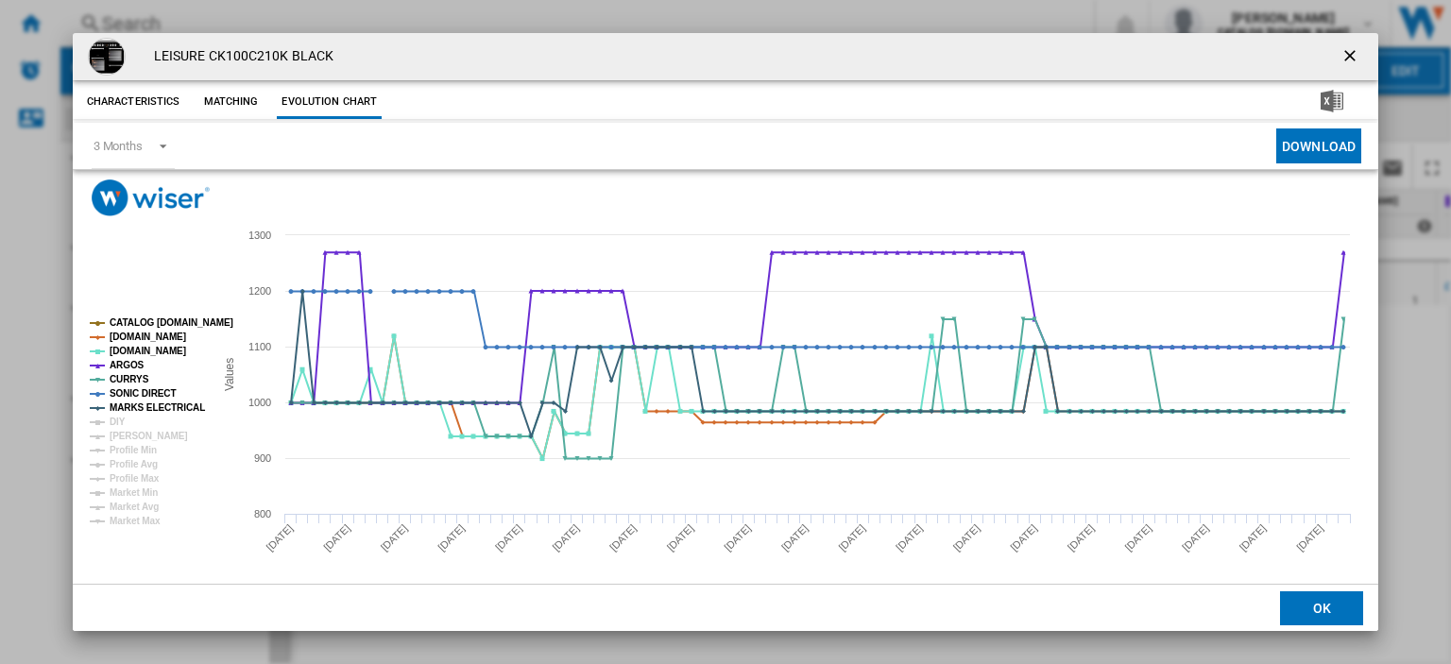
click at [1340, 57] on ng-md-icon "getI18NText('BUTTONS.CLOSE_DIALOG')" at bounding box center [1351, 57] width 23 height 23
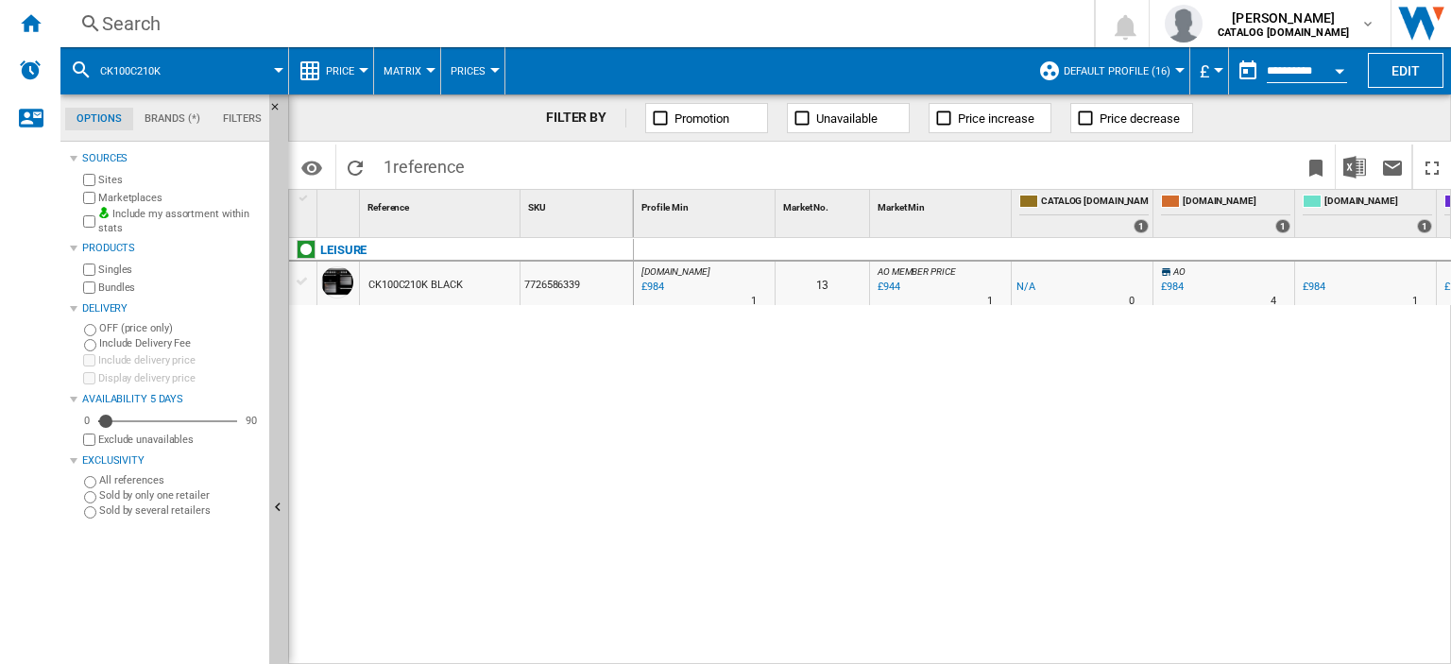
click at [129, 30] on div "Search" at bounding box center [573, 23] width 942 height 26
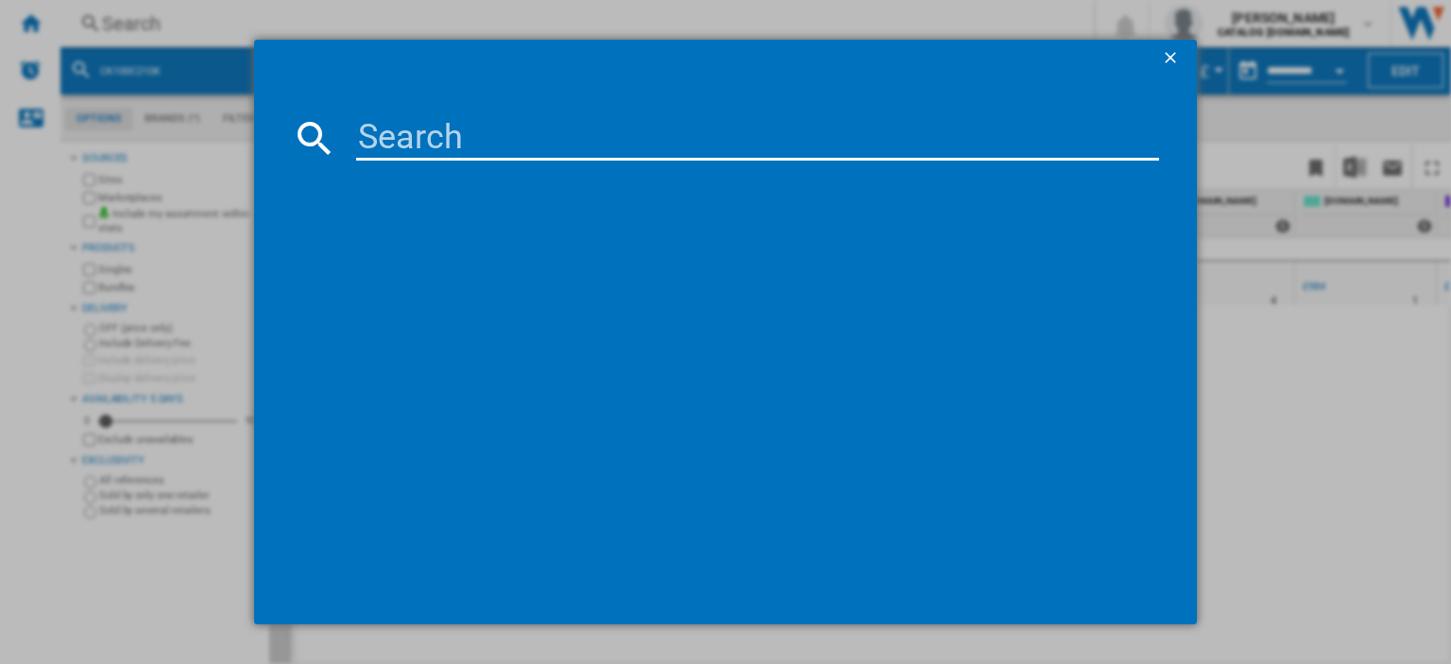
paste input "KDC611W"
type input "KDC611W"
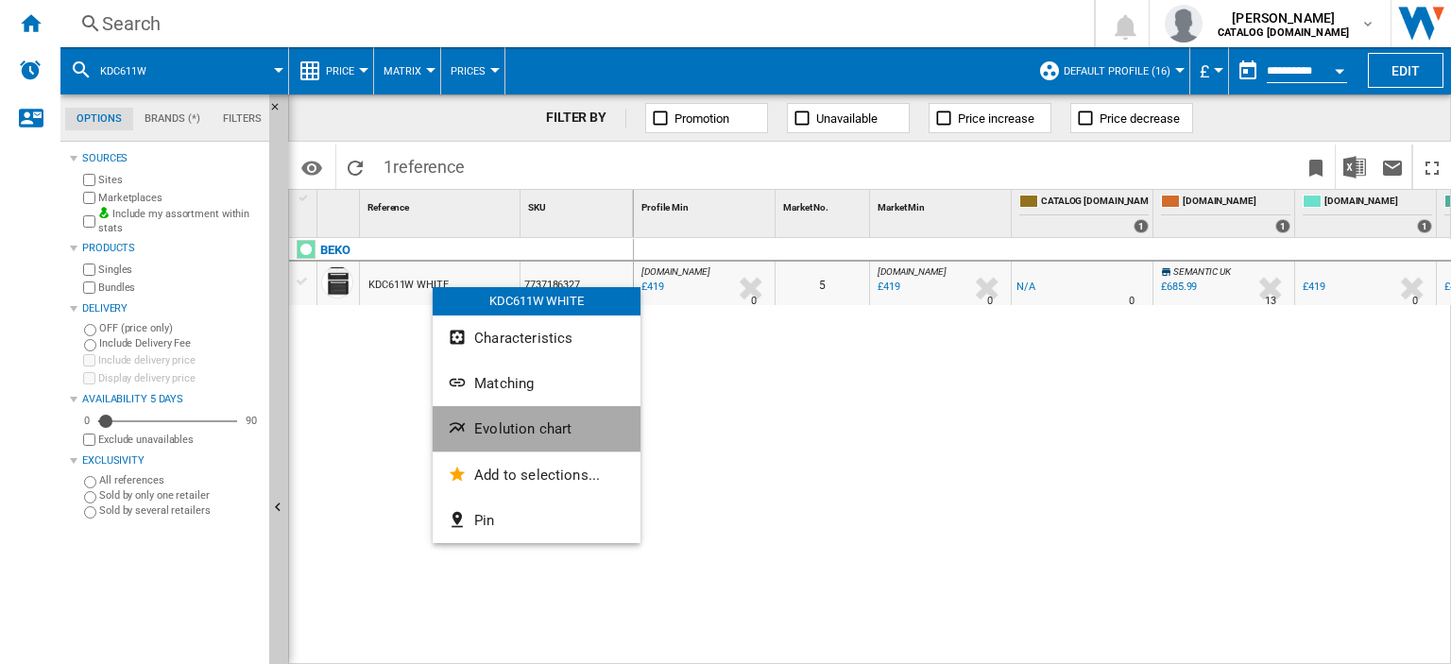
click at [521, 435] on span "Evolution chart" at bounding box center [522, 428] width 97 height 17
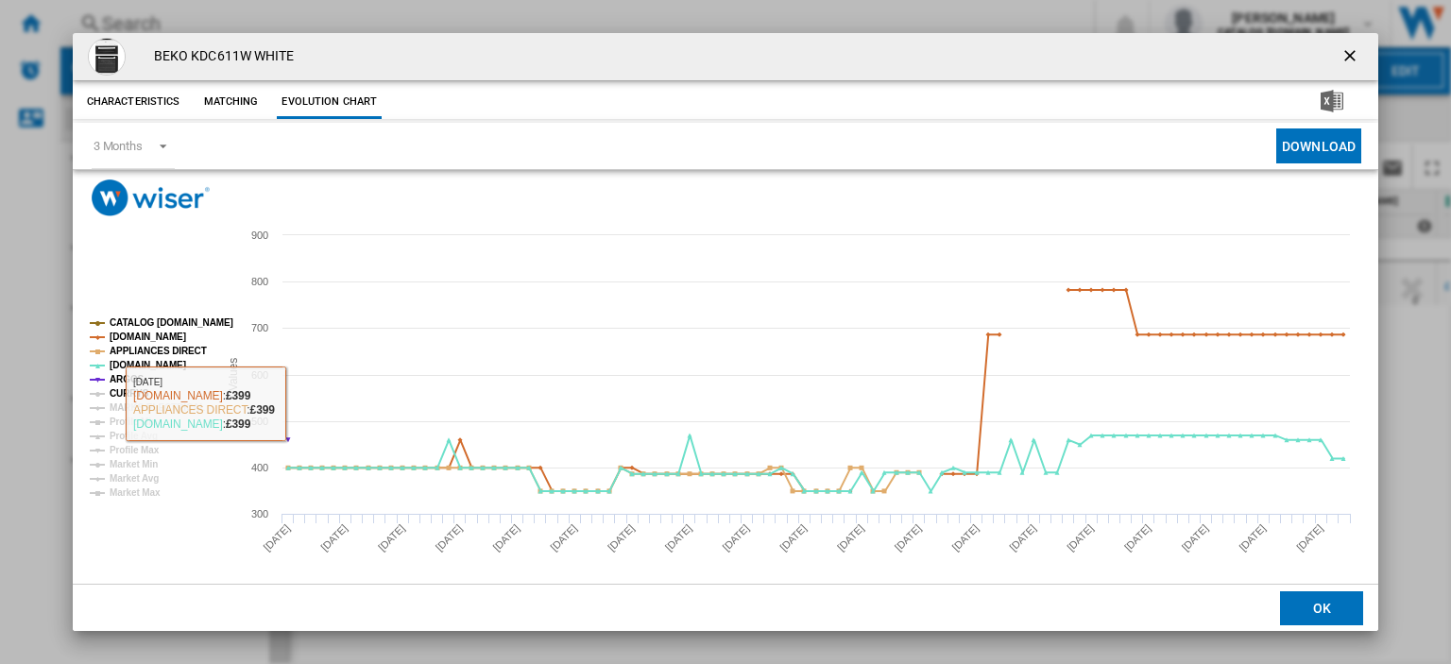
click at [127, 394] on tspan "CURRYS" at bounding box center [130, 393] width 40 height 10
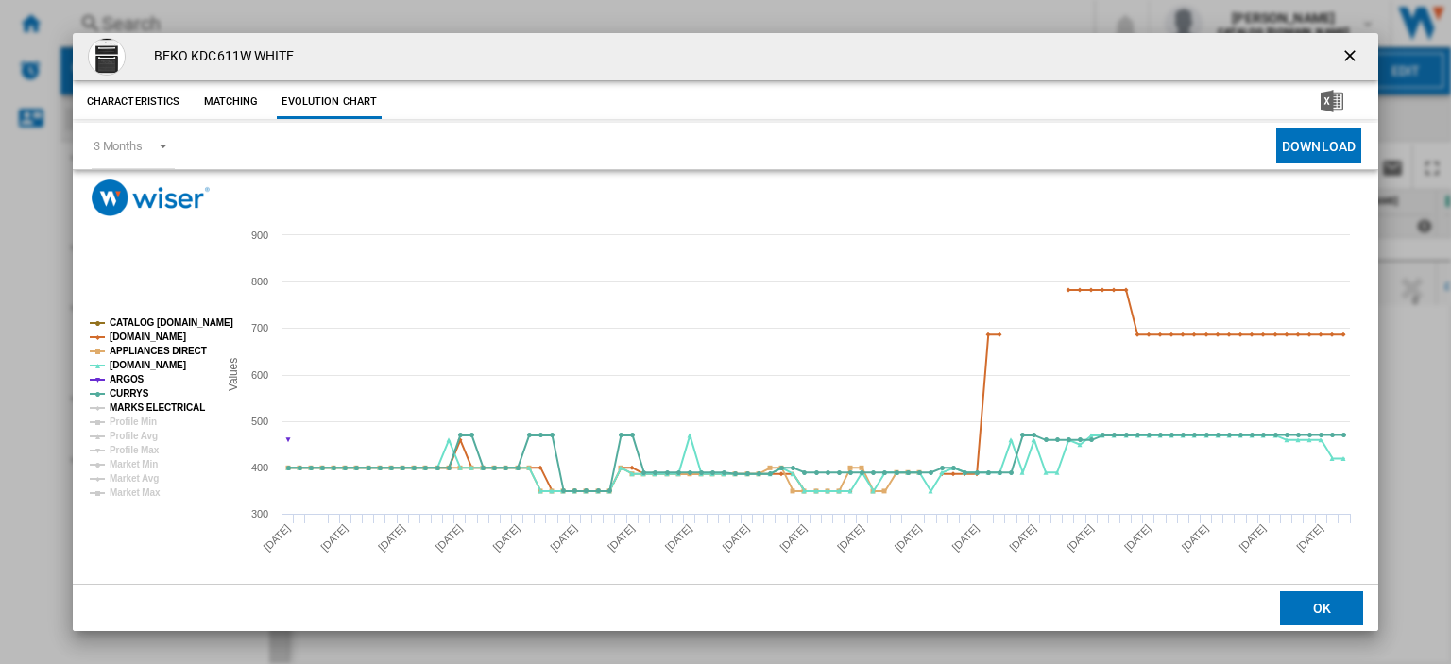
click at [128, 402] on tspan "MARKS ELECTRICAL" at bounding box center [157, 407] width 95 height 10
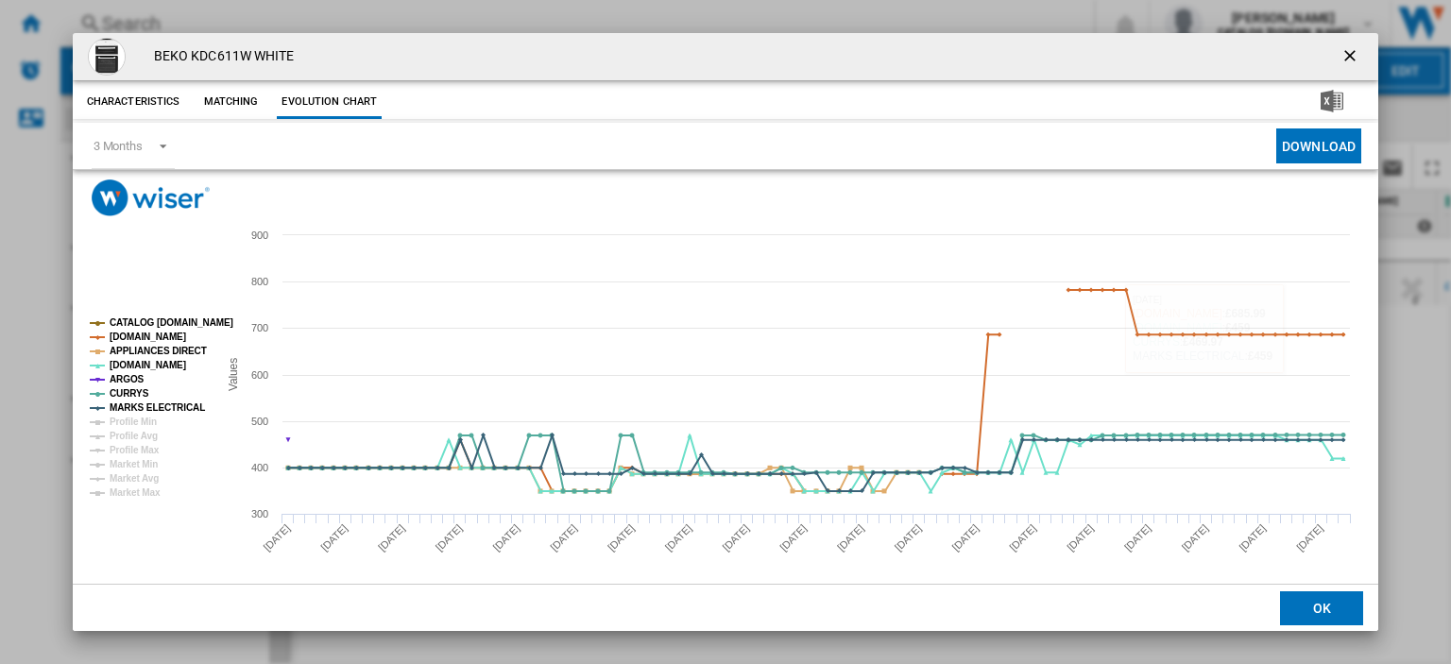
click at [1343, 54] on ng-md-icon "getI18NText('BUTTONS.CLOSE_DIALOG')" at bounding box center [1351, 57] width 23 height 23
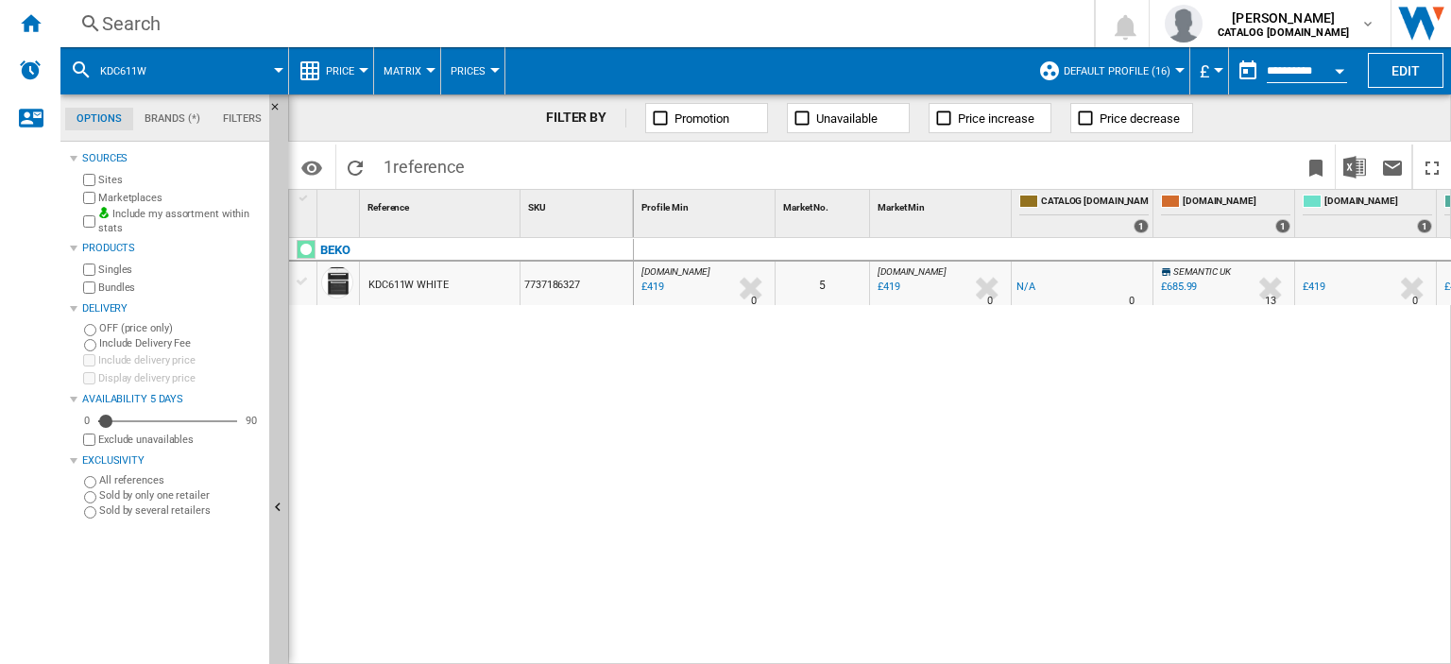
click at [651, 286] on div "£419" at bounding box center [650, 287] width 25 height 19
click at [127, 19] on div "Search" at bounding box center [573, 23] width 942 height 26
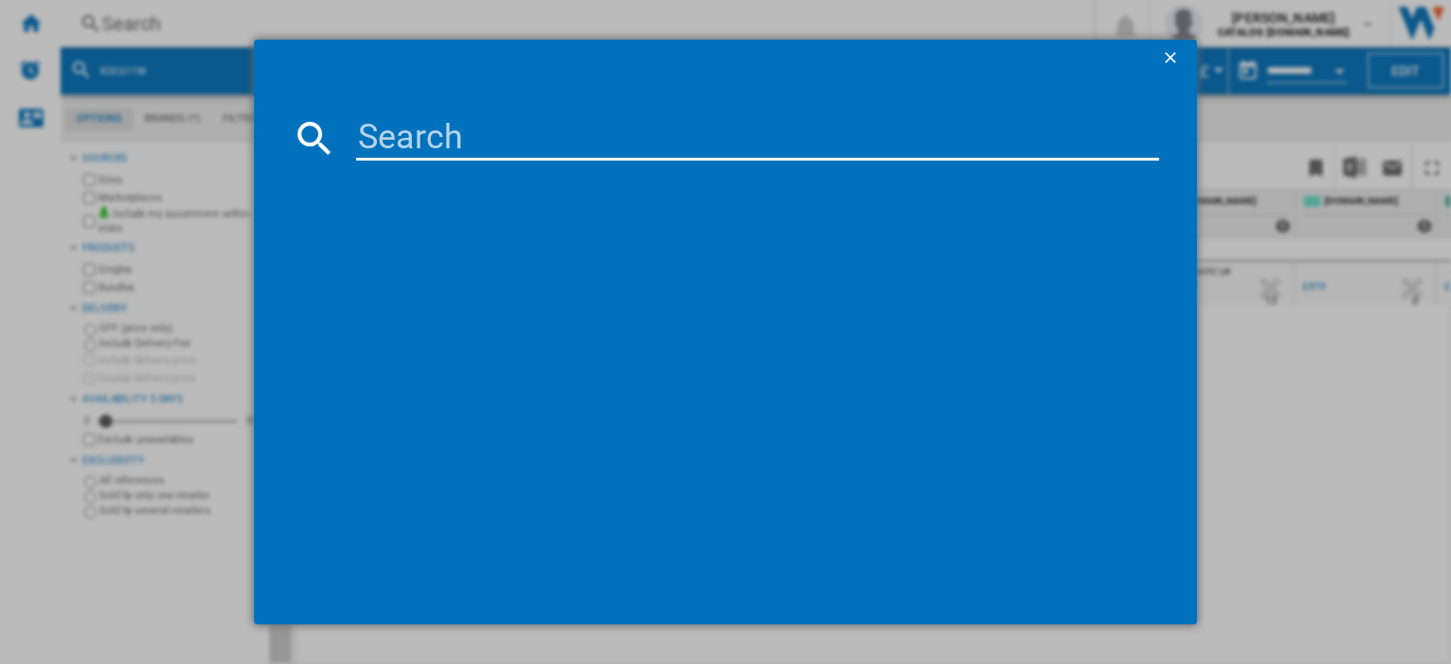
paste input "CS100C510X"
type input "CS100C510X"
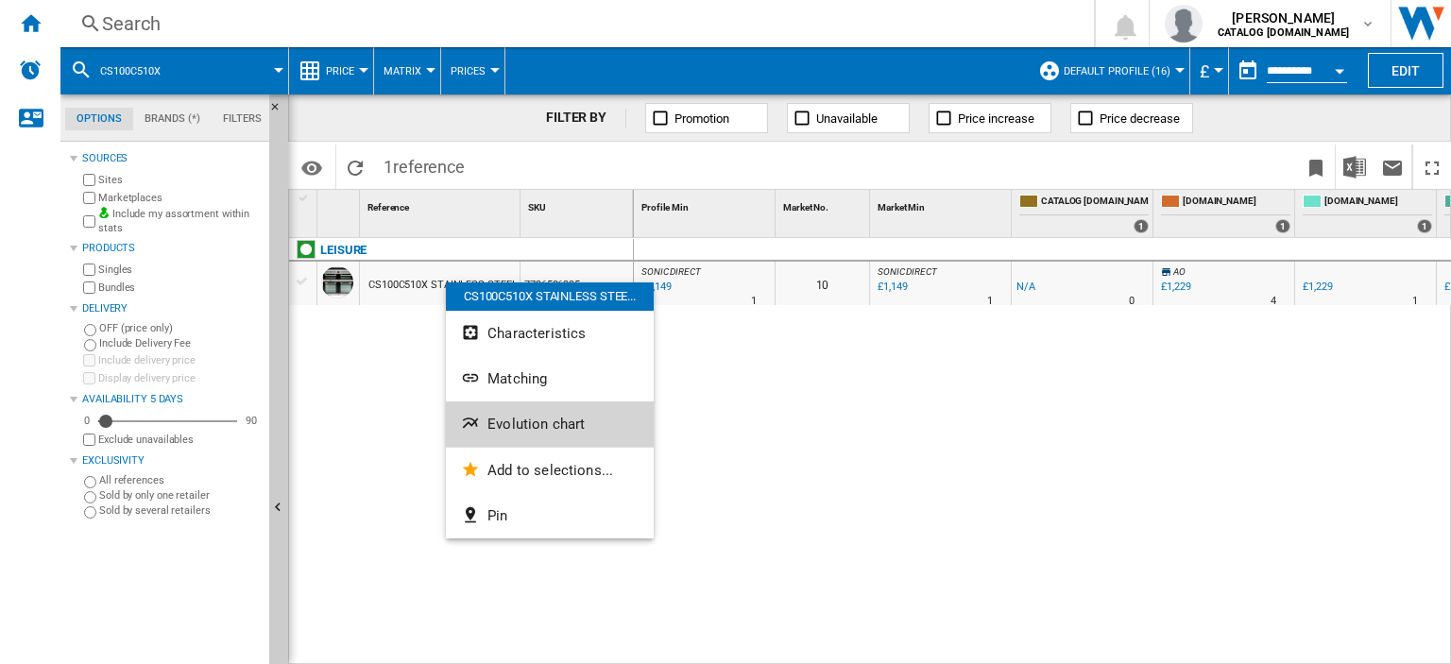
click at [511, 416] on span "Evolution chart" at bounding box center [535, 424] width 97 height 17
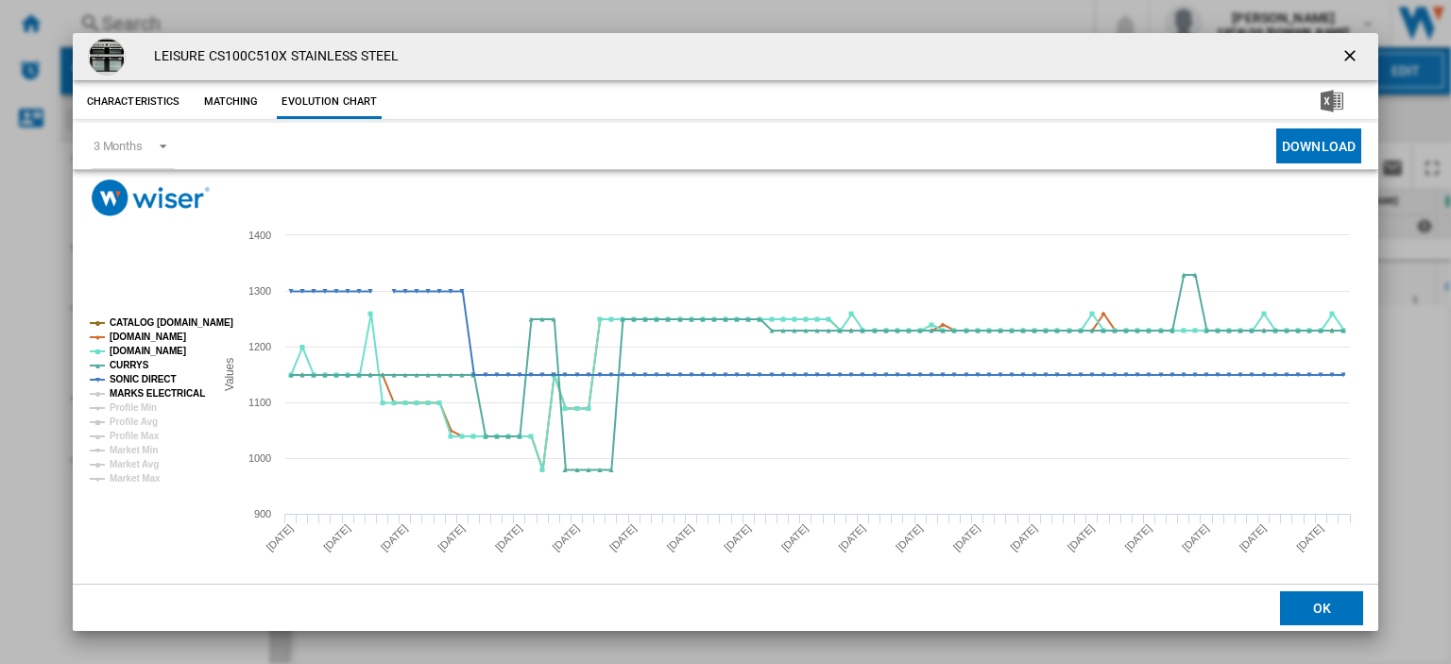
click at [169, 396] on tspan "MARKS ELECTRICAL" at bounding box center [157, 393] width 95 height 10
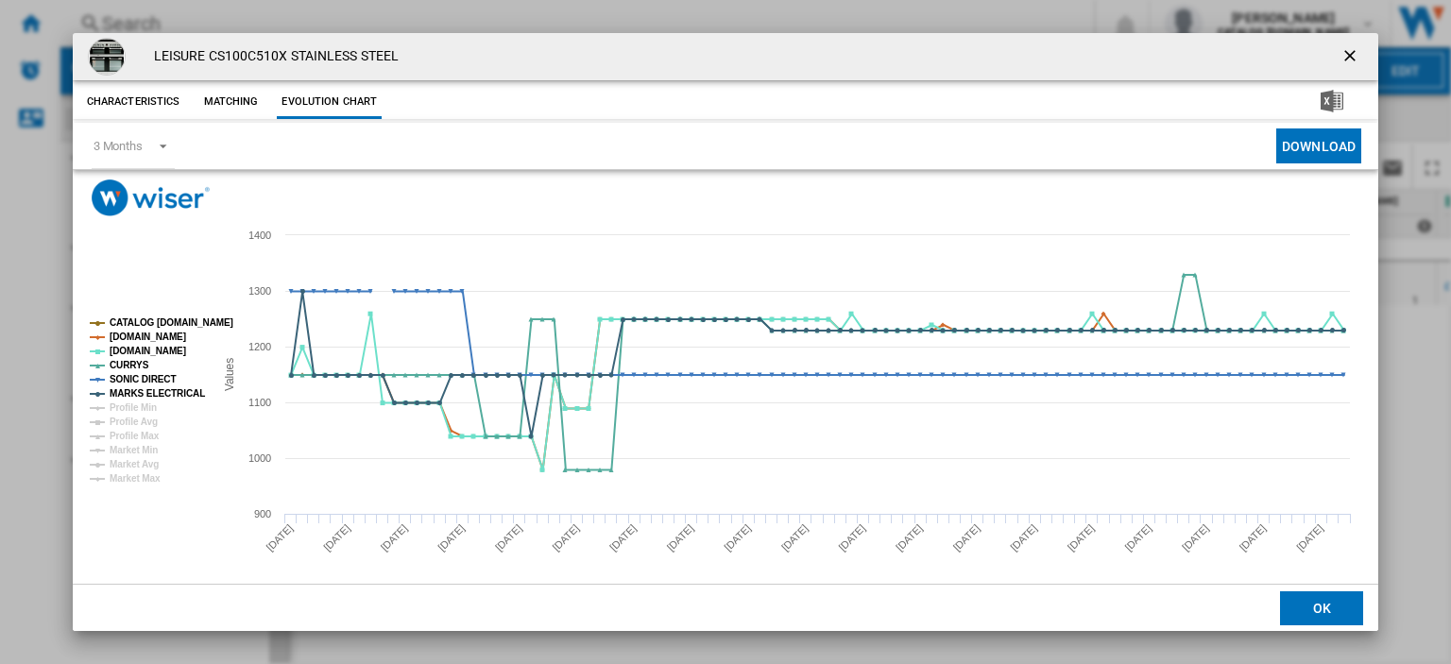
click at [1340, 55] on ng-md-icon "getI18NText('BUTTONS.CLOSE_DIALOG')" at bounding box center [1351, 57] width 23 height 23
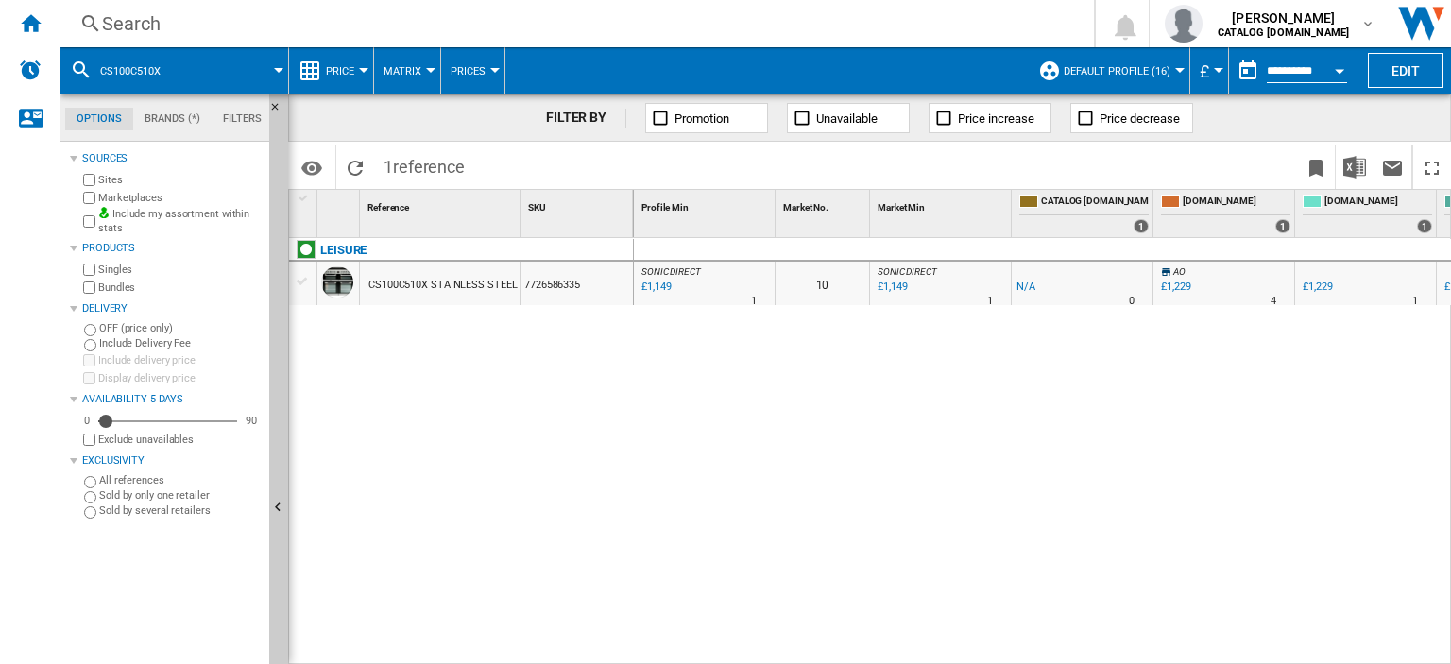
click at [120, 28] on div "Search" at bounding box center [573, 23] width 942 height 26
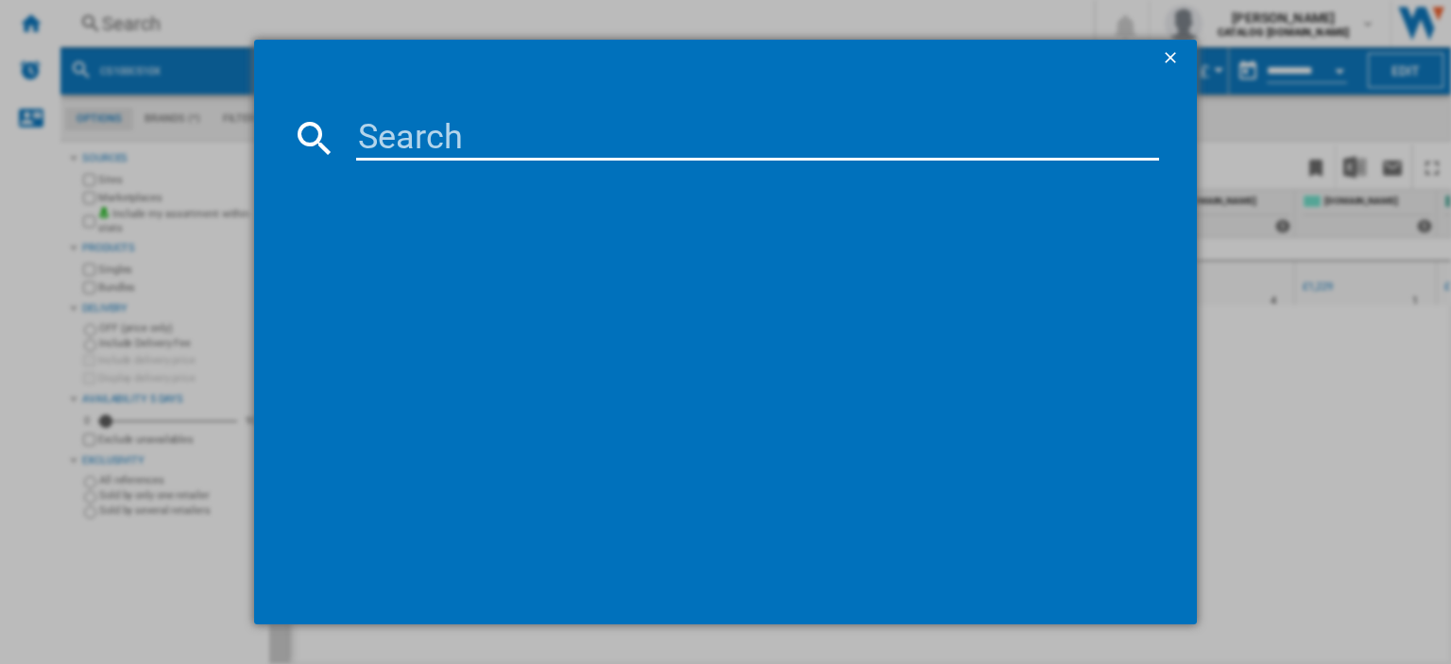
paste input "CS100C510K"
type input "CS100C510K"
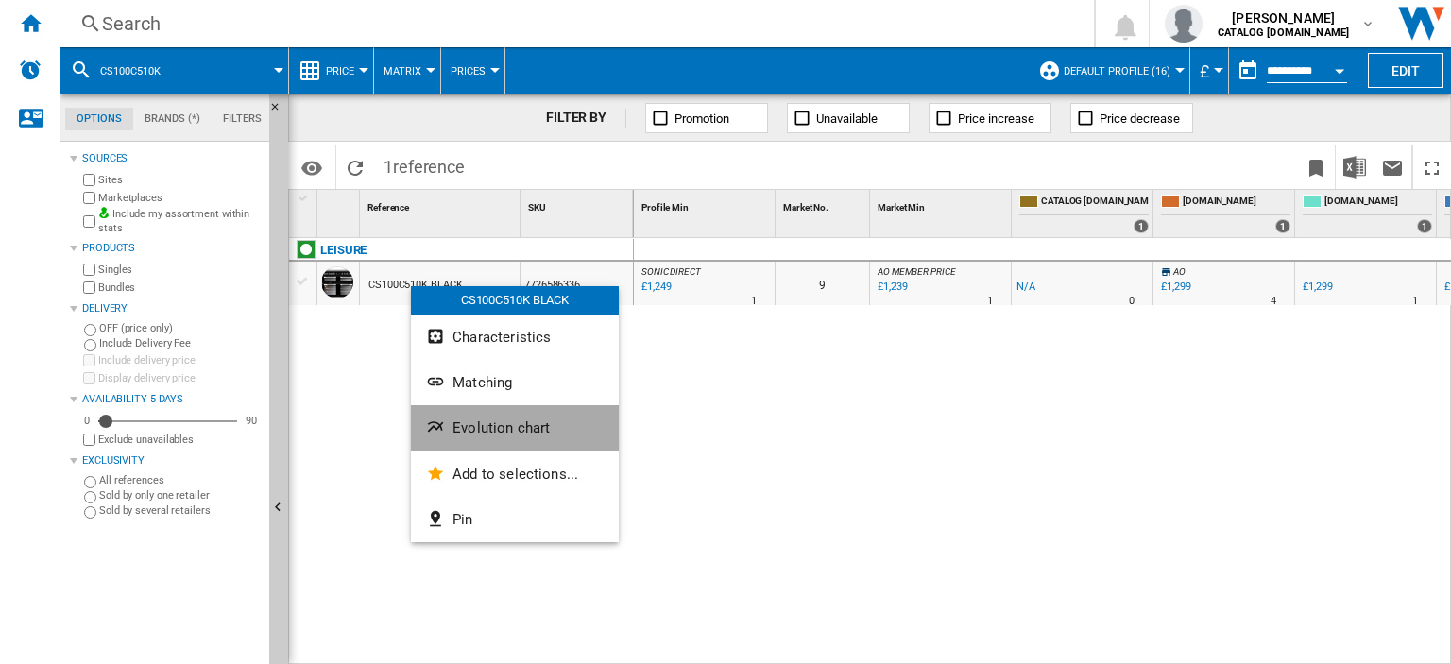
click at [465, 434] on span "Evolution chart" at bounding box center [500, 427] width 97 height 17
